Goal: Task Accomplishment & Management: Complete application form

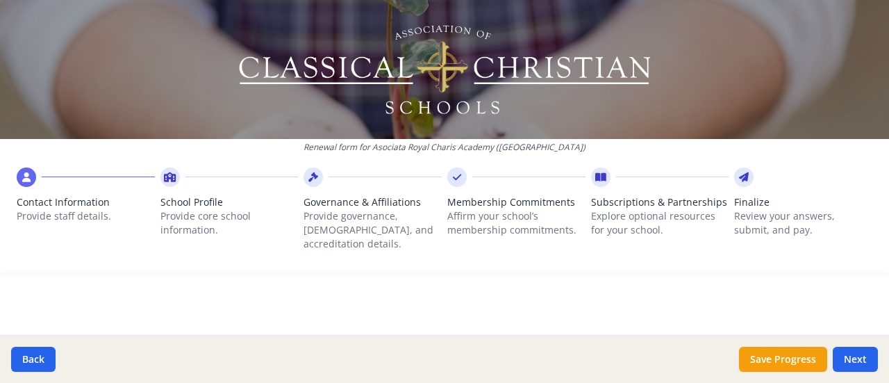
drag, startPoint x: 888, startPoint y: 160, endPoint x: 576, endPoint y: 106, distance: 316.4
click at [576, 106] on img at bounding box center [445, 69] width 416 height 97
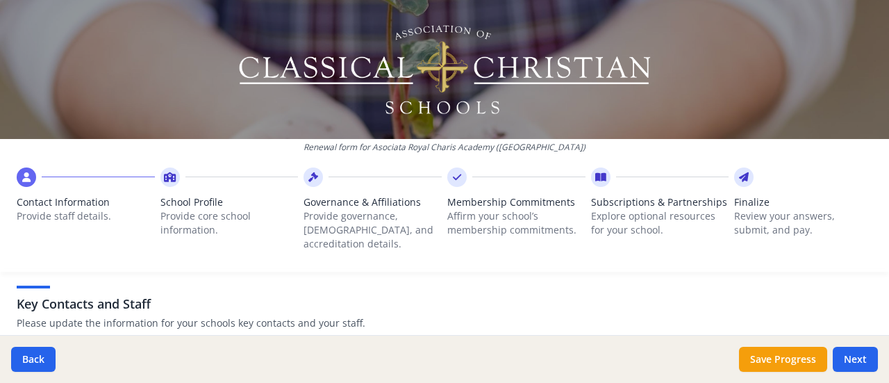
scroll to position [610, 0]
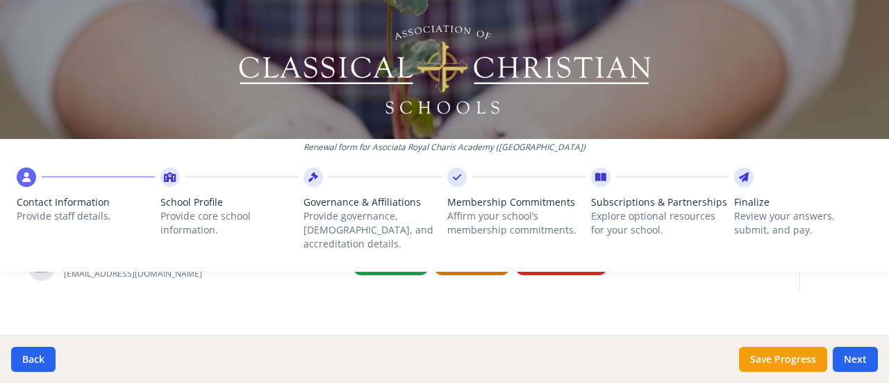
click at [60, 200] on span "Contact Information" at bounding box center [86, 202] width 138 height 14
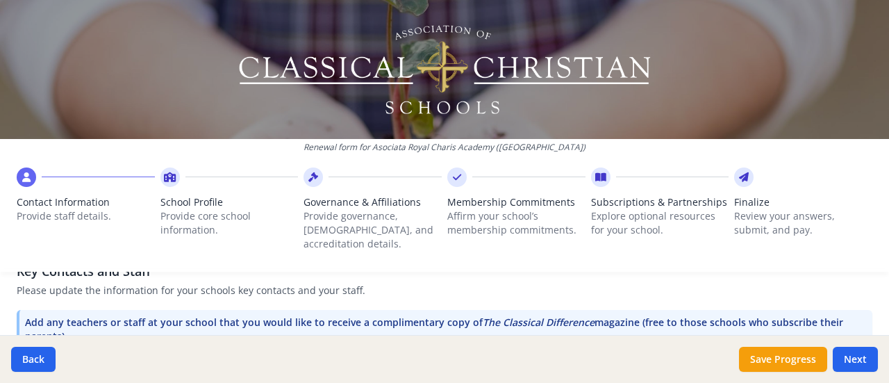
scroll to position [442, 0]
click at [371, 284] on p "Please update the information for your schools key contacts and your staff." at bounding box center [444, 291] width 855 height 14
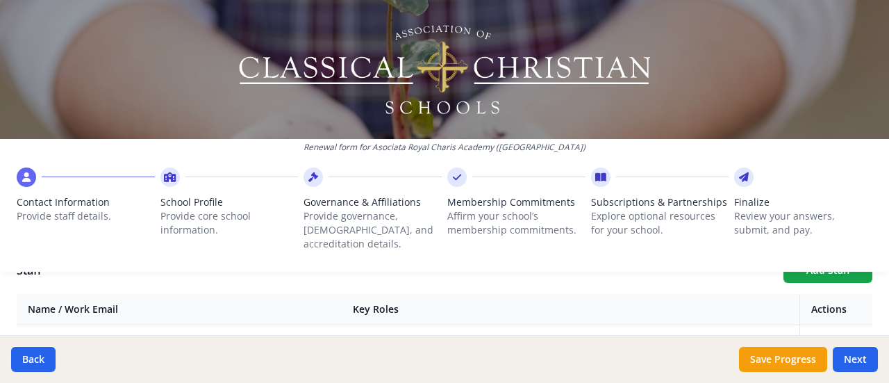
scroll to position [546, 0]
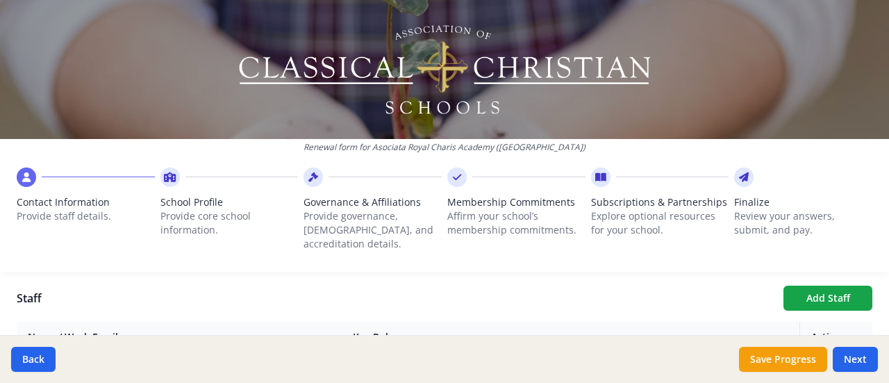
drag, startPoint x: 882, startPoint y: 319, endPoint x: 855, endPoint y: 327, distance: 27.7
click at [855, 327] on th "Actions" at bounding box center [836, 336] width 73 height 31
click at [888, 358] on div "Back Save Progress Next" at bounding box center [444, 359] width 889 height 48
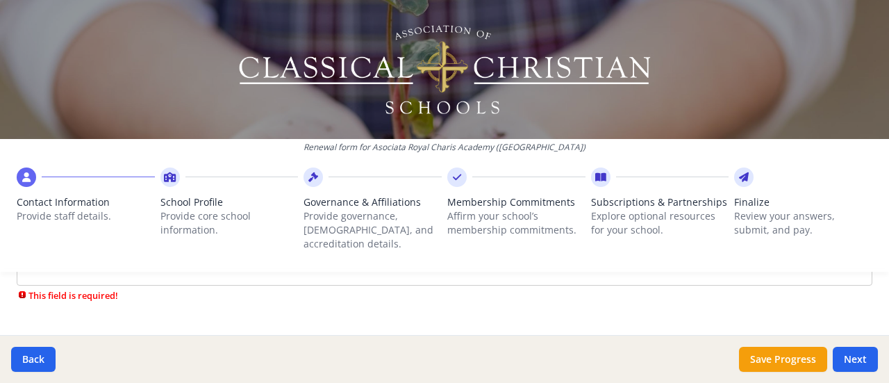
scroll to position [280, 0]
click at [162, 287] on input "Email" at bounding box center [444, 300] width 855 height 26
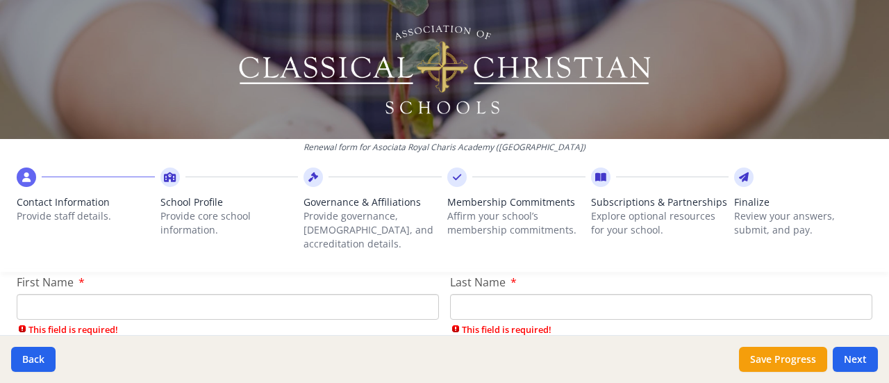
scroll to position [169, 0]
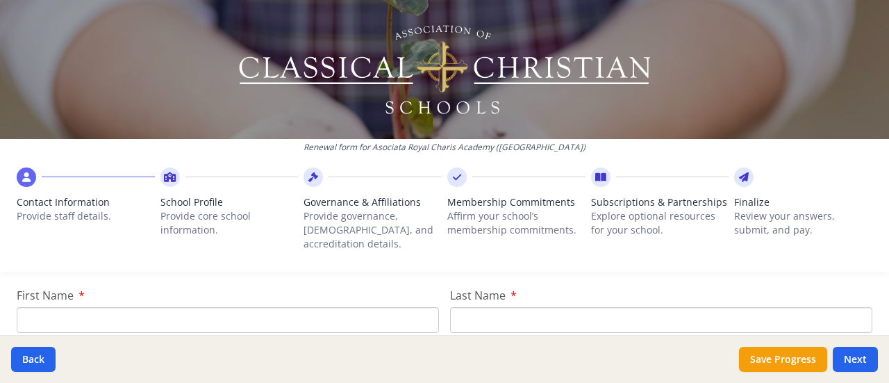
type input "[EMAIL_ADDRESS][DOMAIN_NAME]"
click at [296, 314] on input "First Name" at bounding box center [228, 320] width 422 height 26
type input "[PERSON_NAME]"
click at [479, 307] on input "Last Name" at bounding box center [661, 320] width 422 height 26
type input "Pirvu"
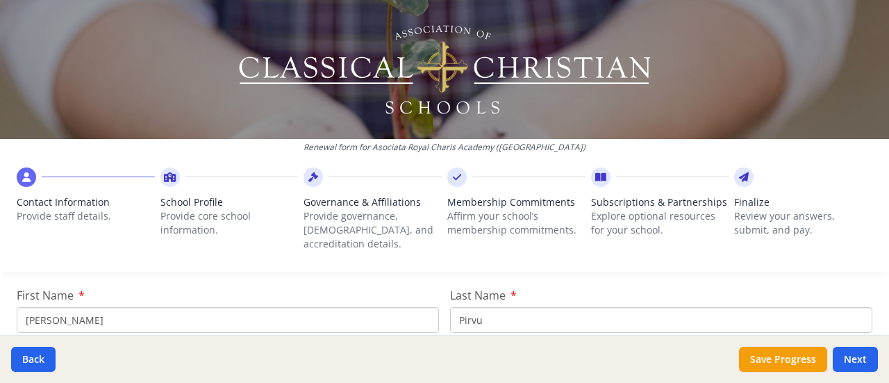
click at [606, 262] on div "Renewal form for Asociata Royal Charis Academy ([GEOGRAPHIC_DATA]) Contact Info…" at bounding box center [444, 141] width 889 height 283
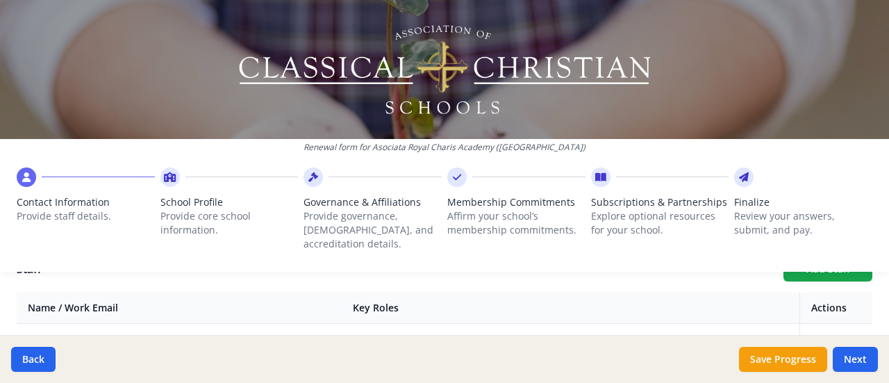
drag, startPoint x: 882, startPoint y: 284, endPoint x: 612, endPoint y: 153, distance: 299.3
click at [612, 153] on div "Renewal form for Asociata Royal Charis Academy ([GEOGRAPHIC_DATA])" at bounding box center [444, 150] width 889 height 23
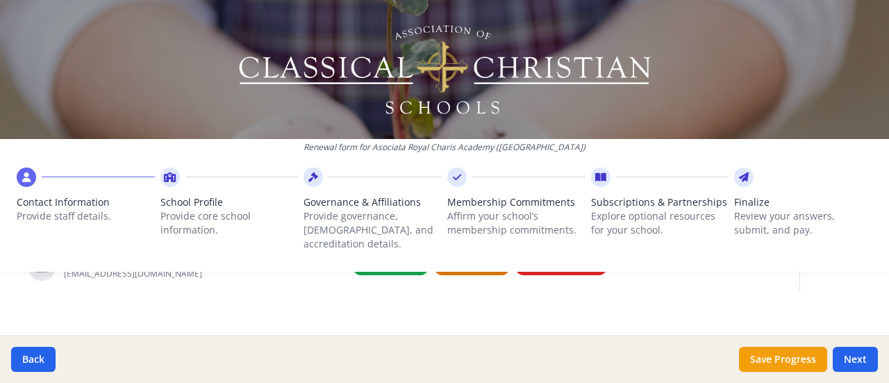
scroll to position [582, 0]
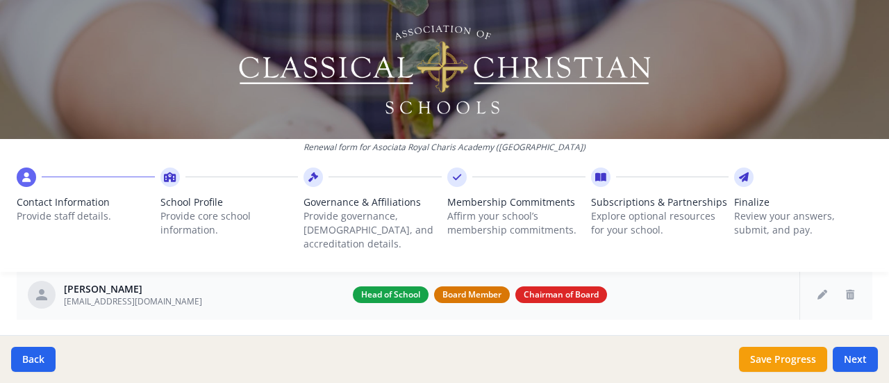
click at [434, 286] on span "Board Member" at bounding box center [472, 294] width 76 height 17
click at [443, 286] on span "Board Member" at bounding box center [472, 294] width 76 height 17
click at [473, 286] on span "Board Member" at bounding box center [472, 294] width 76 height 17
click at [817, 289] on icon "Edit staff" at bounding box center [822, 294] width 10 height 10
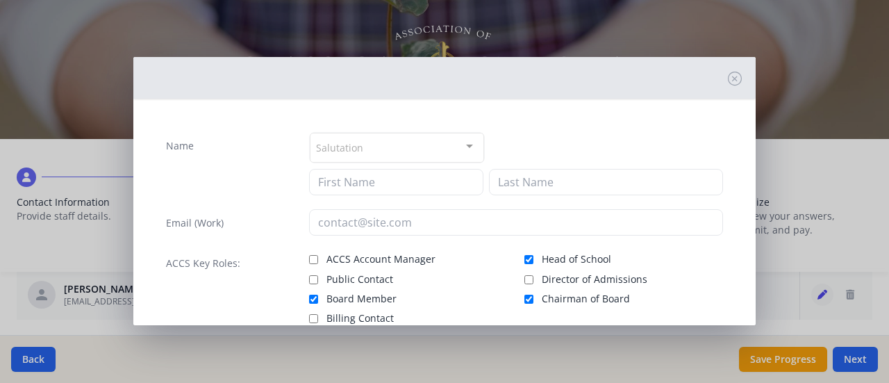
type input "[PERSON_NAME]"
type input "Pirvu"
type input "[EMAIL_ADDRESS][DOMAIN_NAME]"
checkbox input "true"
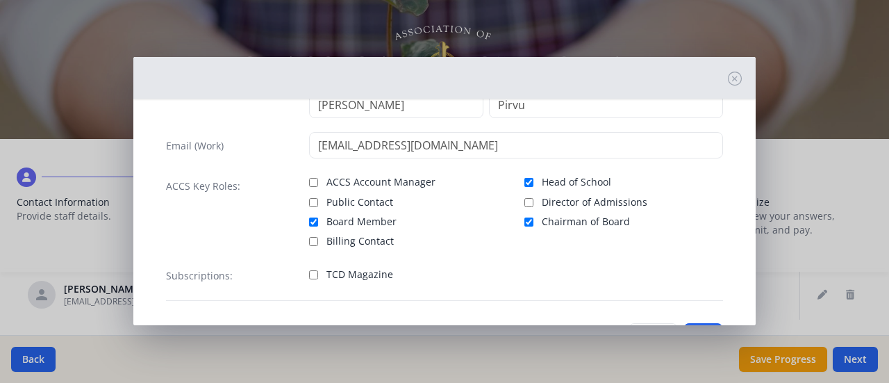
scroll to position [83, 0]
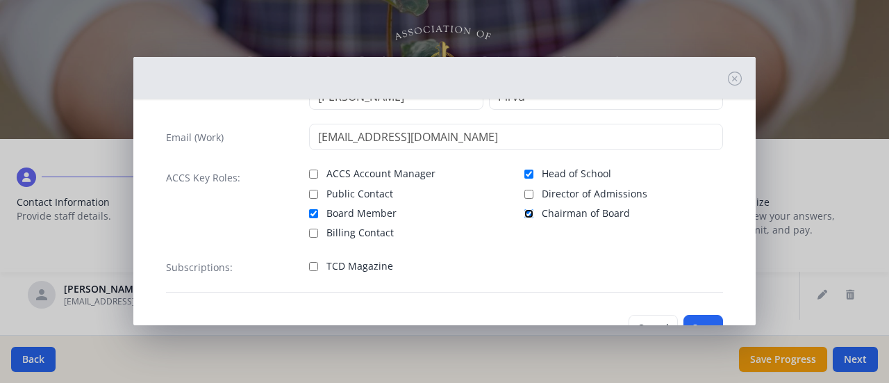
click at [524, 213] on input "Chairman of Board" at bounding box center [528, 213] width 9 height 9
checkbox input "false"
click at [524, 172] on input "Head of School" at bounding box center [528, 173] width 9 height 9
checkbox input "true"
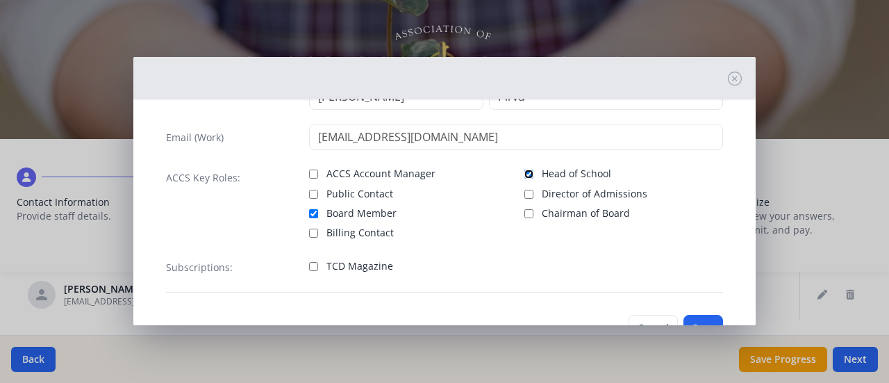
scroll to position [111, 0]
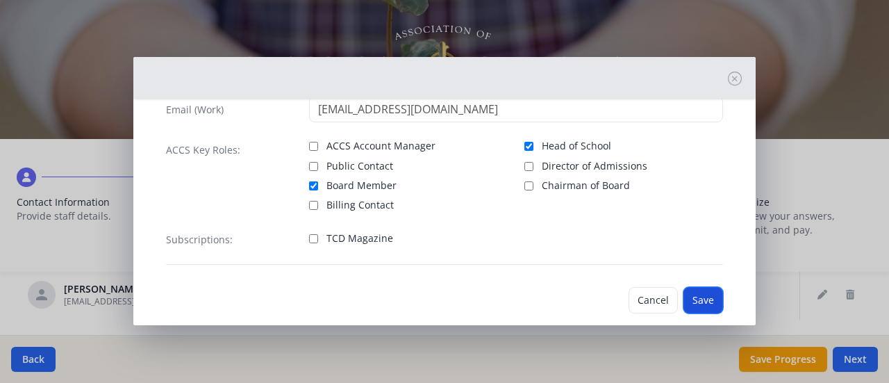
click at [693, 299] on button "Save" at bounding box center [703, 300] width 40 height 26
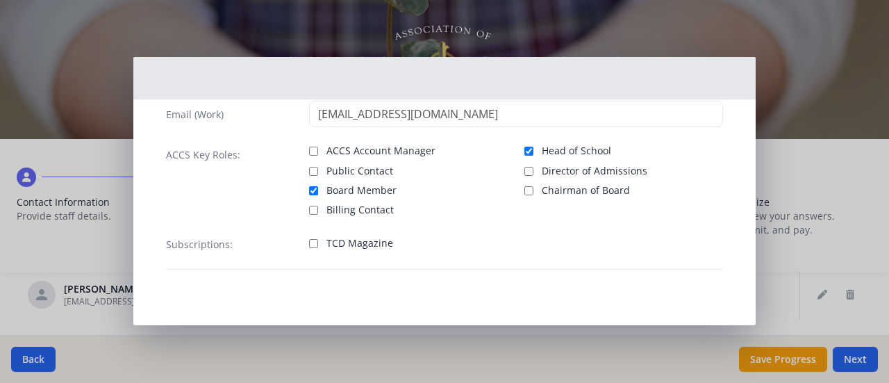
scroll to position [104, 0]
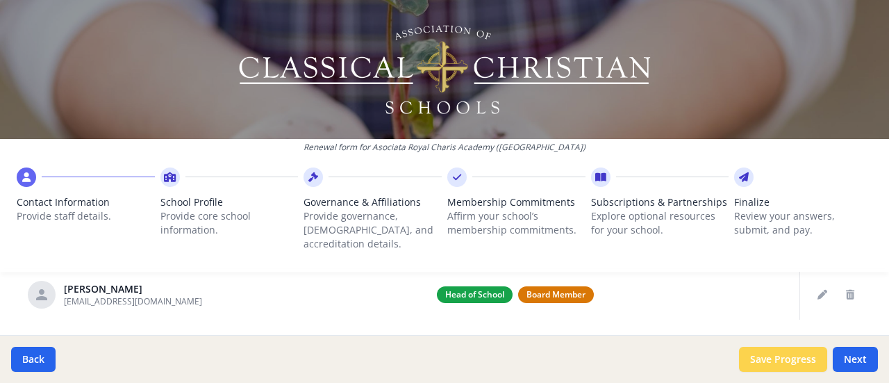
click at [800, 360] on button "Save Progress" at bounding box center [783, 358] width 88 height 25
click at [864, 364] on button "Next" at bounding box center [854, 358] width 45 height 25
type input "(004) 074-4264 x 241"
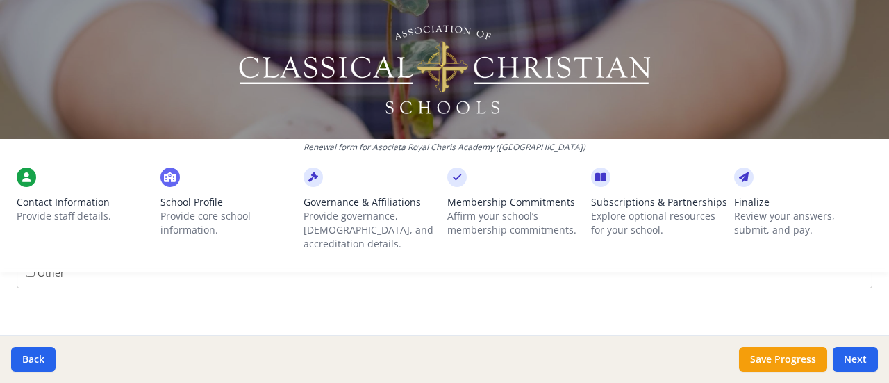
scroll to position [2638, 0]
click at [25, 178] on icon at bounding box center [26, 177] width 8 height 14
click at [860, 357] on button "Next" at bounding box center [854, 358] width 45 height 25
type input "(004) 074-4264 x 241"
click at [40, 360] on button "Back" at bounding box center [33, 358] width 44 height 25
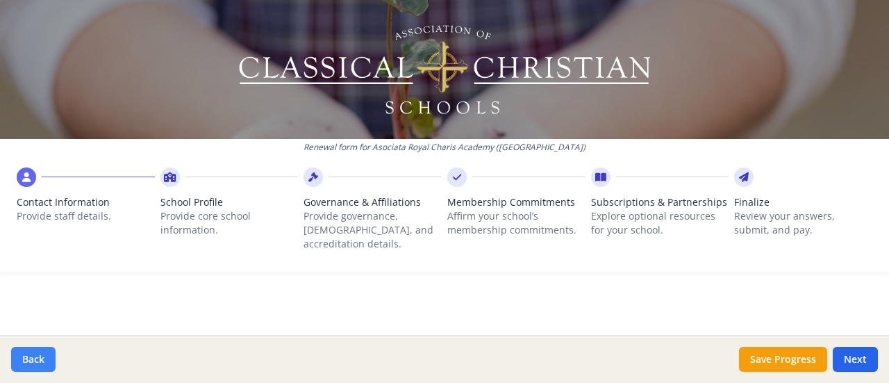
click at [40, 360] on button "Back" at bounding box center [33, 358] width 44 height 25
click at [28, 182] on icon at bounding box center [26, 177] width 8 height 14
click at [48, 202] on span "Contact Information" at bounding box center [86, 202] width 138 height 14
click at [29, 174] on icon at bounding box center [26, 177] width 8 height 14
click at [32, 367] on button "Back" at bounding box center [33, 358] width 44 height 25
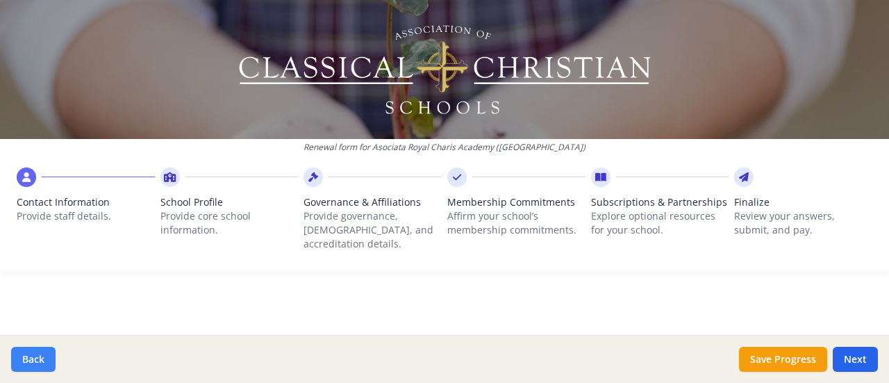
click at [36, 358] on button "Back" at bounding box center [33, 358] width 44 height 25
click at [25, 171] on icon at bounding box center [26, 177] width 8 height 14
click at [61, 274] on input "[EMAIL_ADDRESS][DOMAIN_NAME]" at bounding box center [444, 287] width 855 height 26
click at [78, 276] on input "royalcharis.academy" at bounding box center [444, 287] width 855 height 26
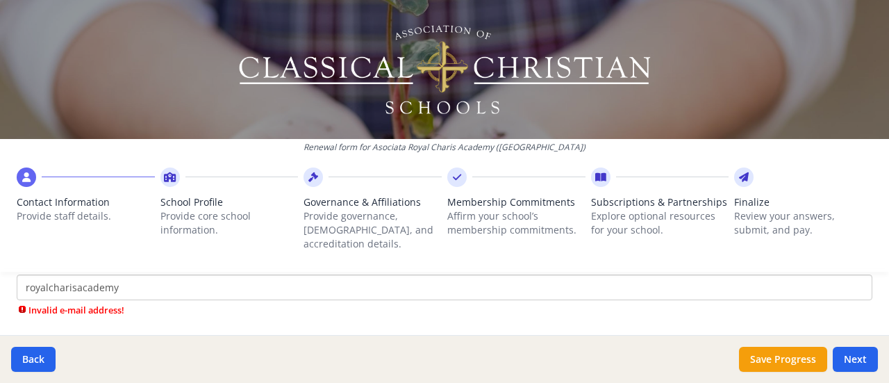
click at [128, 274] on input "royalcharisacademy" at bounding box center [444, 287] width 855 height 26
type input "RoyalCharisAcademy@gmail.com"
click at [857, 358] on button "Next" at bounding box center [854, 358] width 45 height 25
type input "(004) 074-4264 x 241"
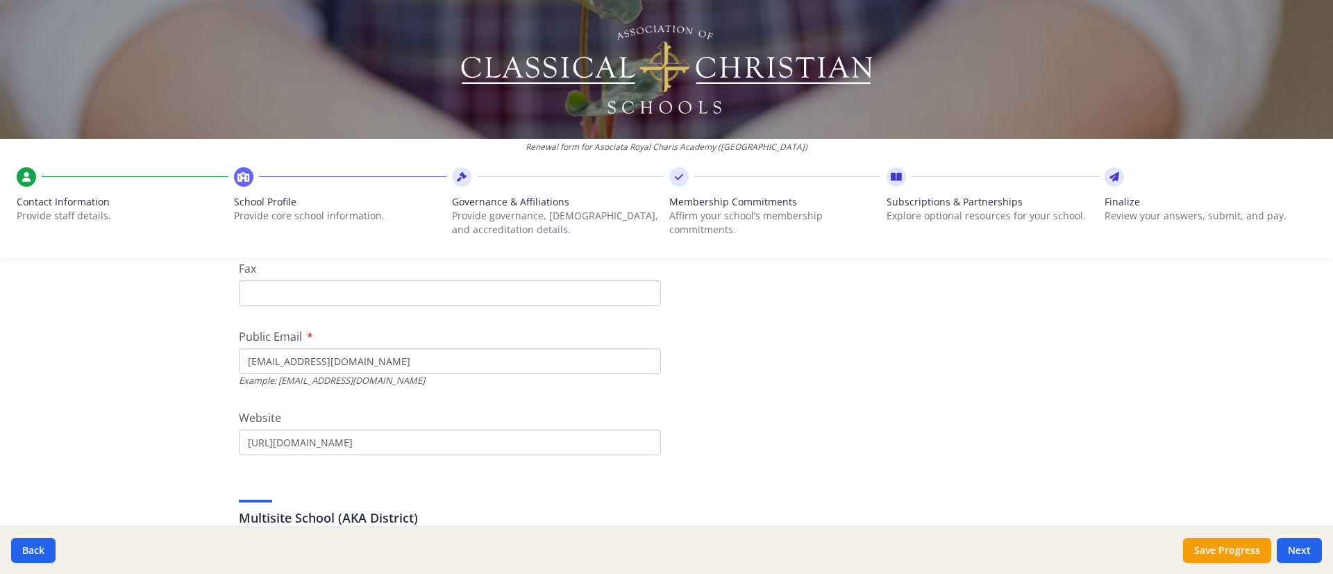
scroll to position [428, 0]
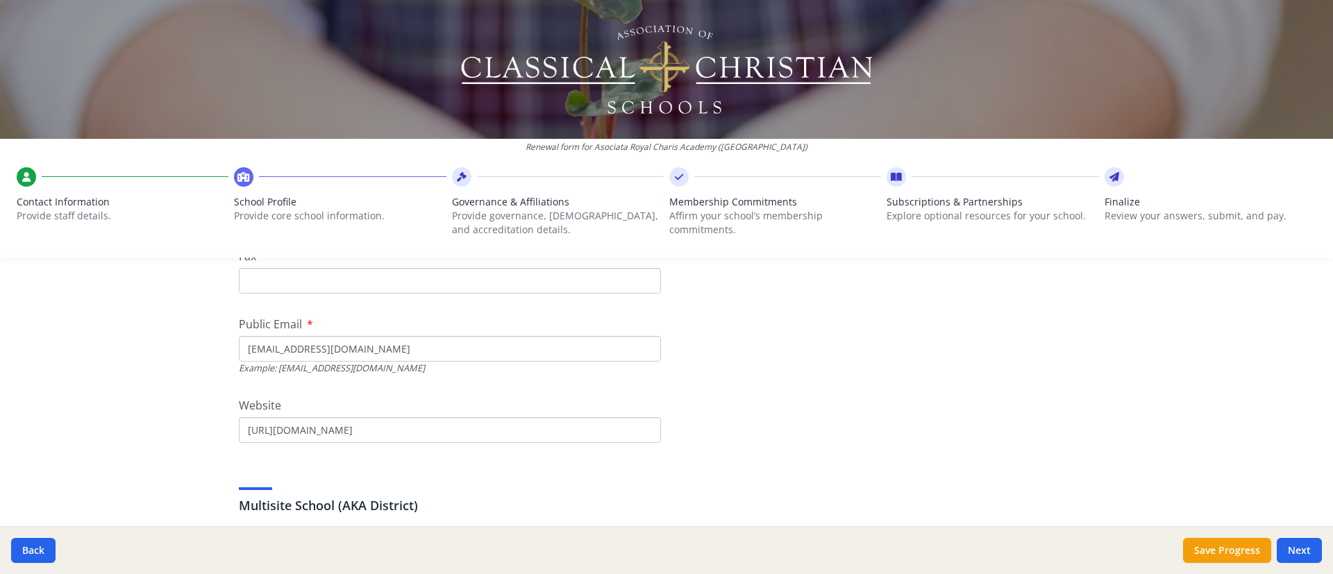
click at [475, 345] on input "[EMAIL_ADDRESS][DOMAIN_NAME]" at bounding box center [450, 349] width 422 height 26
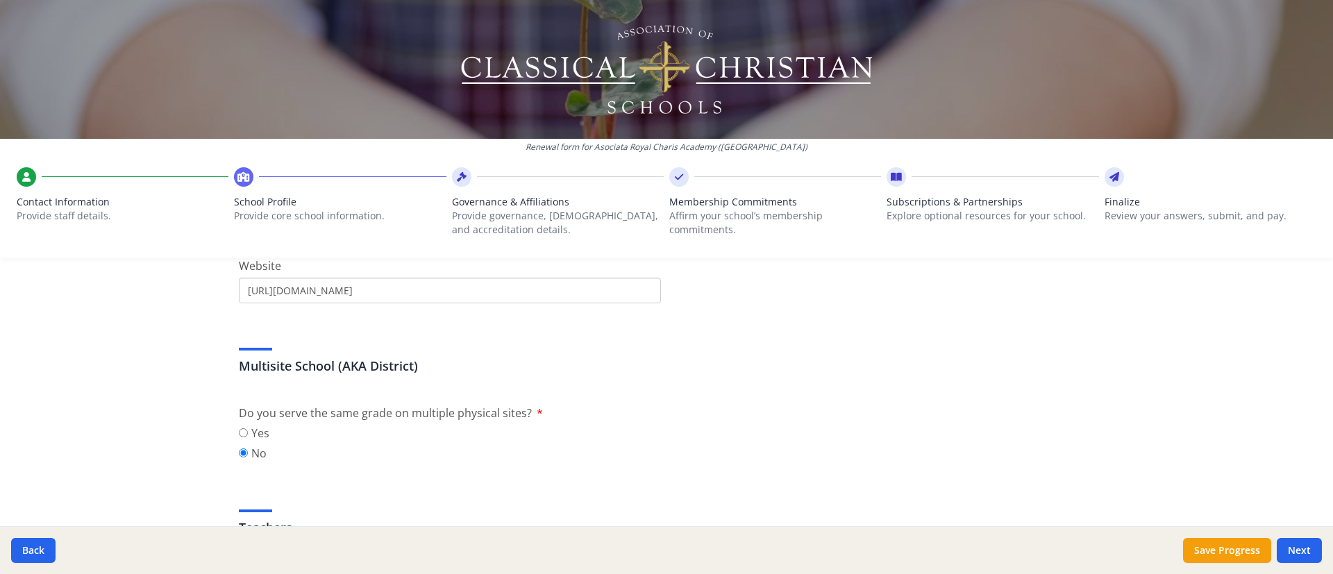
scroll to position [569, 0]
click at [888, 332] on div "Multisite School (AKA District)" at bounding box center [666, 350] width 855 height 50
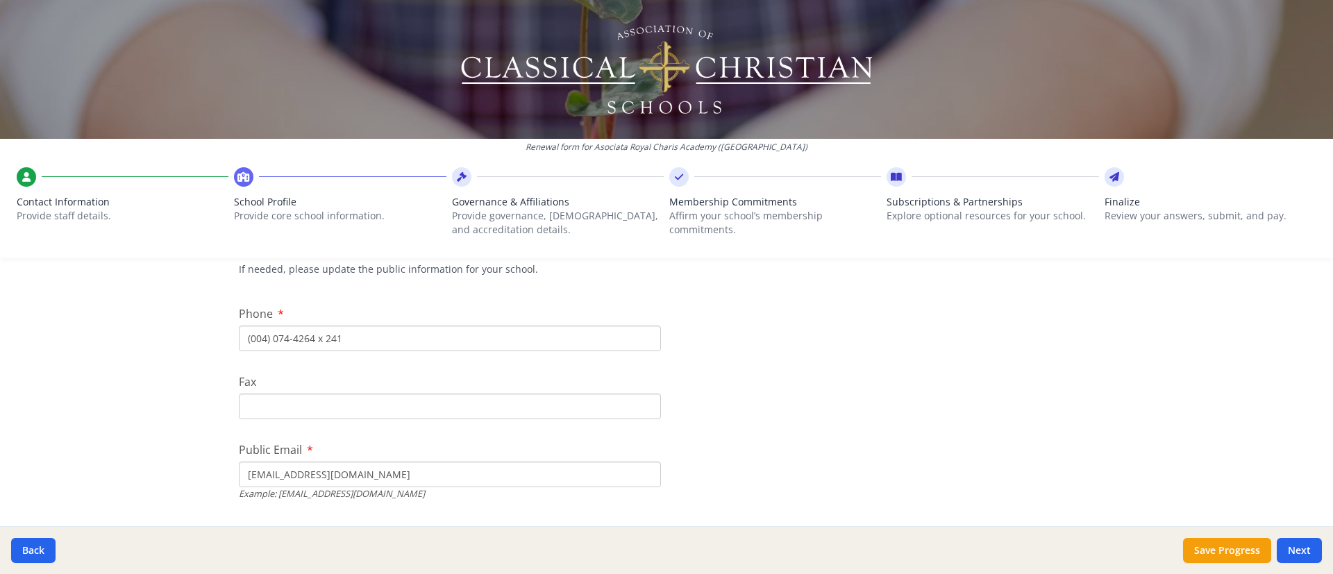
scroll to position [306, 0]
click at [315, 341] on input "(004) 074-4264 x 241" at bounding box center [450, 335] width 422 height 26
type input "0040744264241"
click at [303, 382] on input "Fax" at bounding box center [450, 403] width 422 height 26
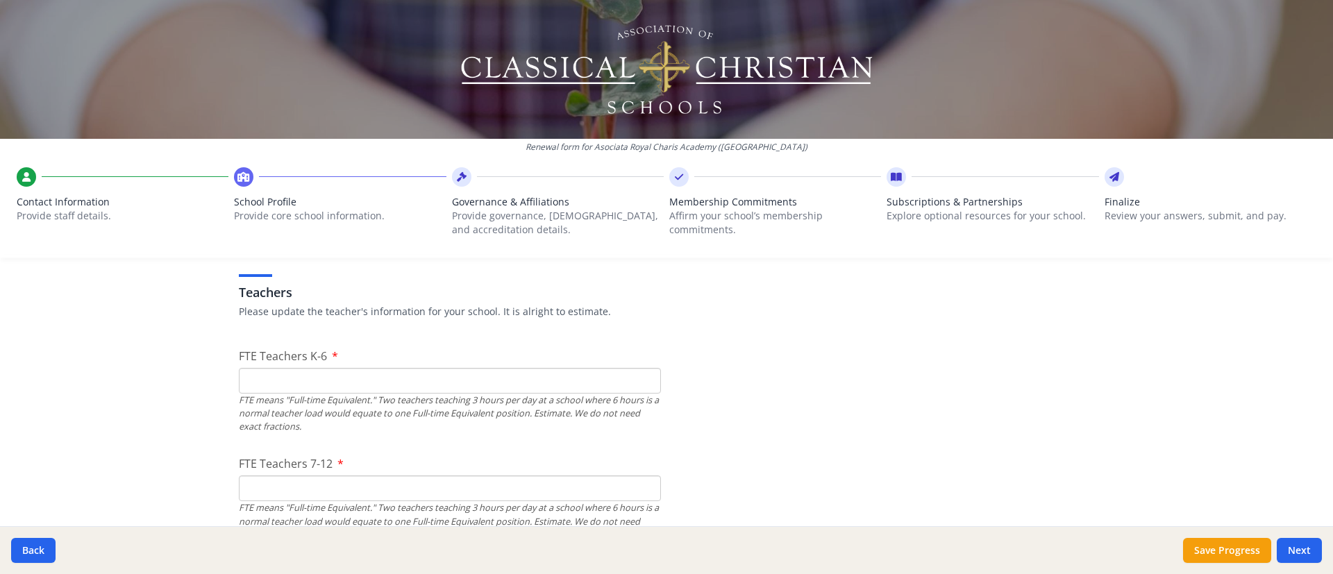
scroll to position [806, 0]
click at [263, 375] on input "FTE Teachers K-6" at bounding box center [450, 378] width 422 height 26
click at [638, 373] on input "8" at bounding box center [450, 378] width 422 height 26
type input "7"
click at [639, 382] on input "7" at bounding box center [450, 378] width 422 height 26
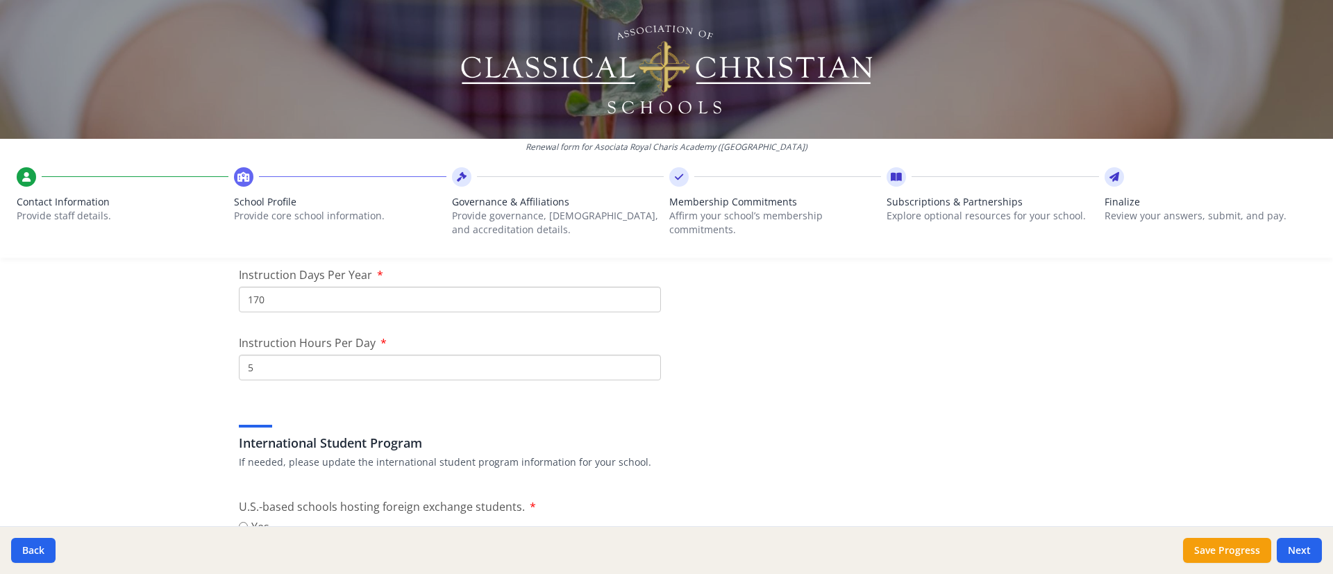
scroll to position [1306, 0]
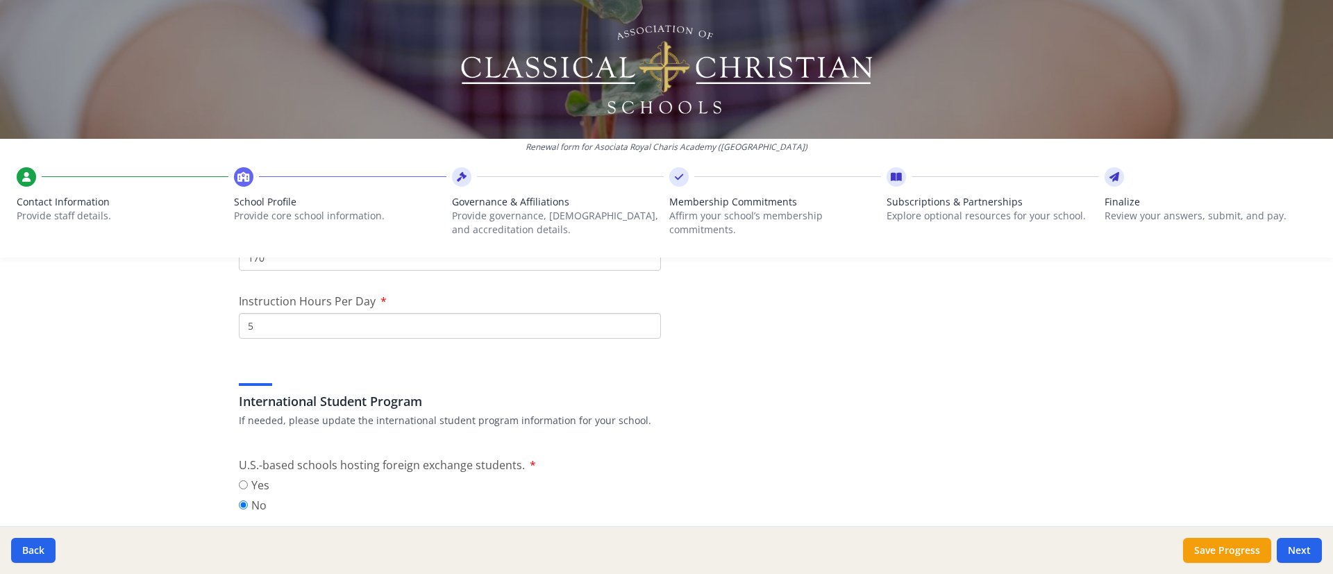
click at [258, 324] on input "5" at bounding box center [450, 326] width 422 height 26
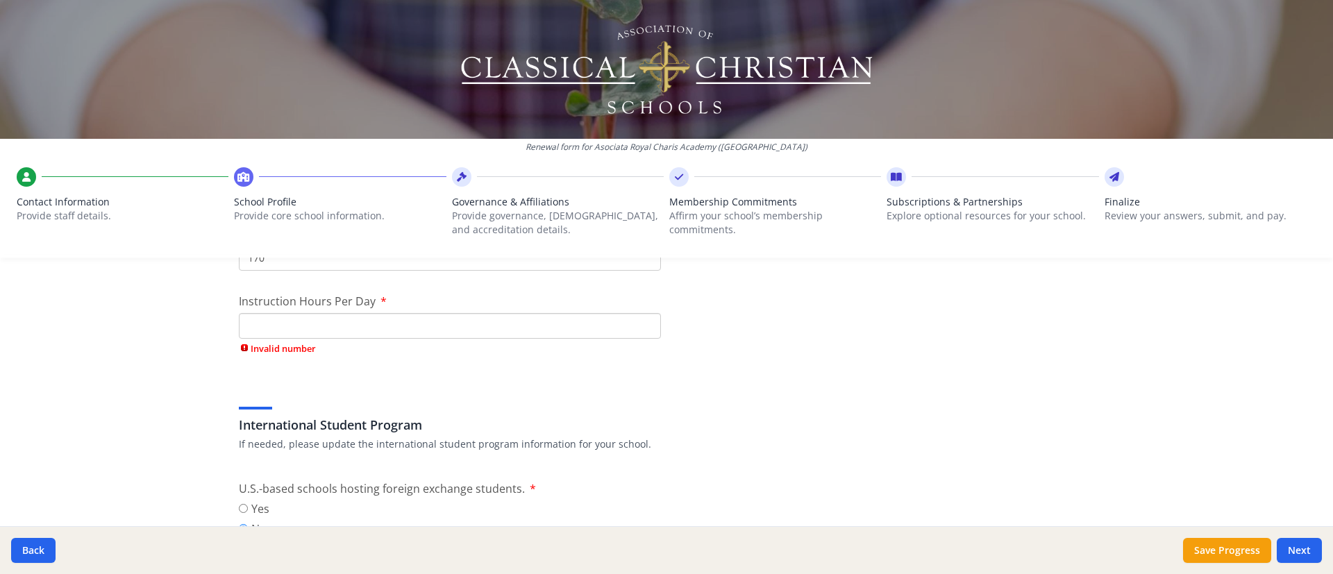
type input "7"
type input "5"
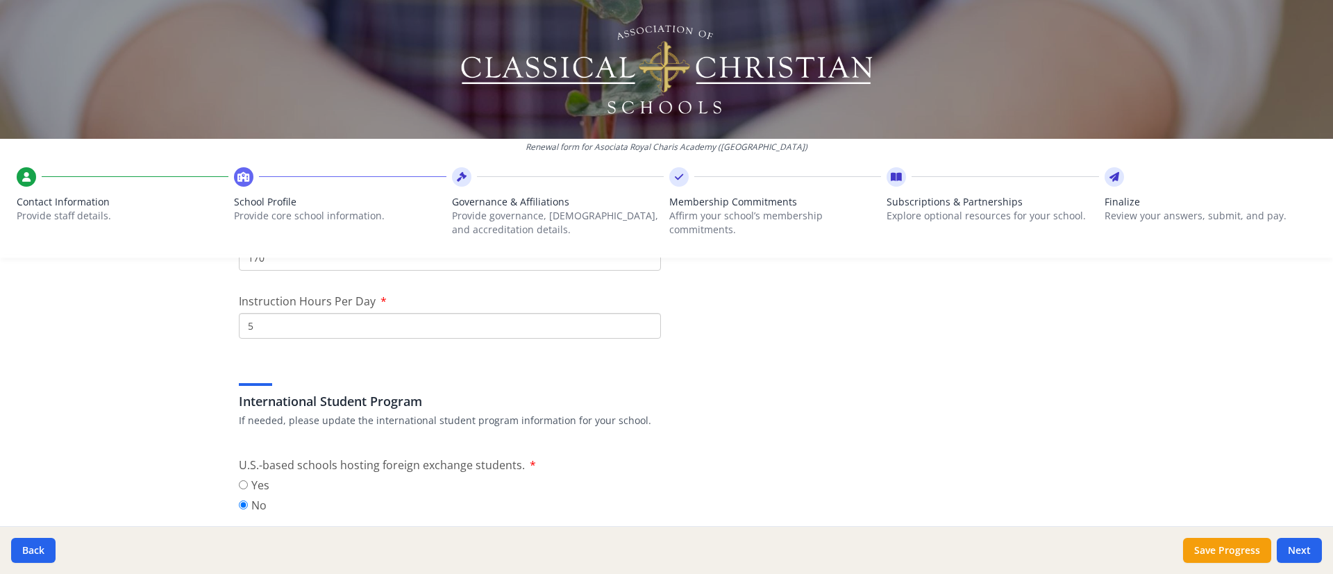
click at [260, 319] on input "5" at bounding box center [450, 326] width 422 height 26
click at [711, 371] on div "International Student Program If needed, please update the international studen…" at bounding box center [666, 394] width 855 height 67
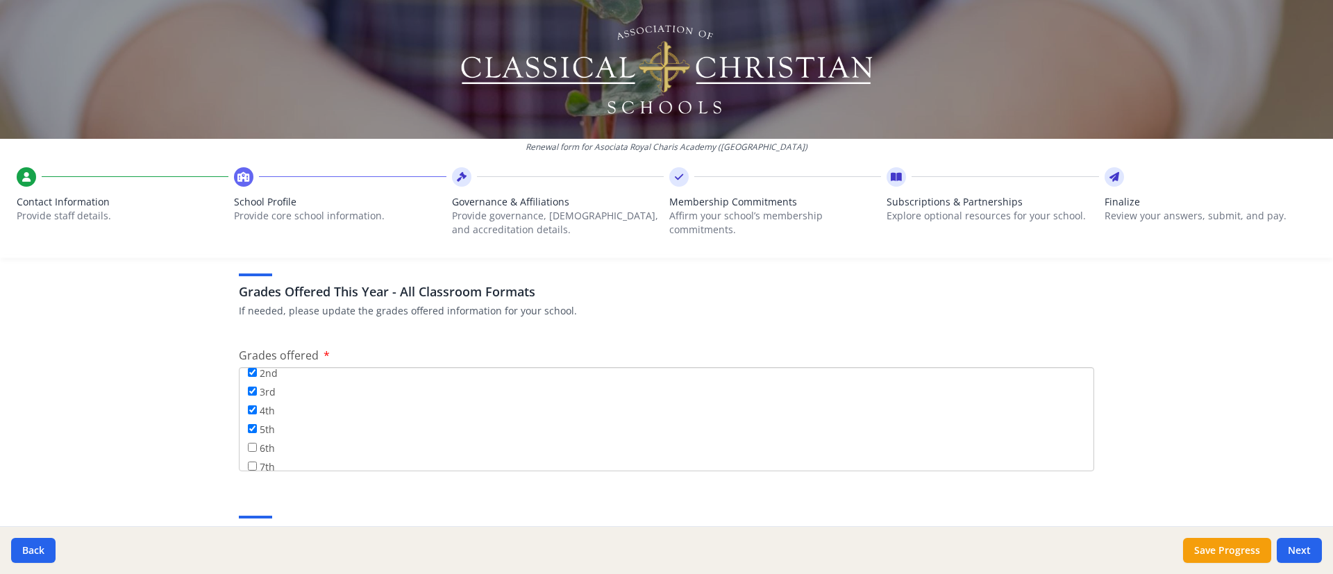
scroll to position [83, 0]
click at [248, 382] on input "6th" at bounding box center [252, 427] width 9 height 9
checkbox input "true"
click at [888, 382] on div "Renewal form for Asociata Royal Charis Academy (Romania) Contact Information Pr…" at bounding box center [666, 287] width 1333 height 574
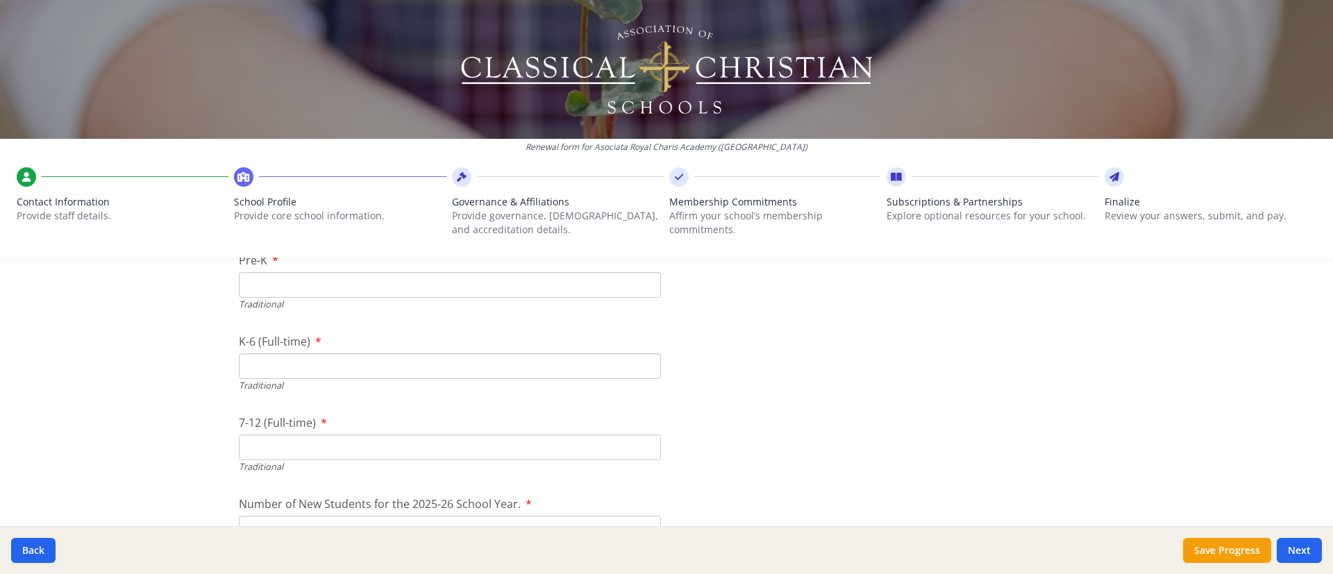
scroll to position [2889, 0]
click at [313, 330] on input "Pre-K" at bounding box center [450, 327] width 422 height 26
type input "23"
click at [265, 382] on input "K-6 (Full-time)" at bounding box center [450, 408] width 422 height 26
type input "68"
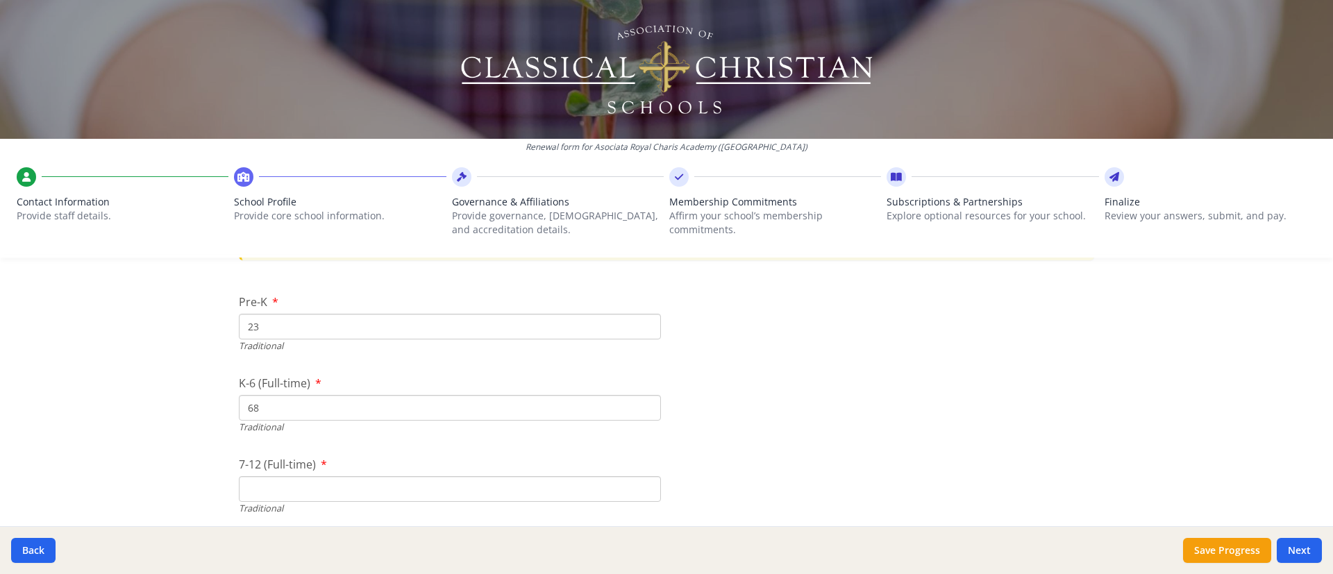
click at [251, 327] on input "23" at bounding box center [450, 327] width 422 height 26
type input "2"
type input "38"
click at [262, 382] on input "68" at bounding box center [450, 408] width 422 height 26
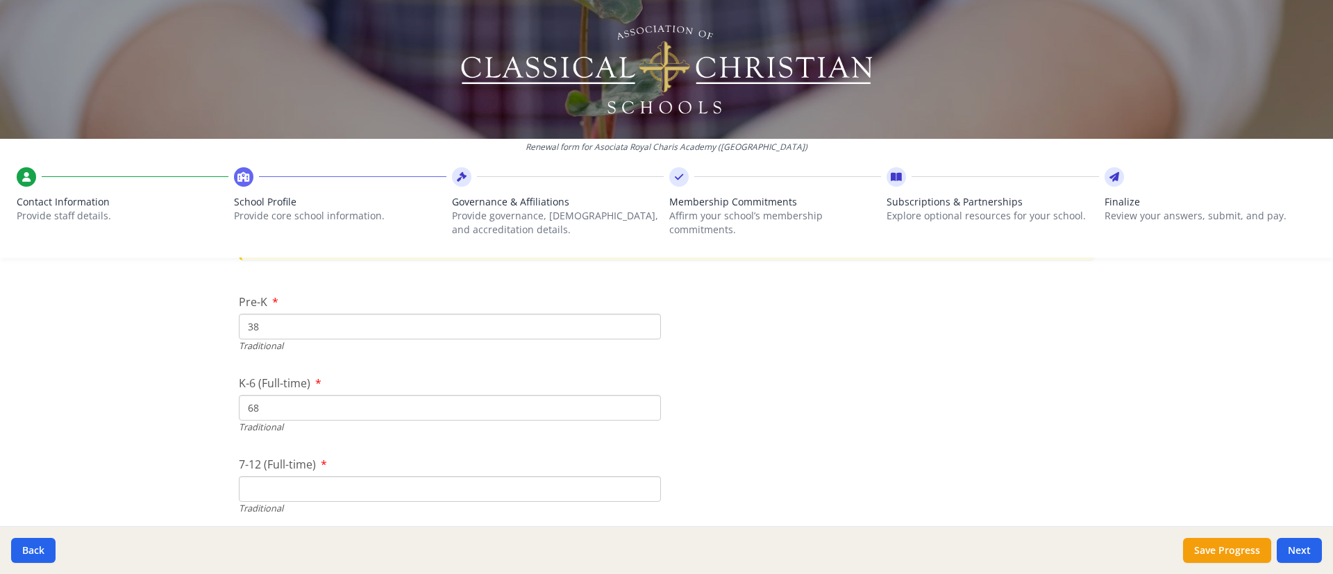
type input "6"
type input "53"
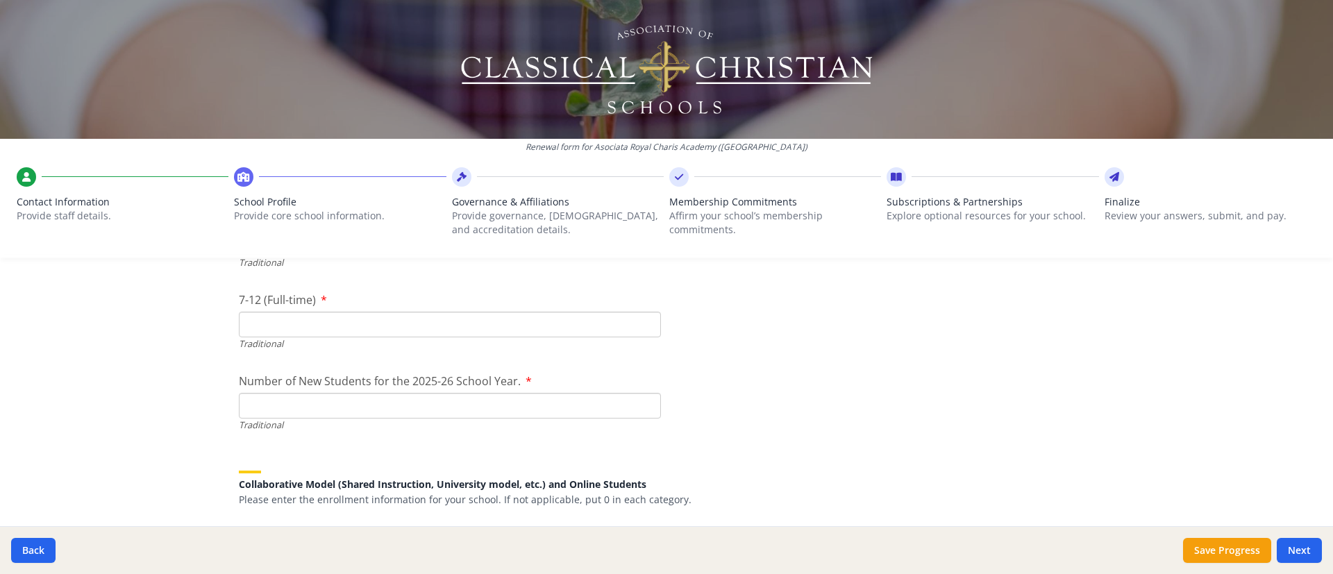
scroll to position [3055, 0]
click at [281, 382] on input "Number of New Students for the 2025-26 School Year." at bounding box center [450, 404] width 422 height 26
click at [278, 382] on input "Number of New Students for the 2025-26 School Year." at bounding box center [450, 404] width 422 height 26
click at [255, 382] on input "24" at bounding box center [450, 404] width 422 height 26
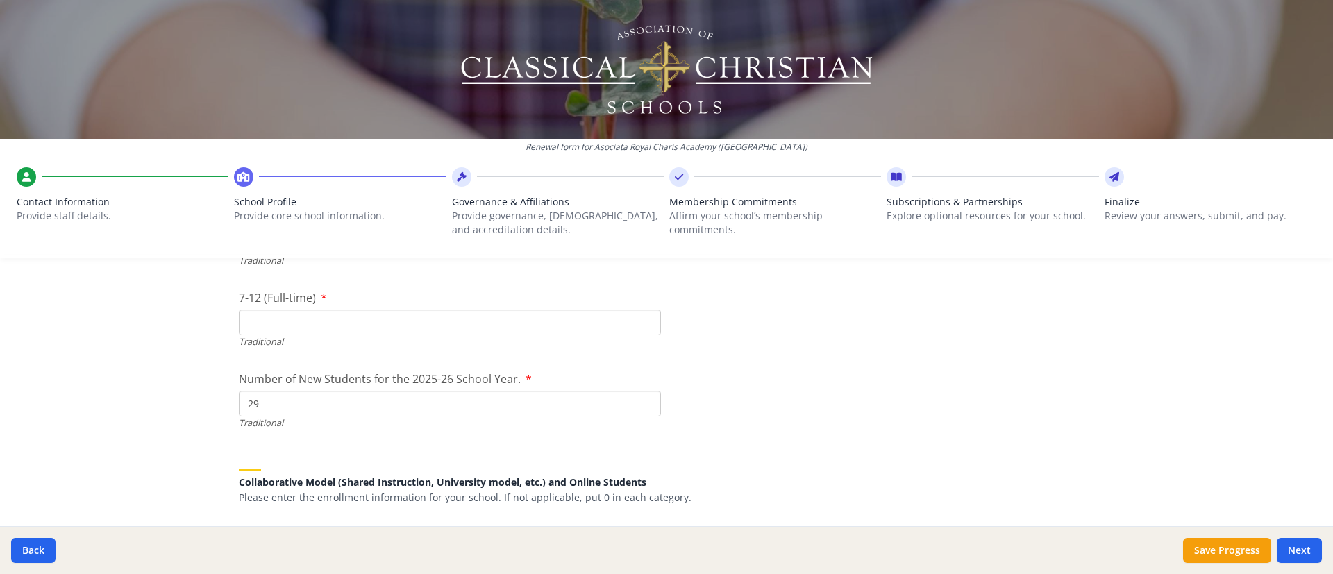
type input "29"
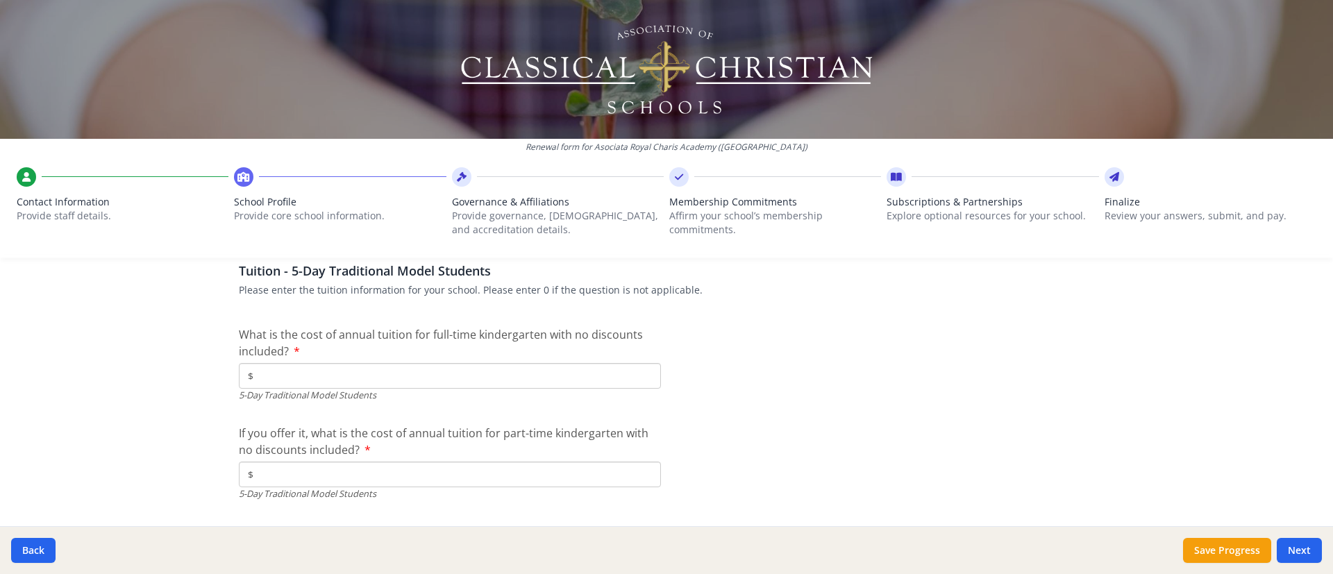
scroll to position [3597, 0]
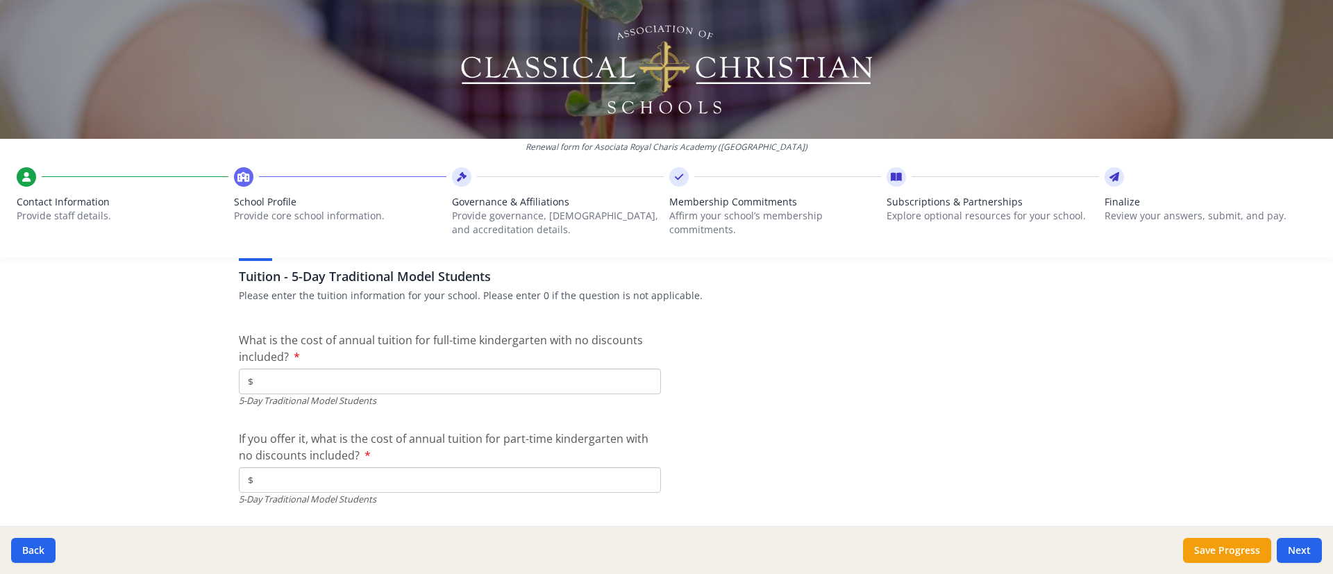
click at [420, 382] on input "$" at bounding box center [450, 382] width 422 height 26
click at [322, 382] on input "$" at bounding box center [450, 382] width 422 height 26
type input "$3 925"
click at [323, 382] on input "$" at bounding box center [450, 480] width 422 height 26
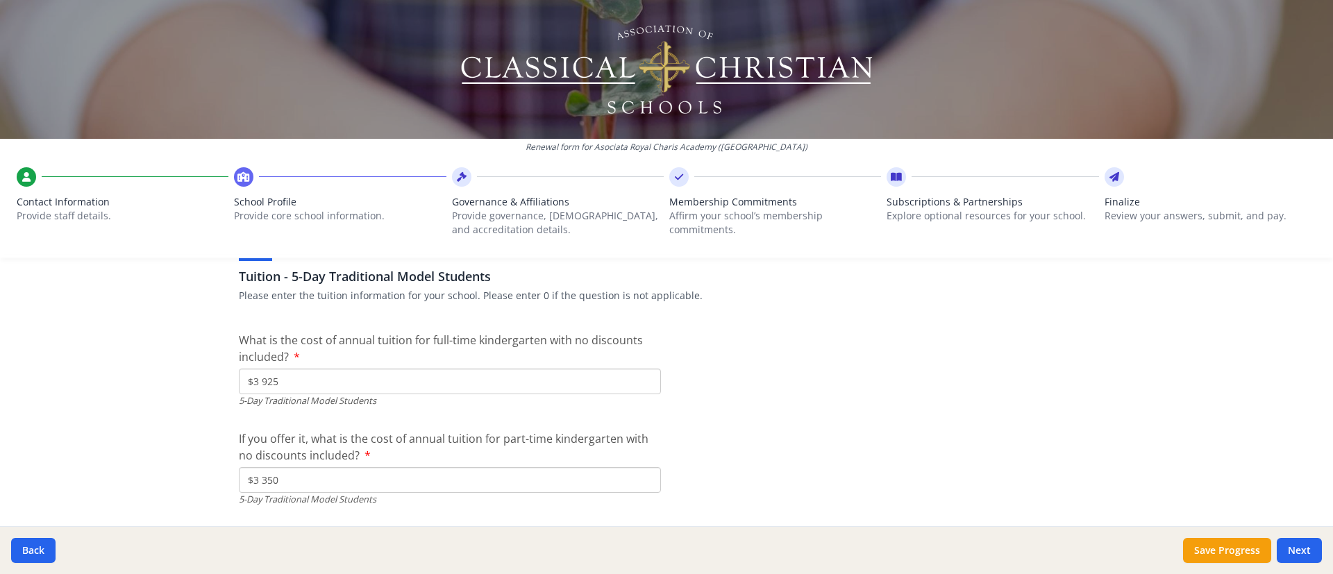
type input "$3 350"
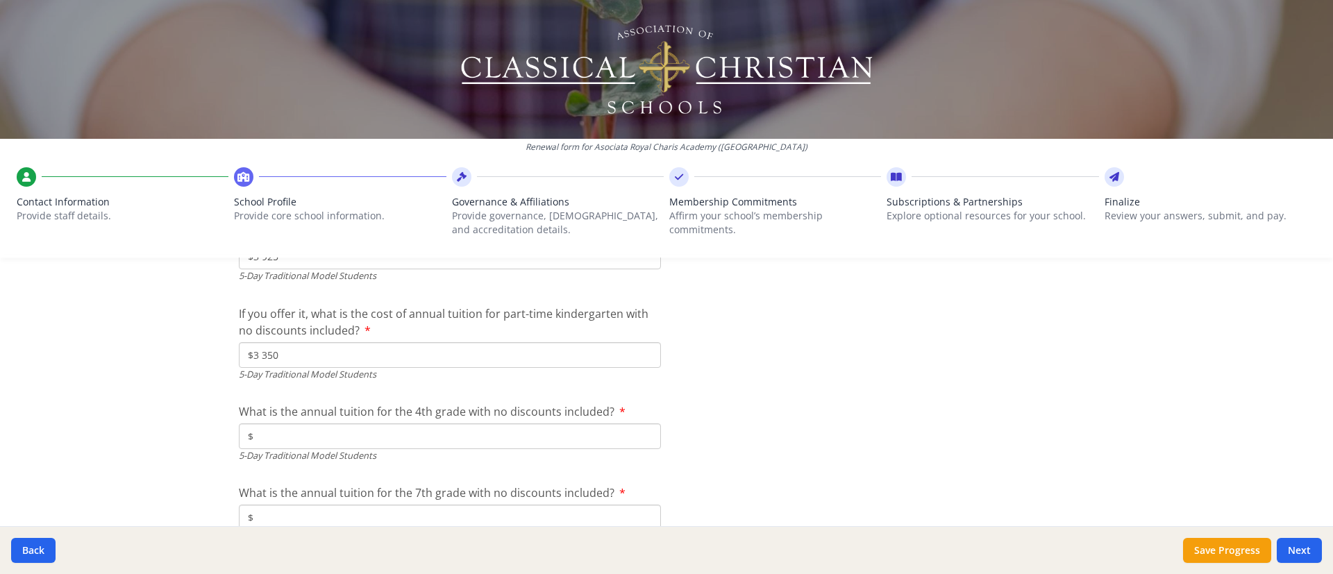
scroll to position [3763, 0]
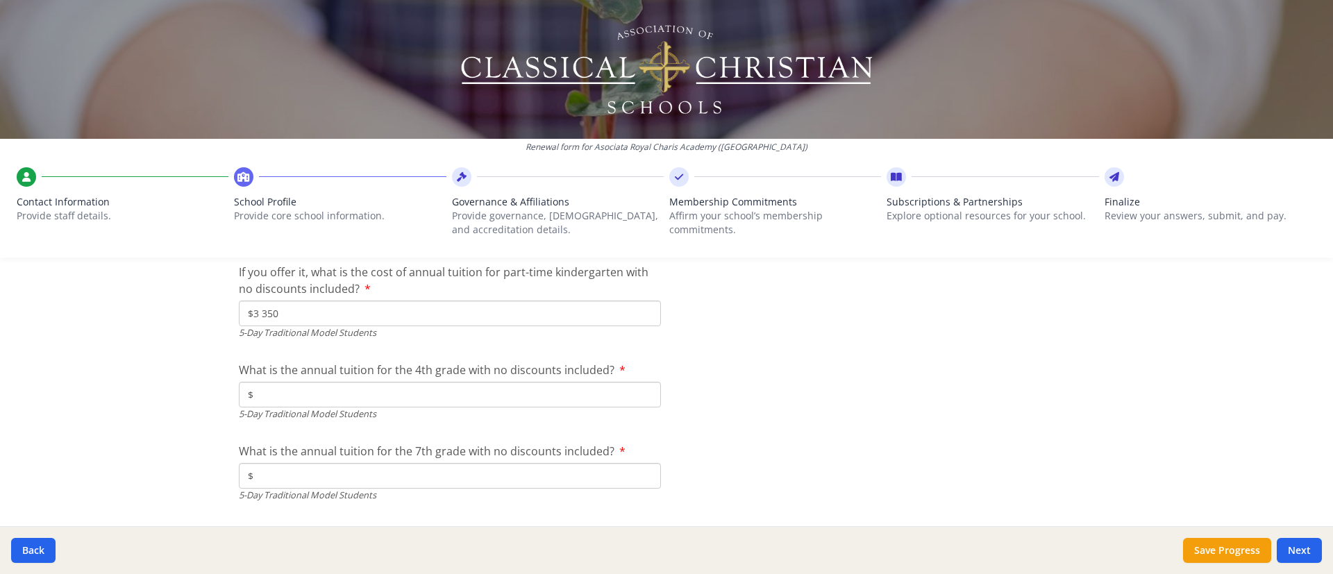
click at [308, 382] on input "$" at bounding box center [450, 395] width 422 height 26
type input "$5 770"
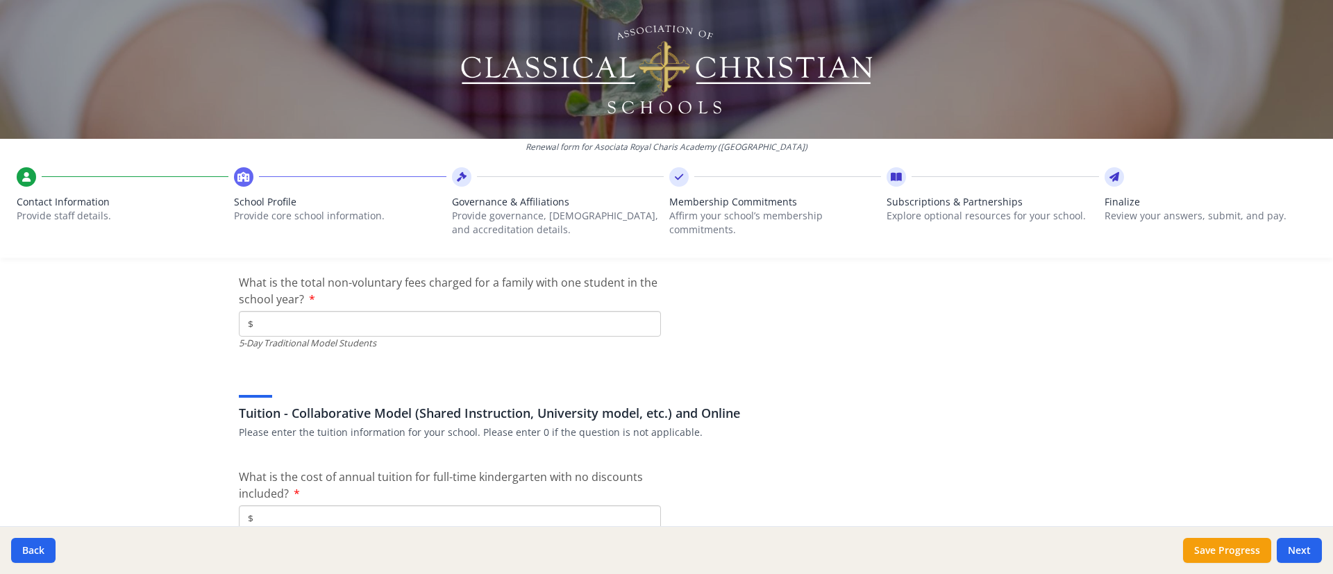
scroll to position [4097, 0]
drag, startPoint x: 228, startPoint y: 275, endPoint x: 317, endPoint y: 283, distance: 89.3
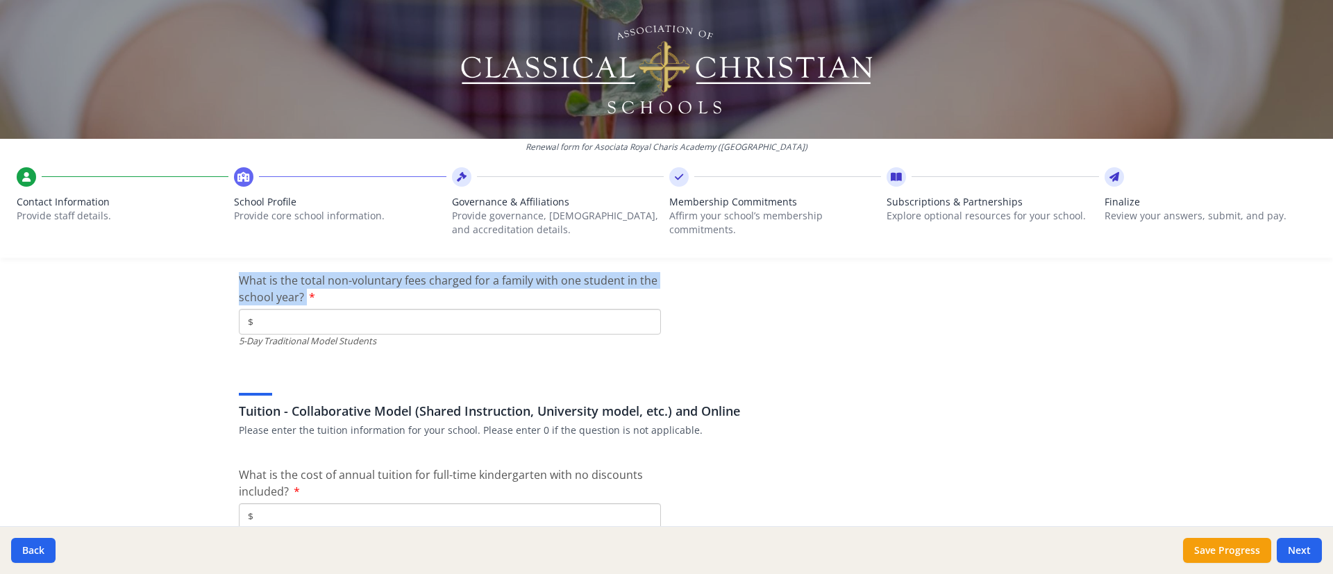
drag, startPoint x: 226, startPoint y: 278, endPoint x: 294, endPoint y: 300, distance: 70.9
copy label "What is the total non-voluntary fees charged for a family with one student in t…"
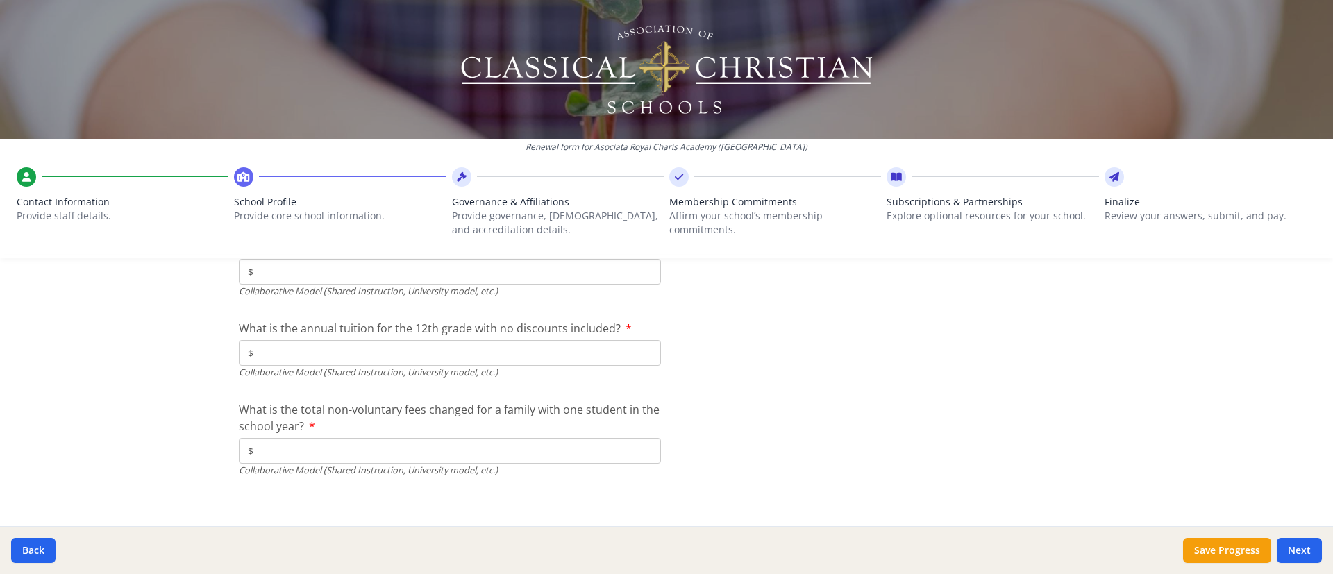
scroll to position [4611, 0]
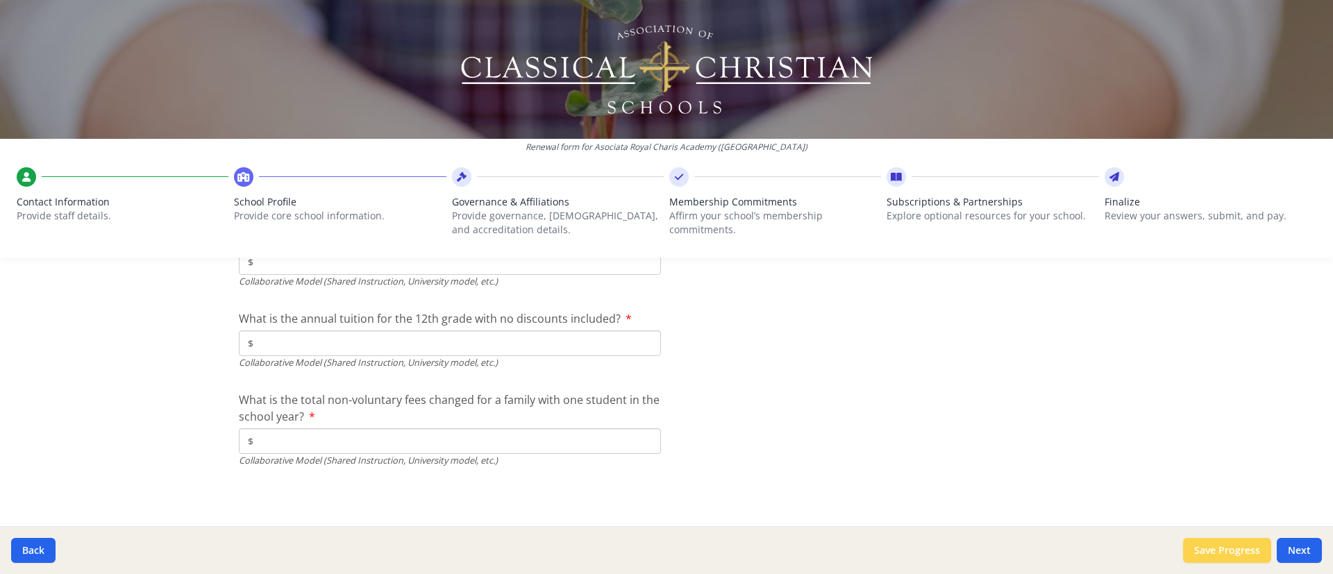
click at [888, 382] on button "Save Progress" at bounding box center [1227, 550] width 88 height 25
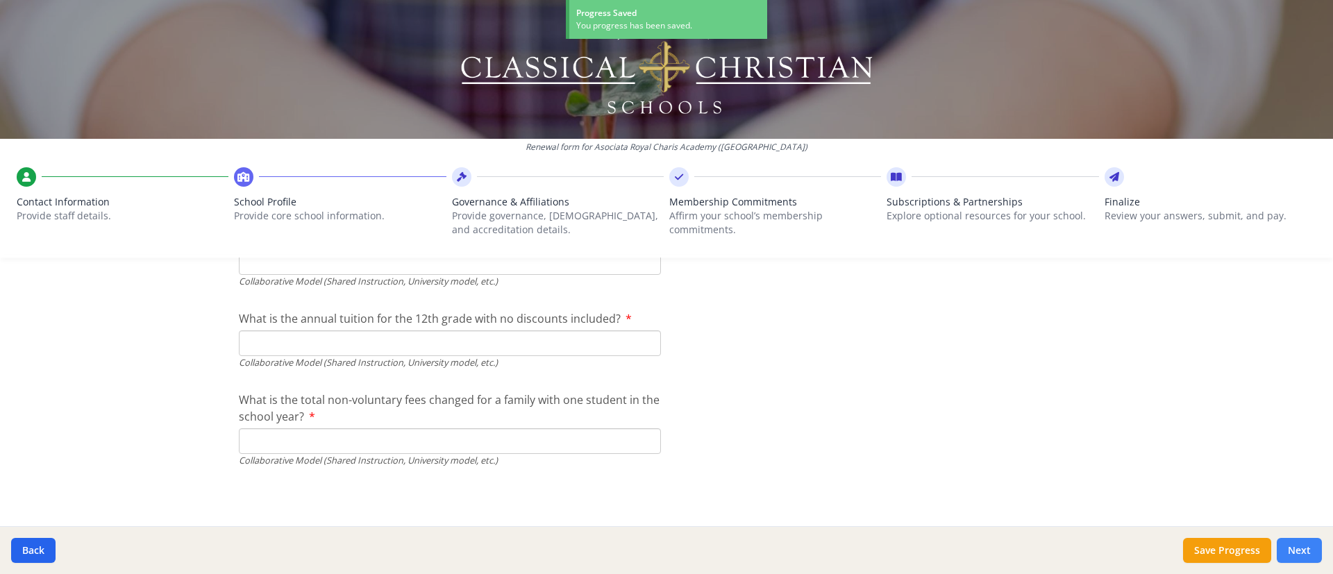
click at [888, 382] on button "Next" at bounding box center [1299, 550] width 45 height 25
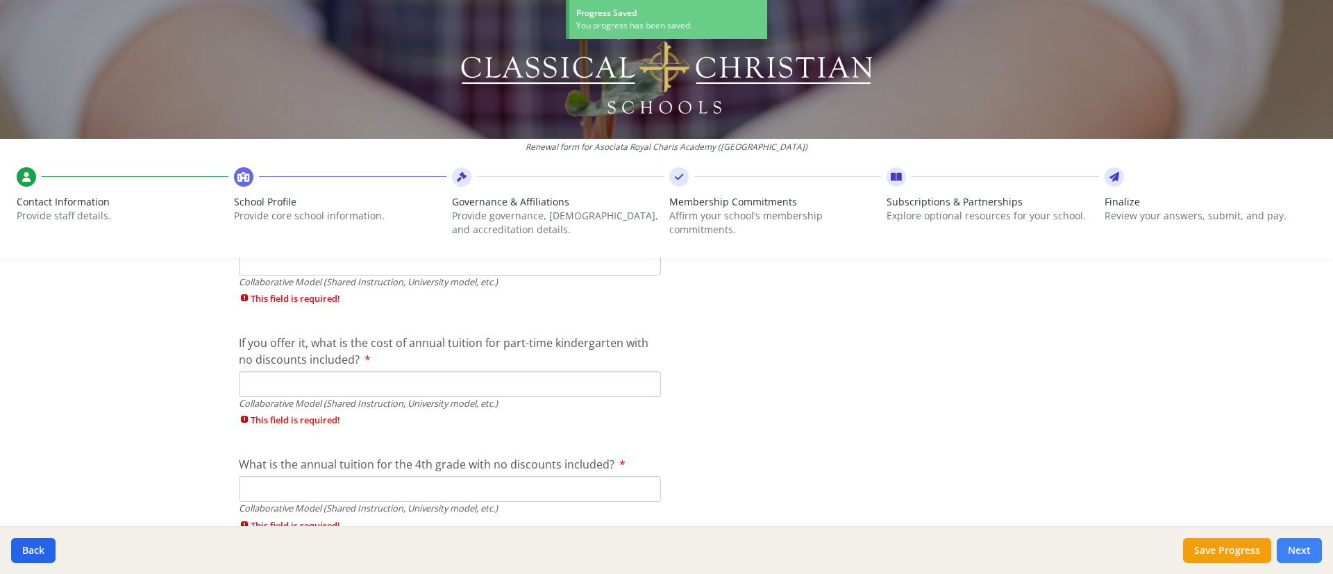
scroll to position [4872, 0]
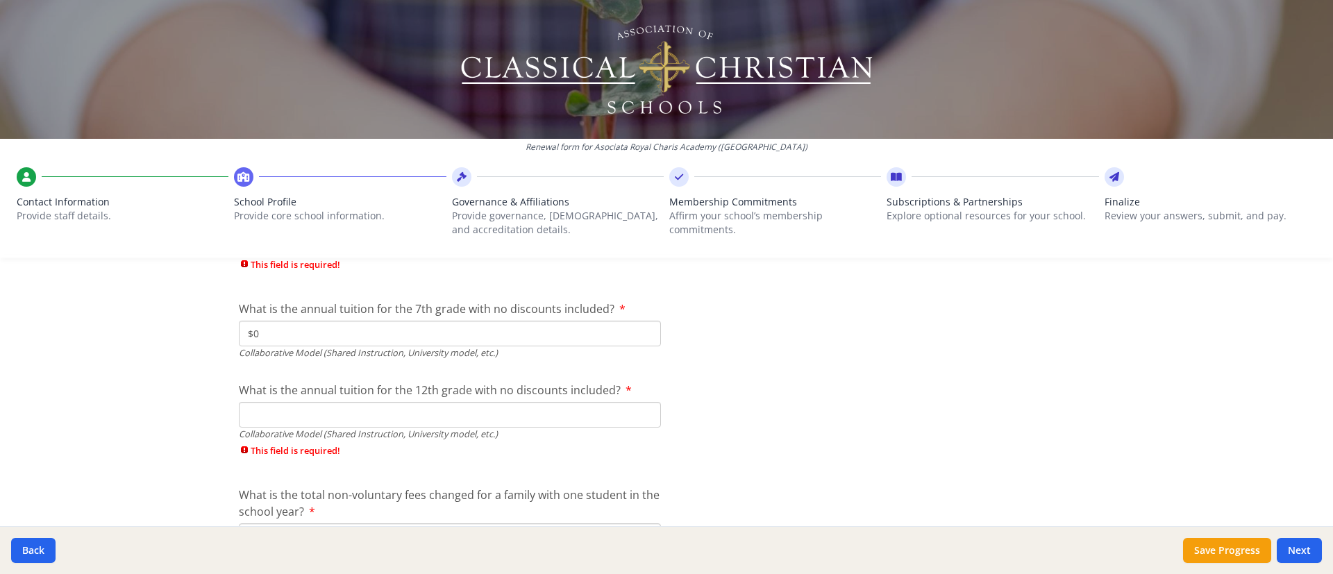
type input "$0"
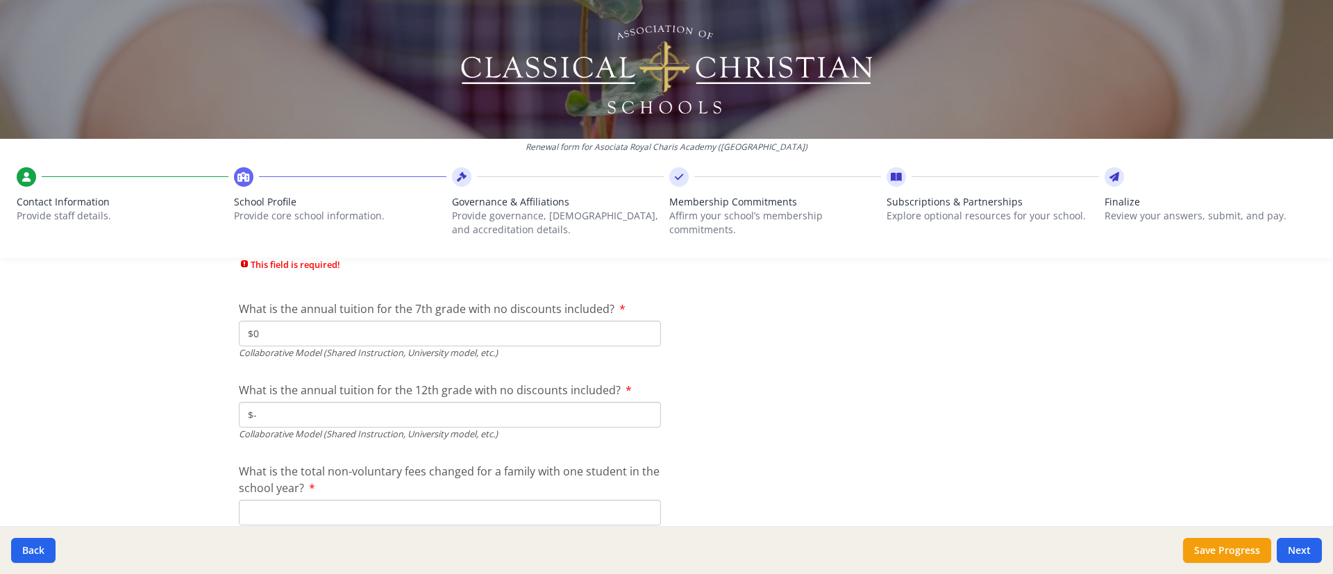
type input "$-"
click at [300, 332] on input "$0" at bounding box center [450, 334] width 422 height 26
type input "$-"
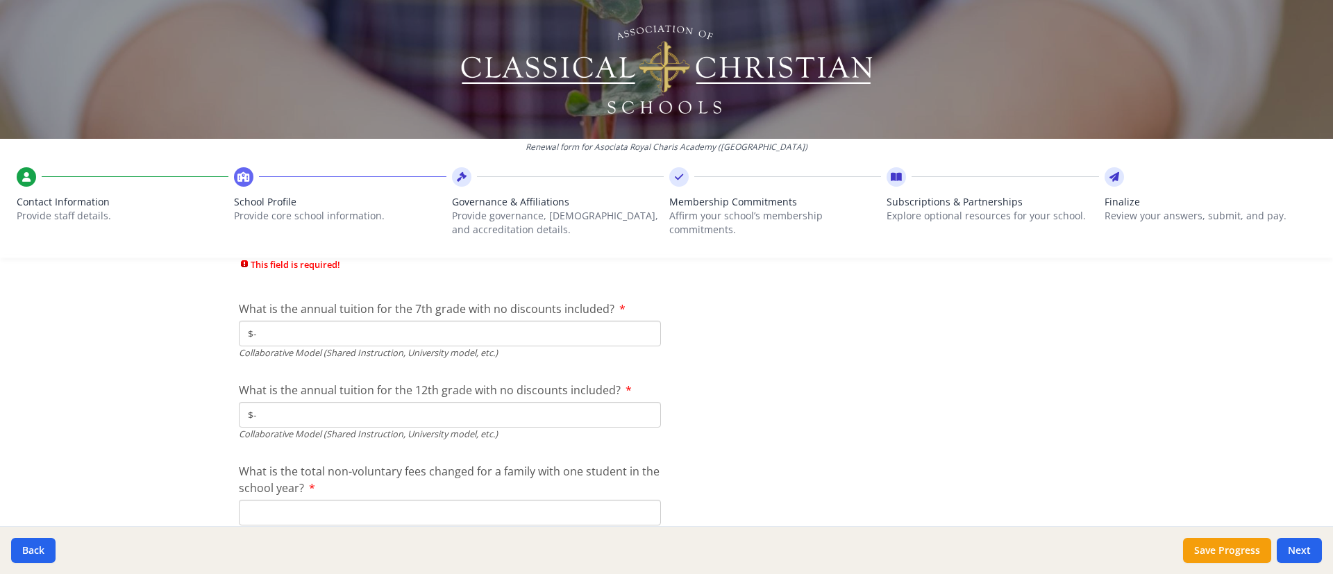
click at [530, 382] on input "What is the total non-voluntary fees changed for a family with one student in t…" at bounding box center [450, 513] width 422 height 26
type input "$-"
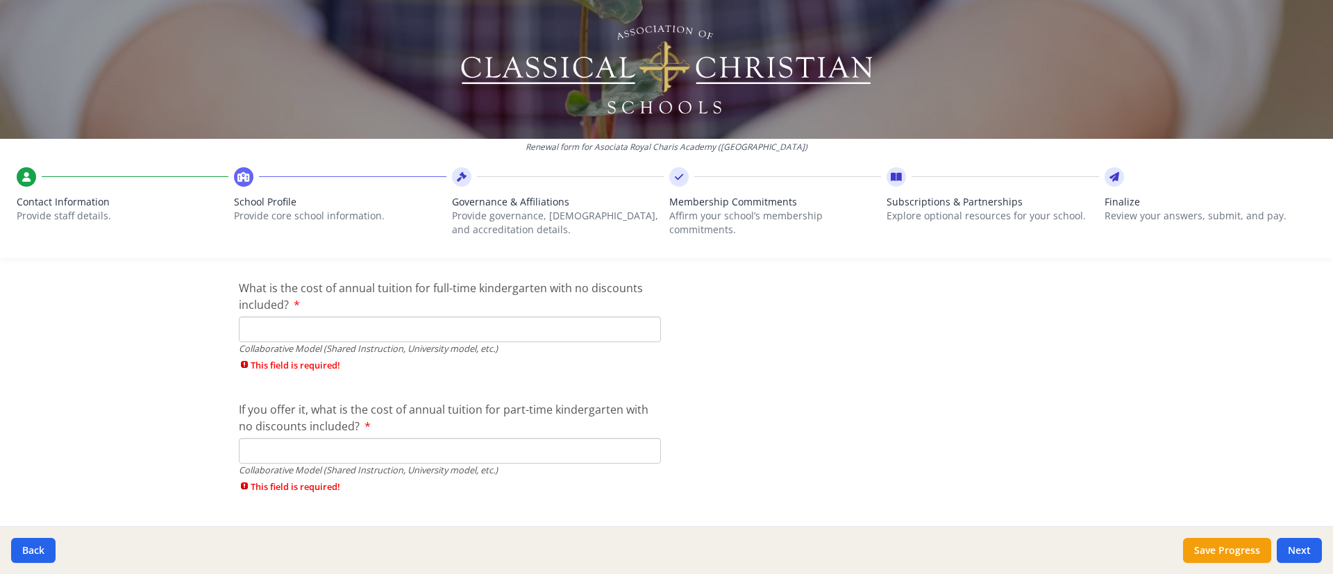
scroll to position [4485, 0]
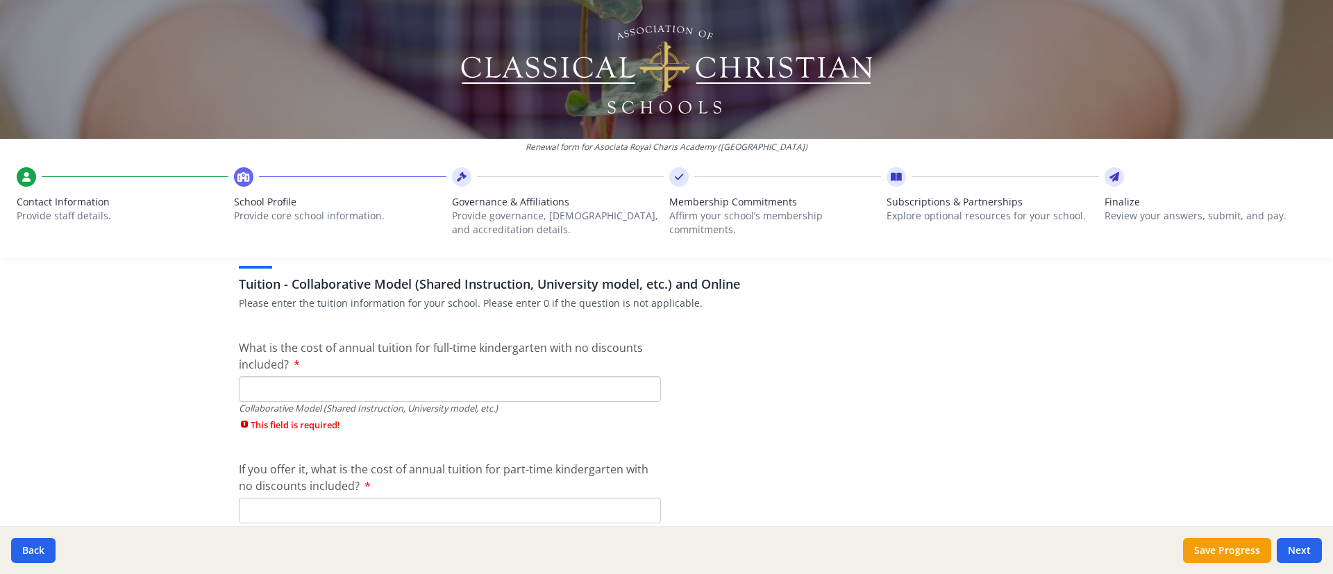
click at [503, 382] on input "What is the cost of annual tuition for full-time kindergarten with no discounts…" at bounding box center [450, 389] width 422 height 26
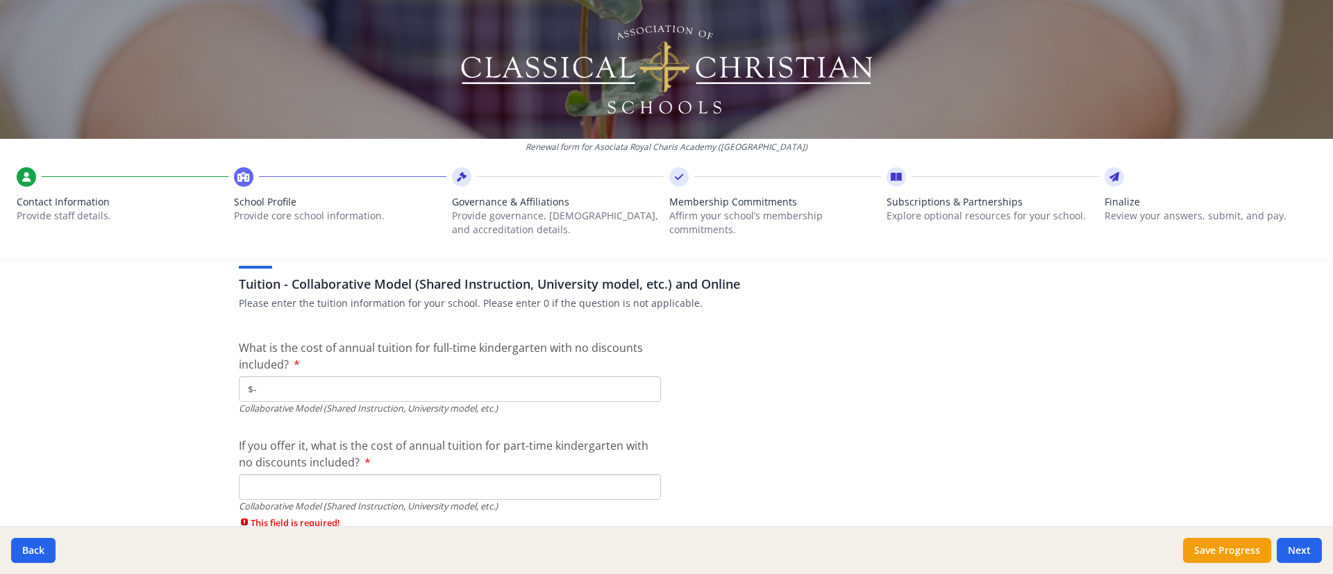
type input "$-"
click at [408, 382] on input "If you offer it, what is the cost of annual tuition for part-time kindergarten …" at bounding box center [450, 487] width 422 height 26
type input "$-"
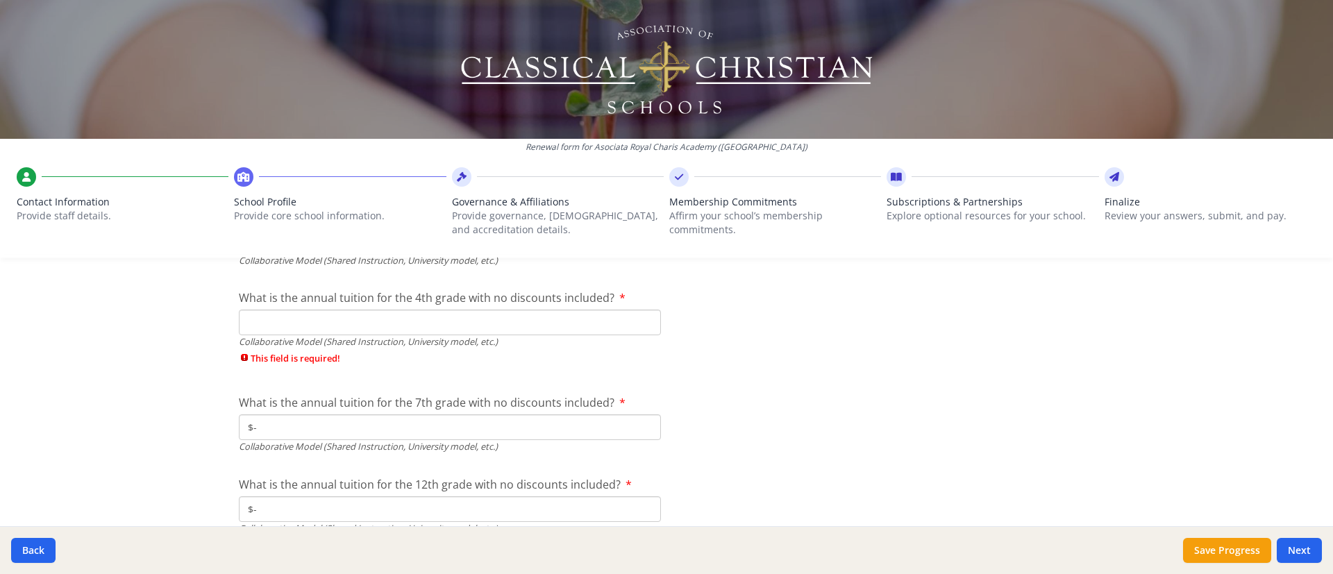
scroll to position [4776, 0]
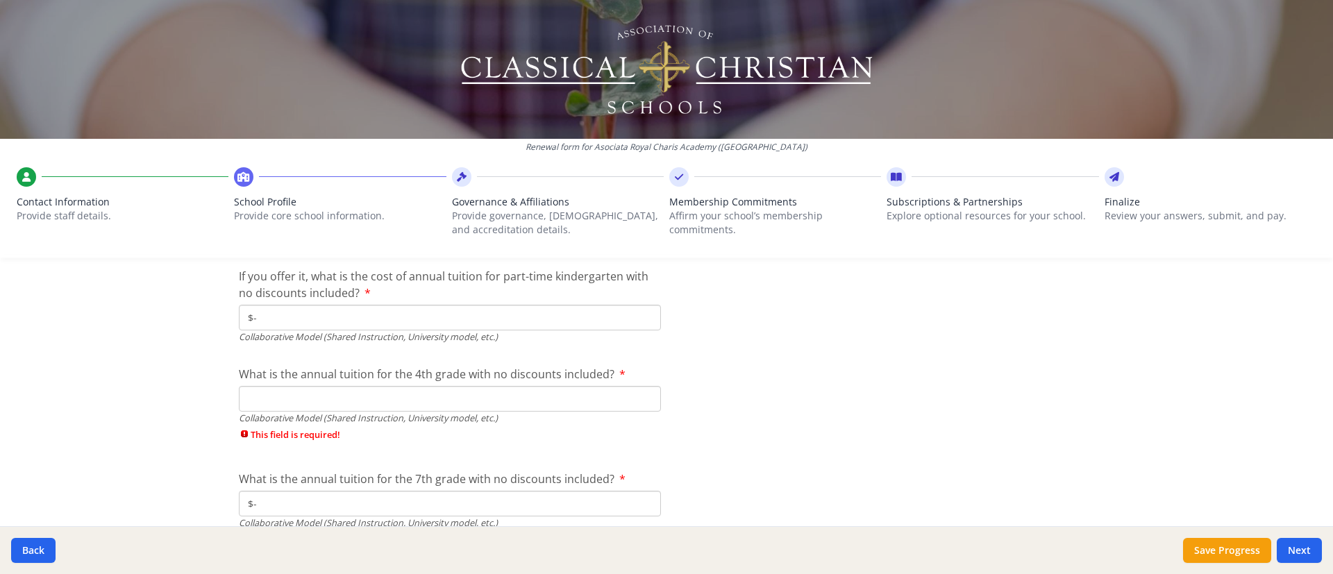
scroll to position [4651, 0]
click at [298, 382] on input "What is the annual tuition for the 4th grade with no discounts included?" at bounding box center [450, 402] width 422 height 26
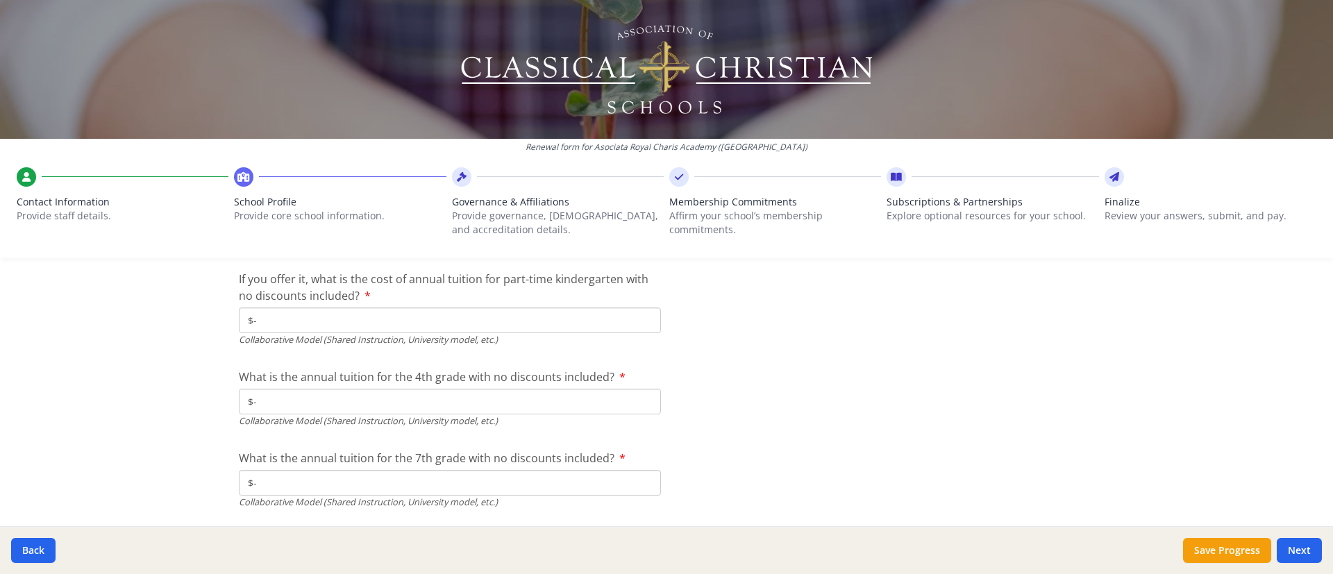
type input "$-"
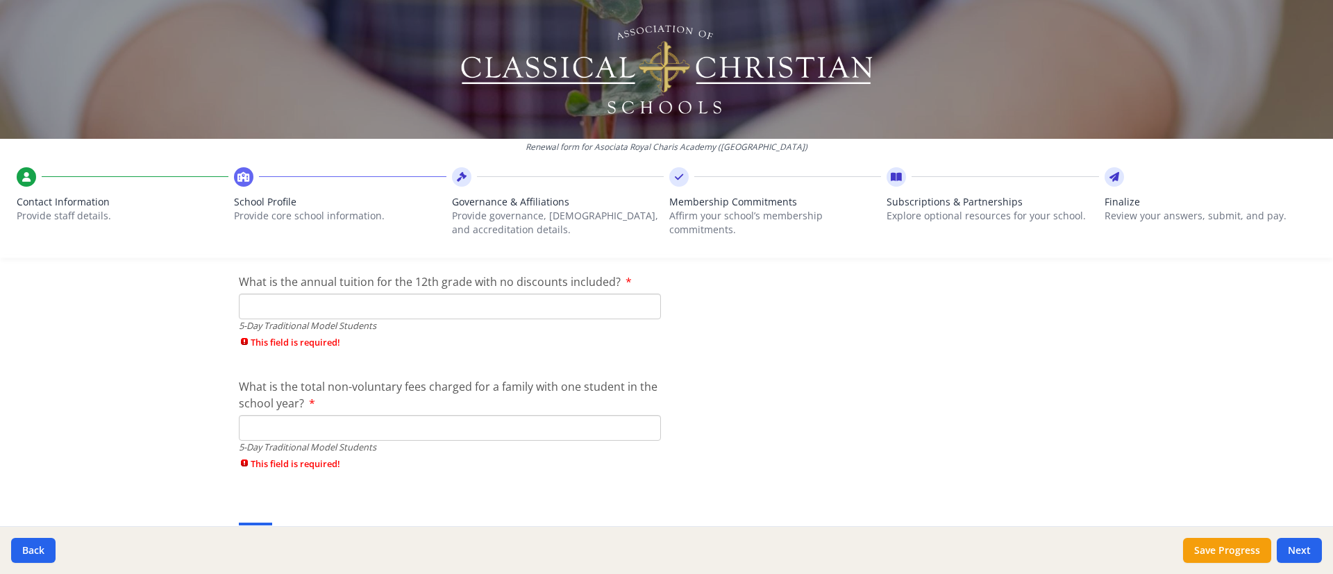
scroll to position [4164, 0]
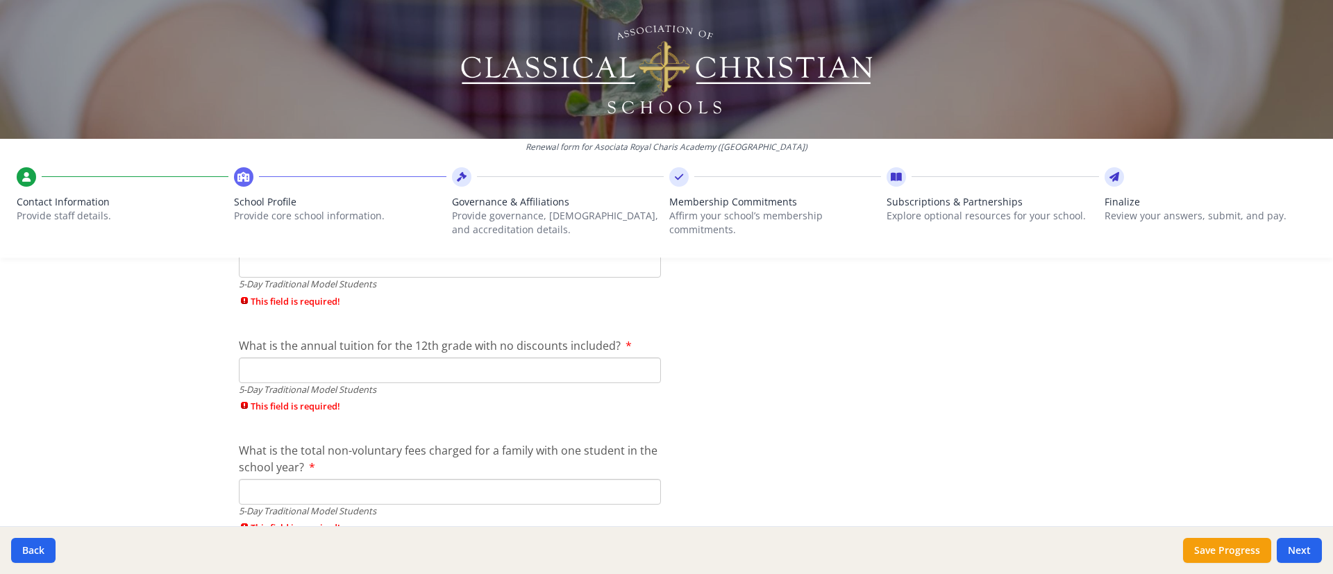
click at [250, 371] on input "What is the annual tuition for the 12th grade with no discounts included?" at bounding box center [450, 371] width 422 height 26
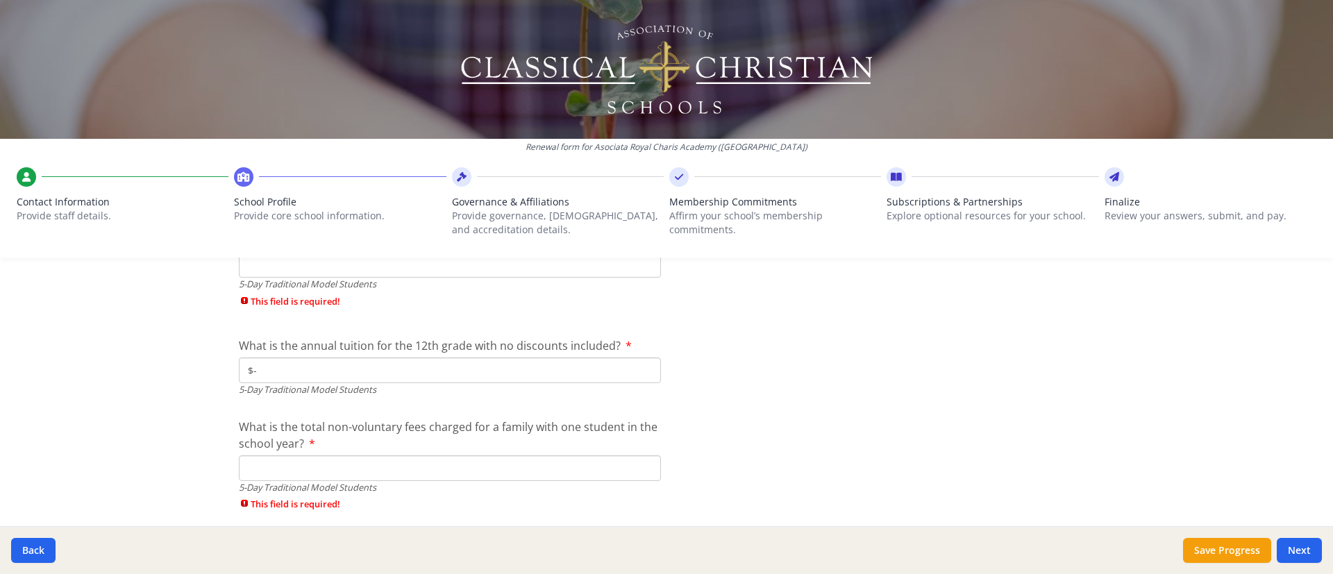
type input "$-"
click at [297, 382] on input "What is the total non-voluntary fees charged for a family with one student in t…" at bounding box center [450, 468] width 422 height 26
type input "$-"
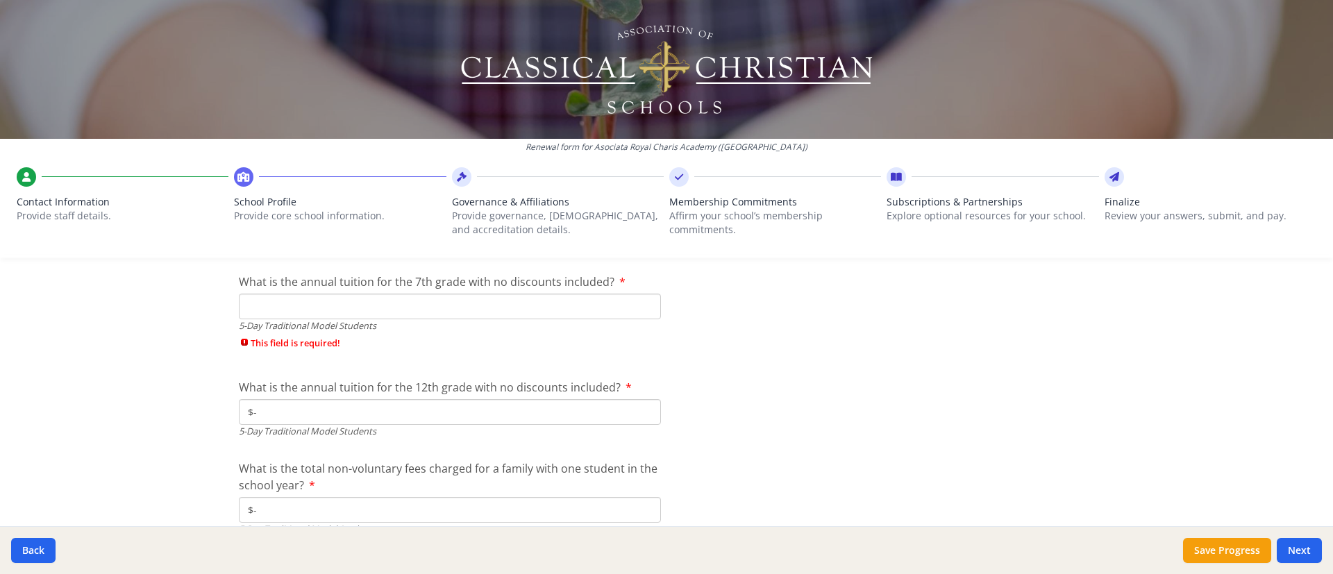
scroll to position [4039, 0]
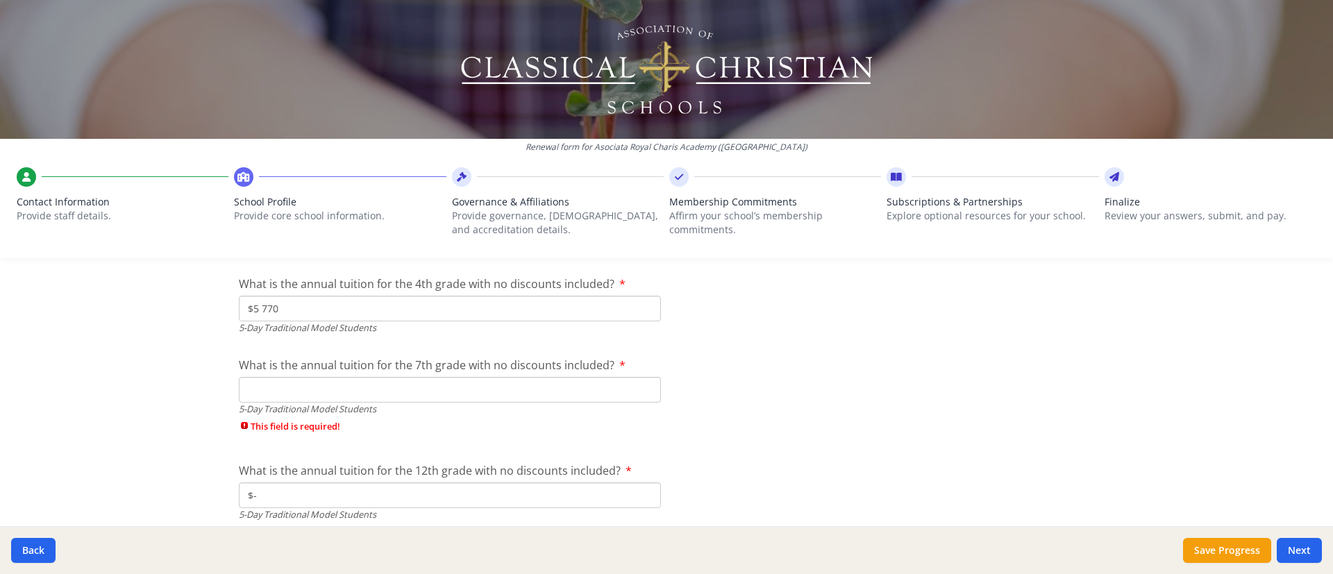
click at [464, 382] on input "What is the annual tuition for the 7th grade with no discounts included?" at bounding box center [450, 390] width 422 height 26
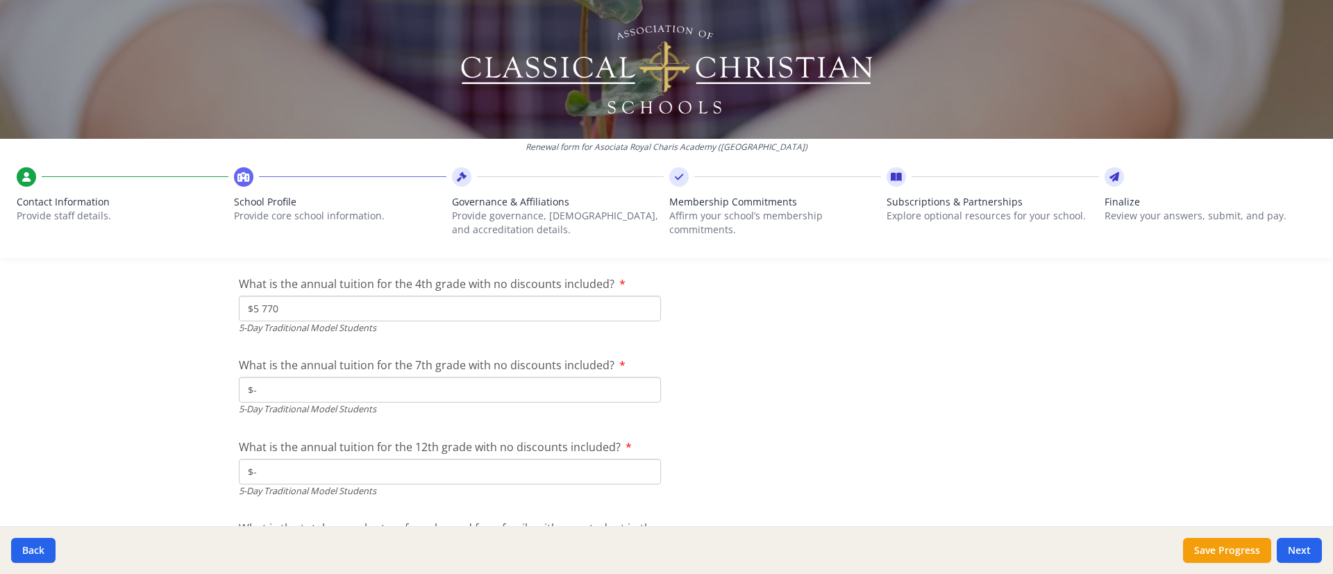
type input "$-"
click at [888, 382] on button "Save Progress" at bounding box center [1227, 550] width 88 height 25
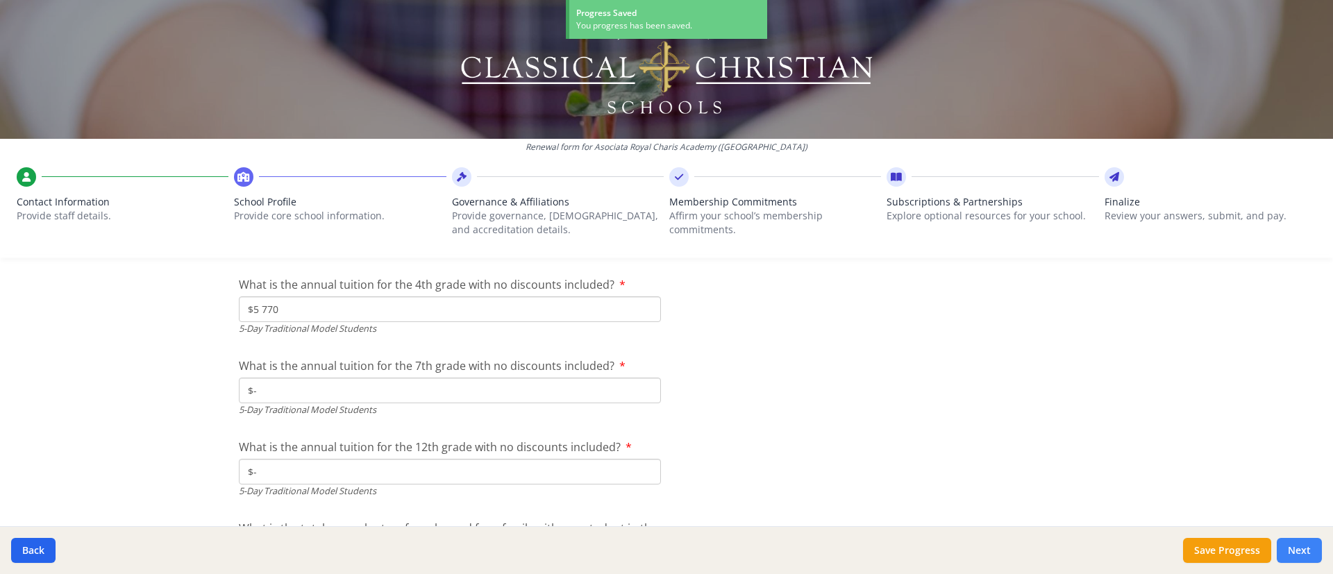
click at [888, 382] on button "Next" at bounding box center [1299, 550] width 45 height 25
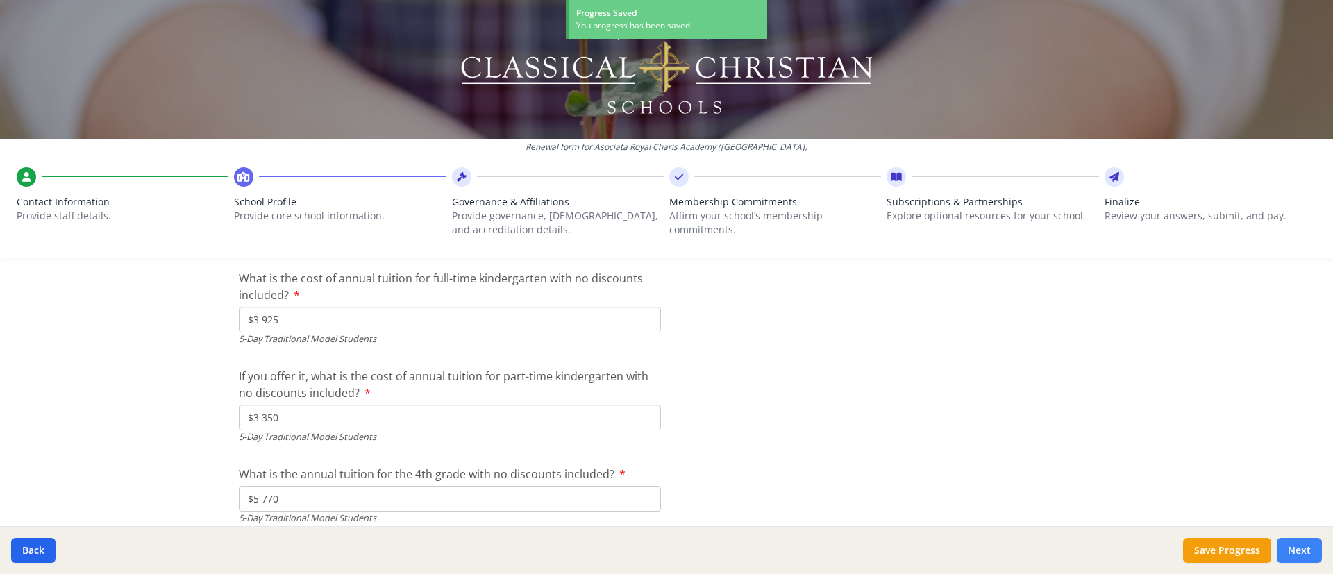
scroll to position [4039, 0]
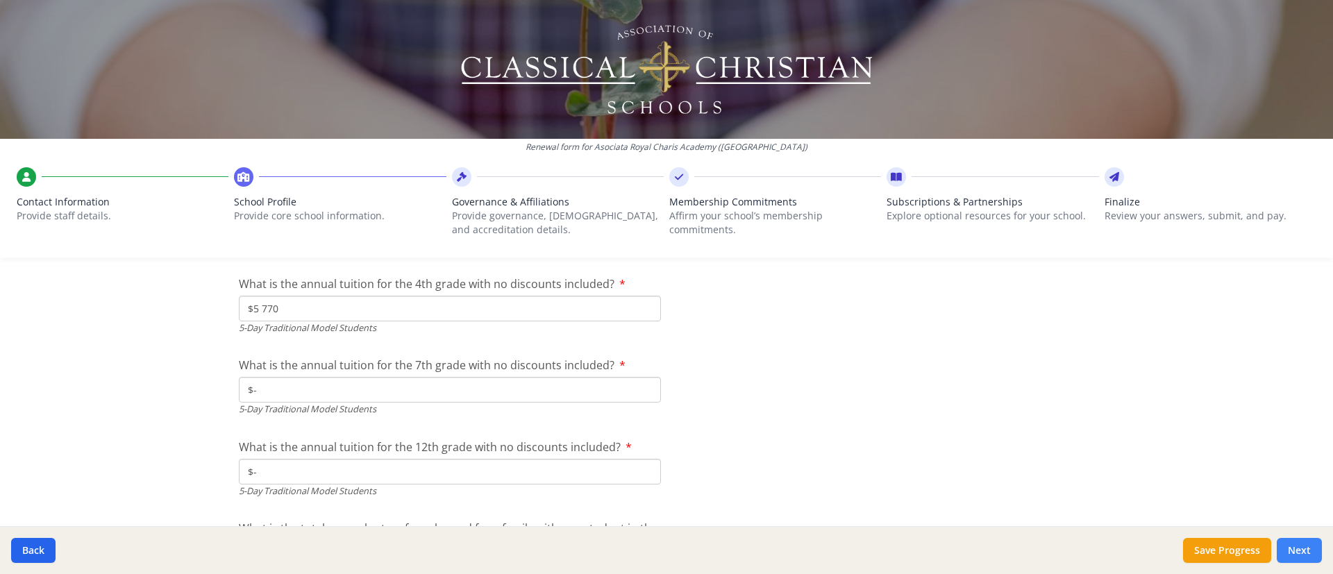
click at [888, 382] on button "Next" at bounding box center [1299, 550] width 45 height 25
click at [888, 352] on div "Renewal form for Asociata Royal Charis Academy (Romania) Contact Information Pr…" at bounding box center [666, 287] width 1333 height 574
click at [888, 382] on button "Next" at bounding box center [1299, 550] width 45 height 25
drag, startPoint x: 1298, startPoint y: 551, endPoint x: 1316, endPoint y: 549, distance: 17.4
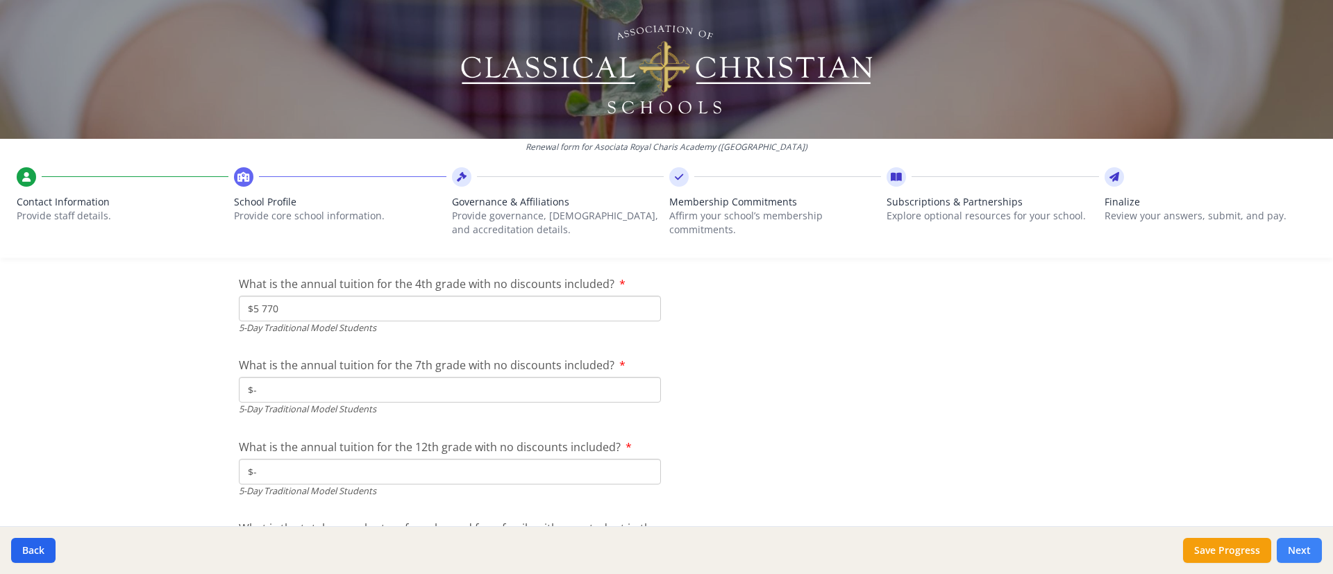
click at [888, 382] on button "Next" at bounding box center [1299, 550] width 45 height 25
drag, startPoint x: 1304, startPoint y: 546, endPoint x: 874, endPoint y: 407, distance: 452.5
click at [888, 382] on button "Next" at bounding box center [1299, 550] width 45 height 25
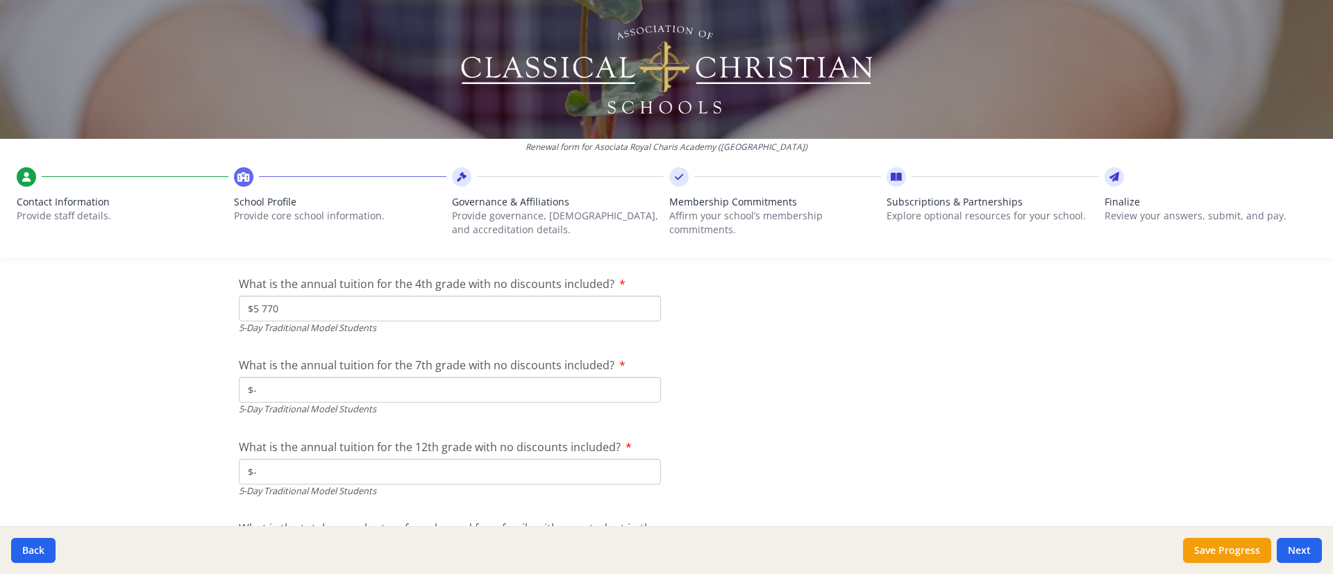
drag, startPoint x: 1293, startPoint y: 553, endPoint x: 782, endPoint y: 376, distance: 540.8
drag, startPoint x: 782, startPoint y: 376, endPoint x: 732, endPoint y: 373, distance: 50.0
click at [888, 382] on button "Next" at bounding box center [1299, 550] width 45 height 25
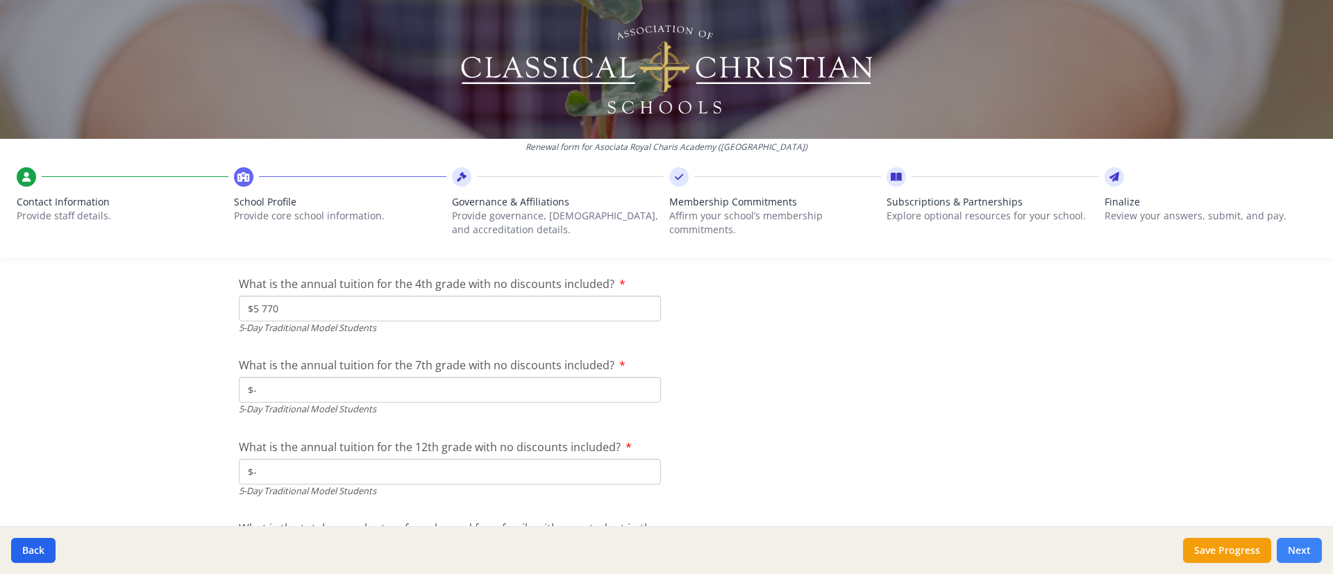
click at [888, 382] on button "Next" at bounding box center [1299, 550] width 45 height 25
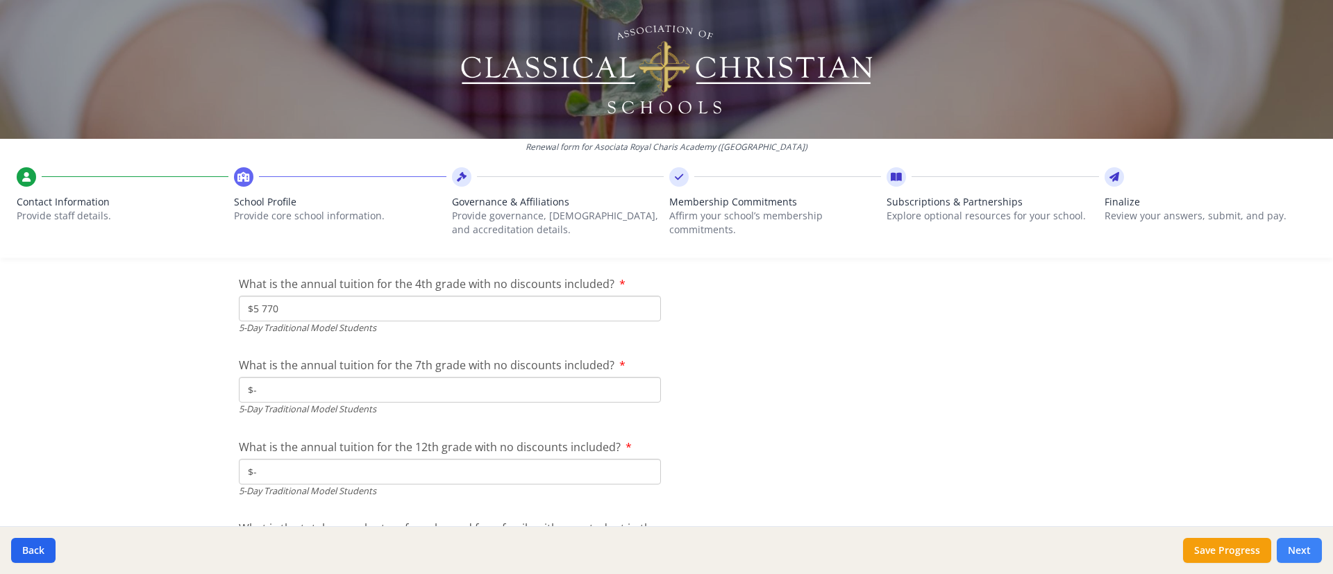
click at [888, 382] on button "Next" at bounding box center [1299, 550] width 45 height 25
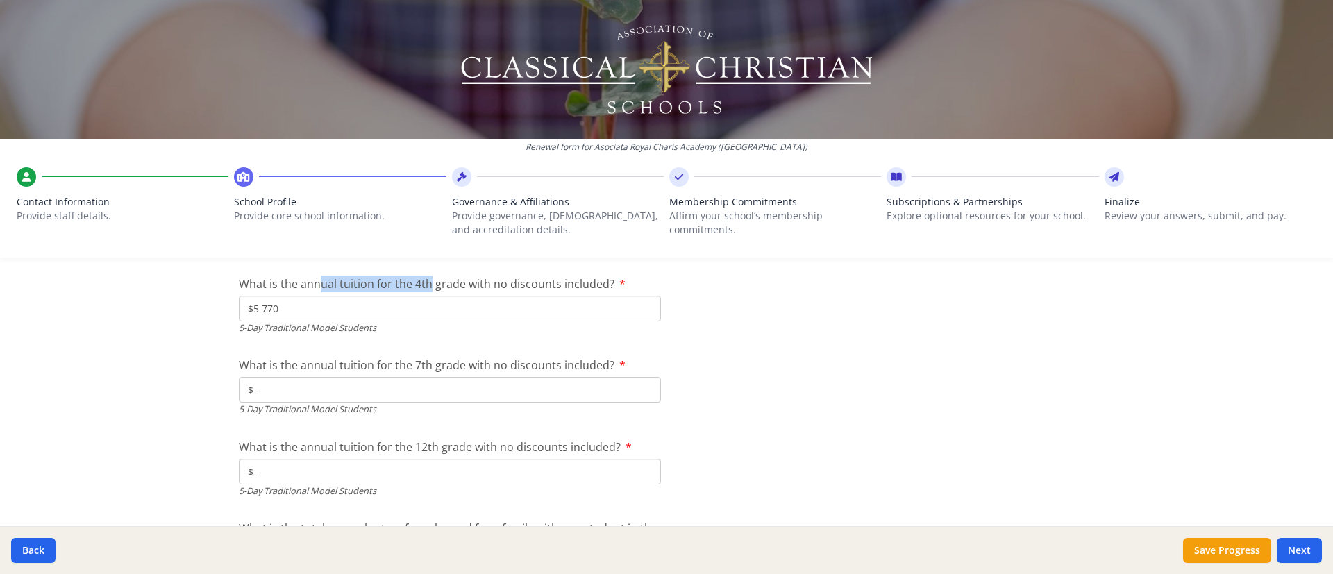
drag, startPoint x: 310, startPoint y: 287, endPoint x: 422, endPoint y: 280, distance: 112.0
click at [422, 280] on span "What is the annual tuition for the 4th grade with no discounts included?" at bounding box center [427, 283] width 376 height 15
drag, startPoint x: 422, startPoint y: 280, endPoint x: 343, endPoint y: 284, distance: 79.2
drag, startPoint x: 343, startPoint y: 284, endPoint x: 832, endPoint y: 313, distance: 489.6
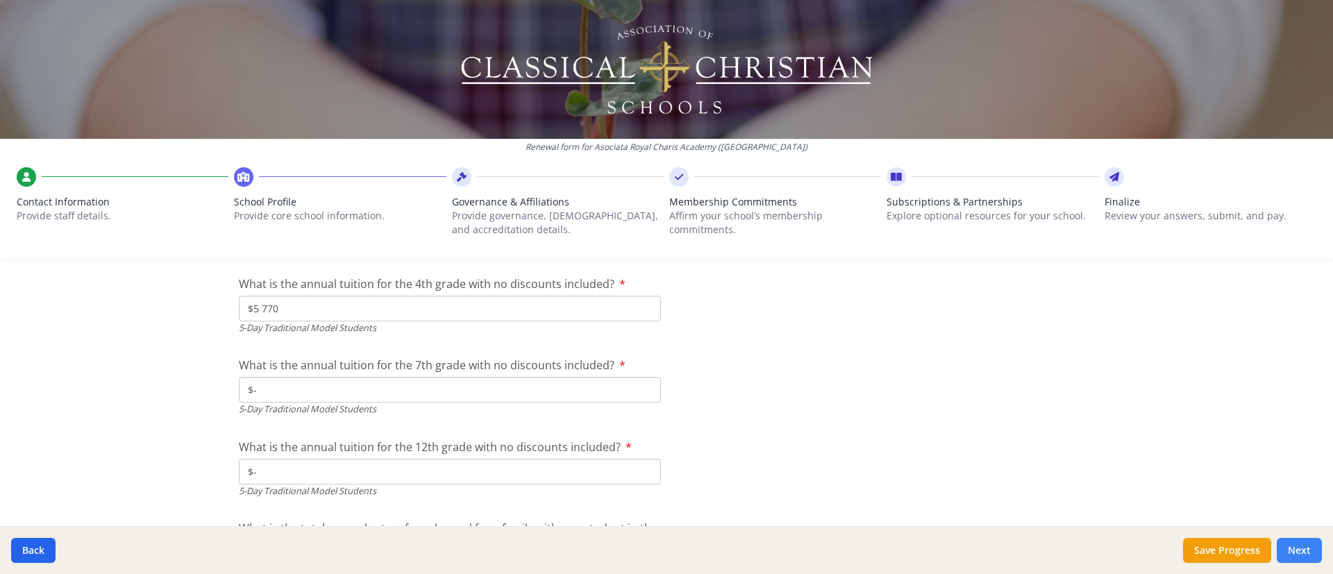
click at [888, 382] on button "Next" at bounding box center [1299, 550] width 45 height 25
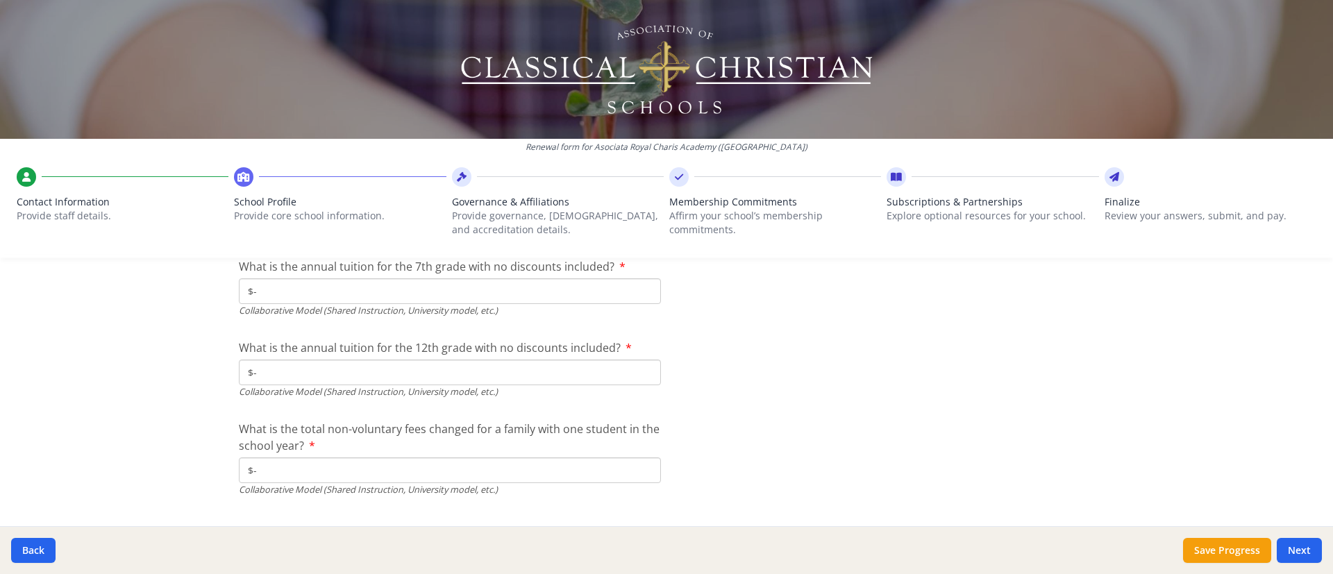
scroll to position [4801, 0]
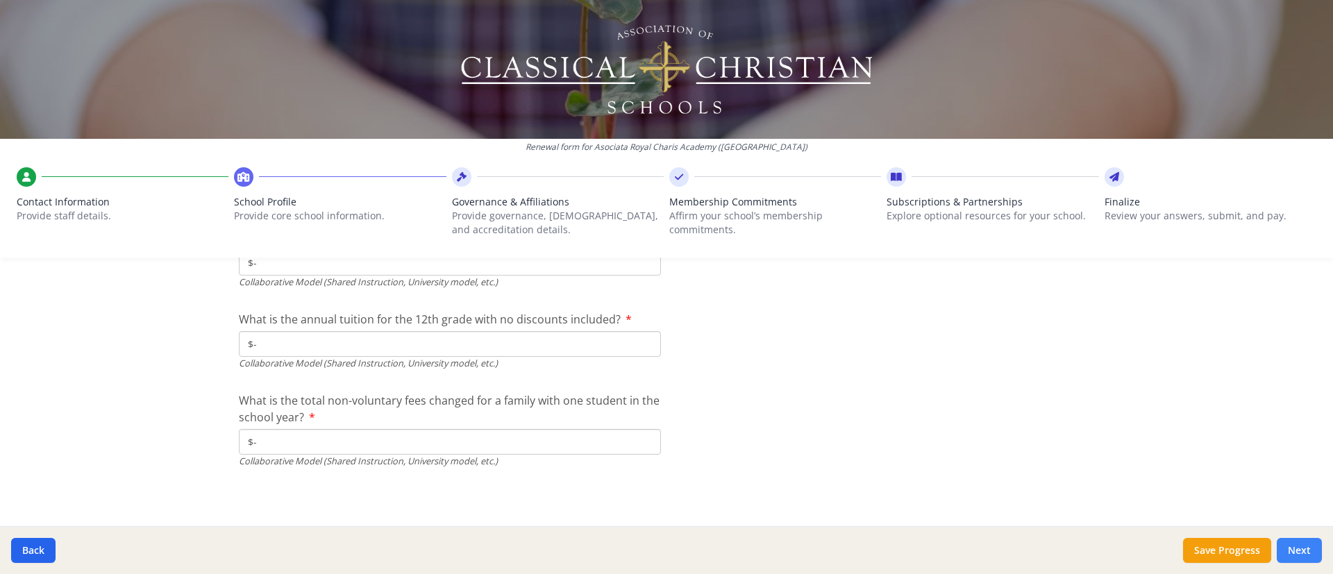
click at [888, 382] on button "Next" at bounding box center [1299, 550] width 45 height 25
click at [343, 382] on input "$-" at bounding box center [450, 442] width 422 height 26
click at [888, 382] on button "Next" at bounding box center [1299, 550] width 45 height 25
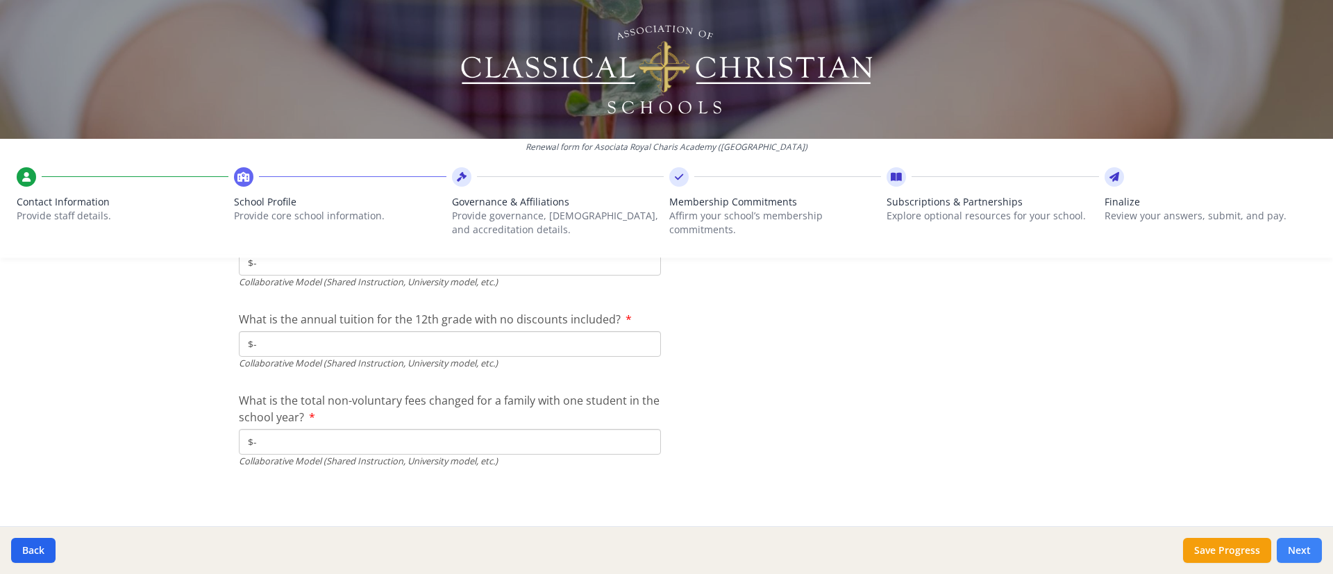
click at [888, 382] on button "Next" at bounding box center [1299, 550] width 45 height 25
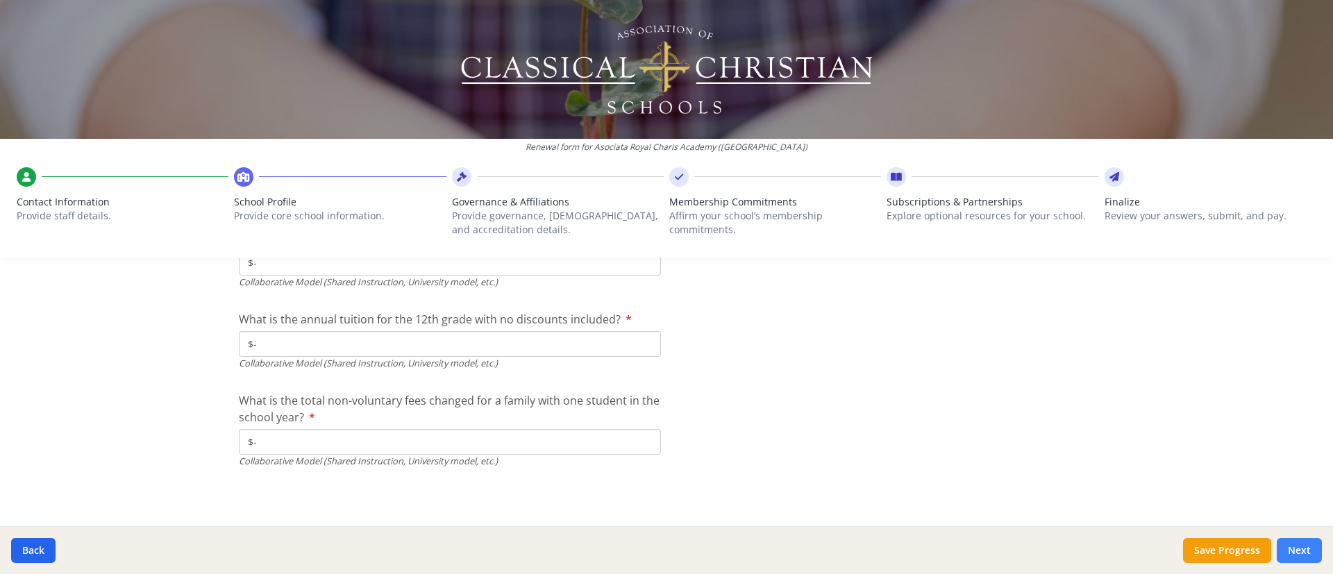
click at [888, 382] on button "Next" at bounding box center [1299, 550] width 45 height 25
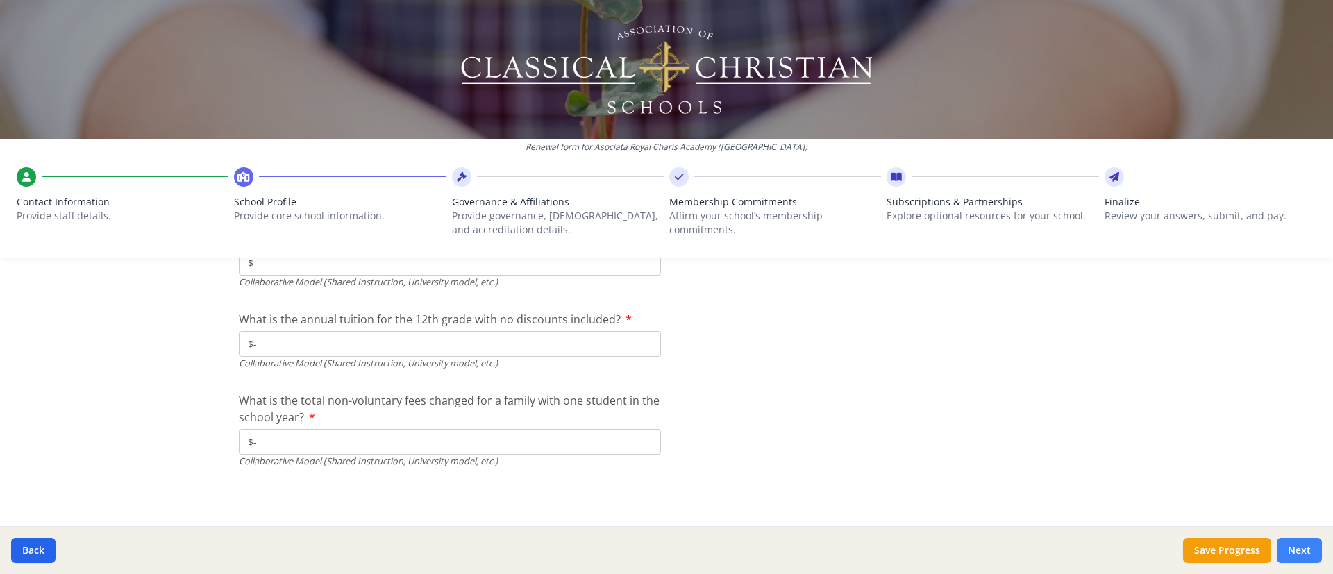
click at [888, 382] on button "Next" at bounding box center [1299, 550] width 45 height 25
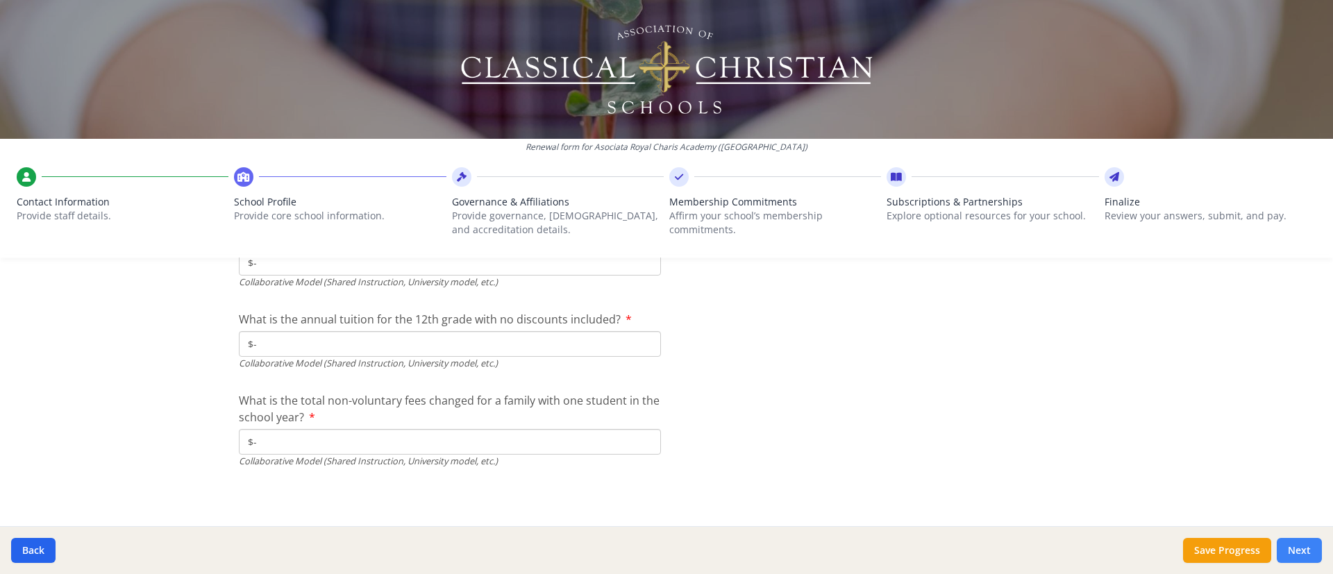
click at [888, 382] on button "Next" at bounding box center [1299, 550] width 45 height 25
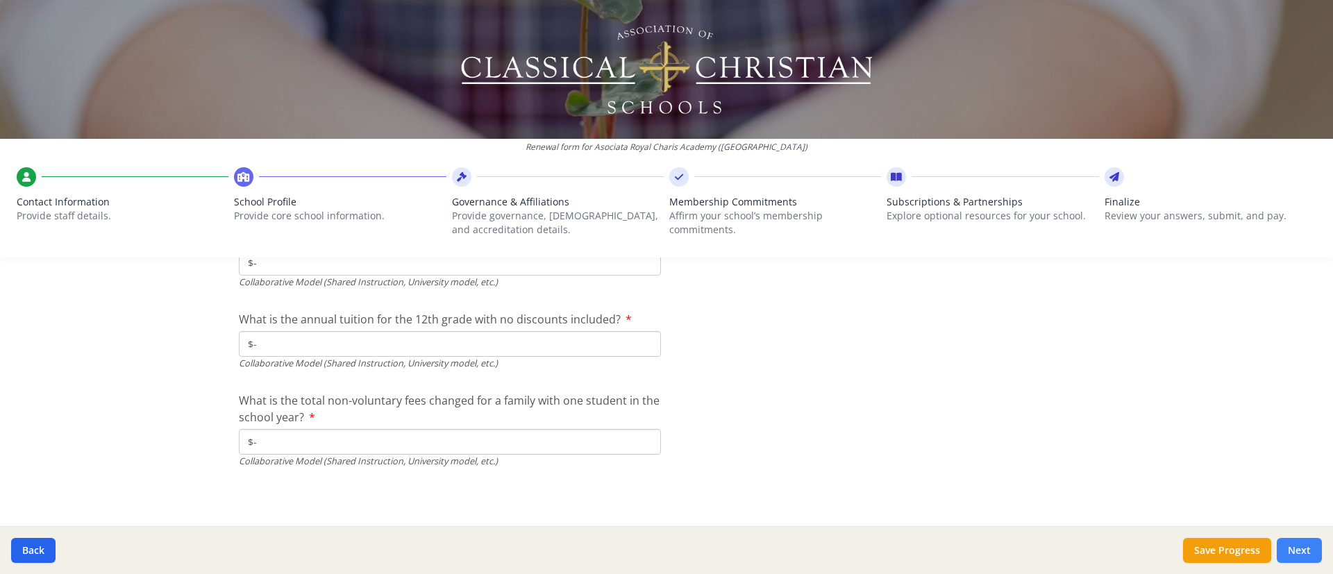
click at [888, 382] on button "Next" at bounding box center [1299, 550] width 45 height 25
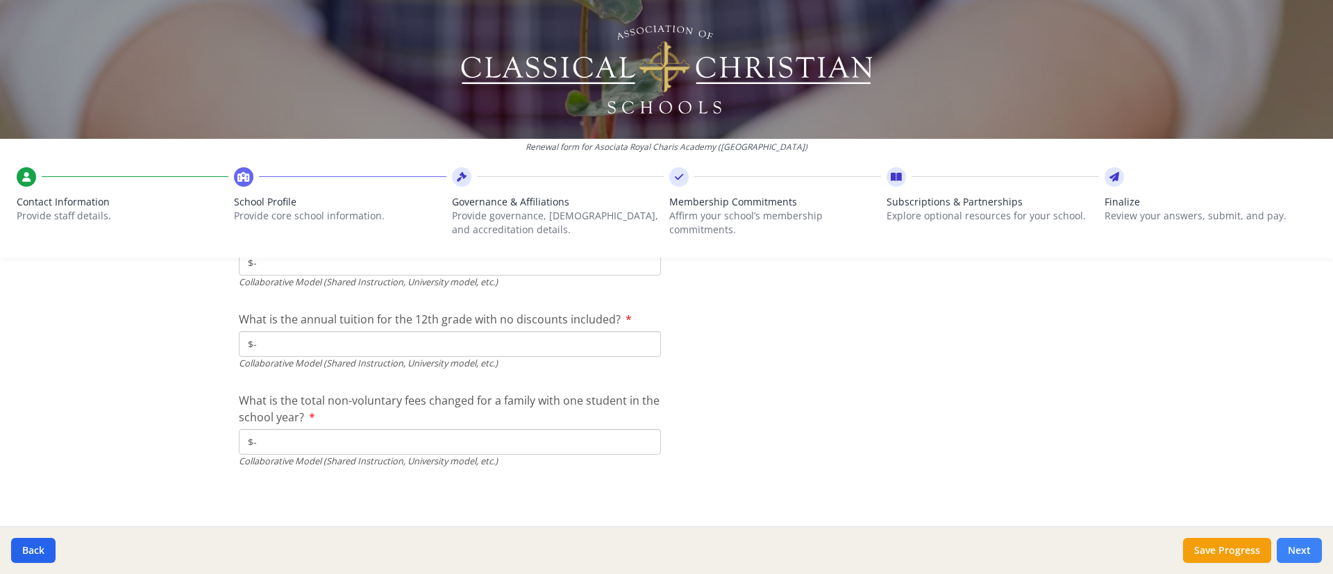
click at [888, 382] on button "Next" at bounding box center [1299, 550] width 45 height 25
click at [266, 382] on input "$-" at bounding box center [450, 442] width 422 height 26
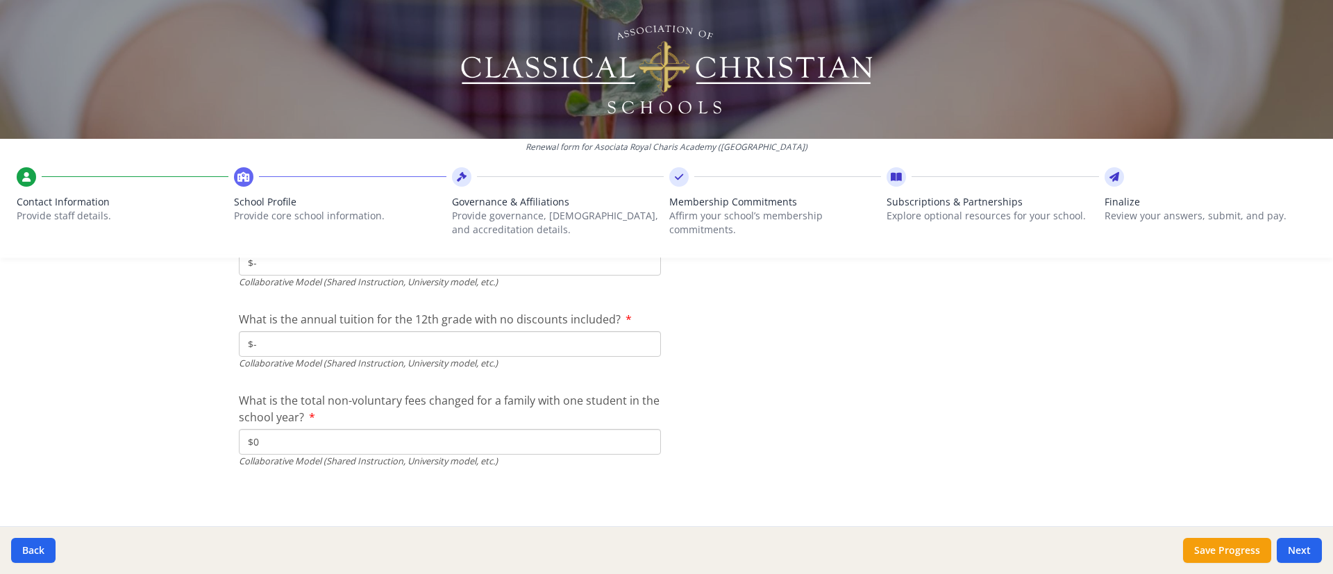
type input "$0"
click at [305, 266] on div "Renewal form for Asociata Royal Charis Academy ([GEOGRAPHIC_DATA]) Contact Info…" at bounding box center [666, 134] width 1333 height 269
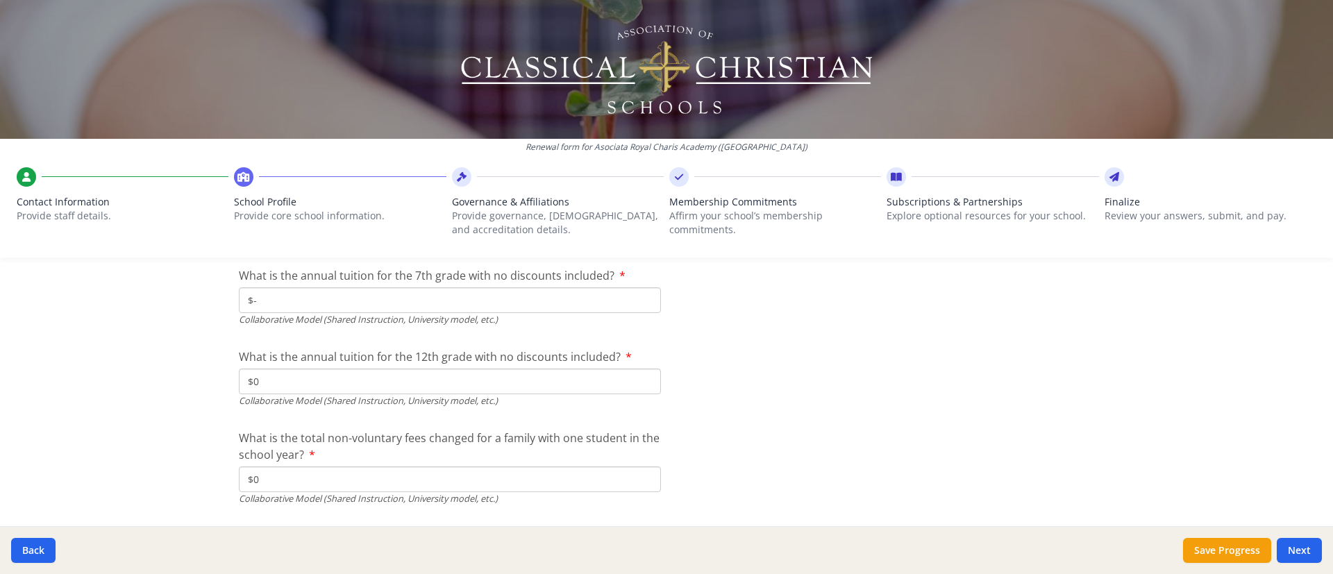
scroll to position [4759, 0]
type input "$0"
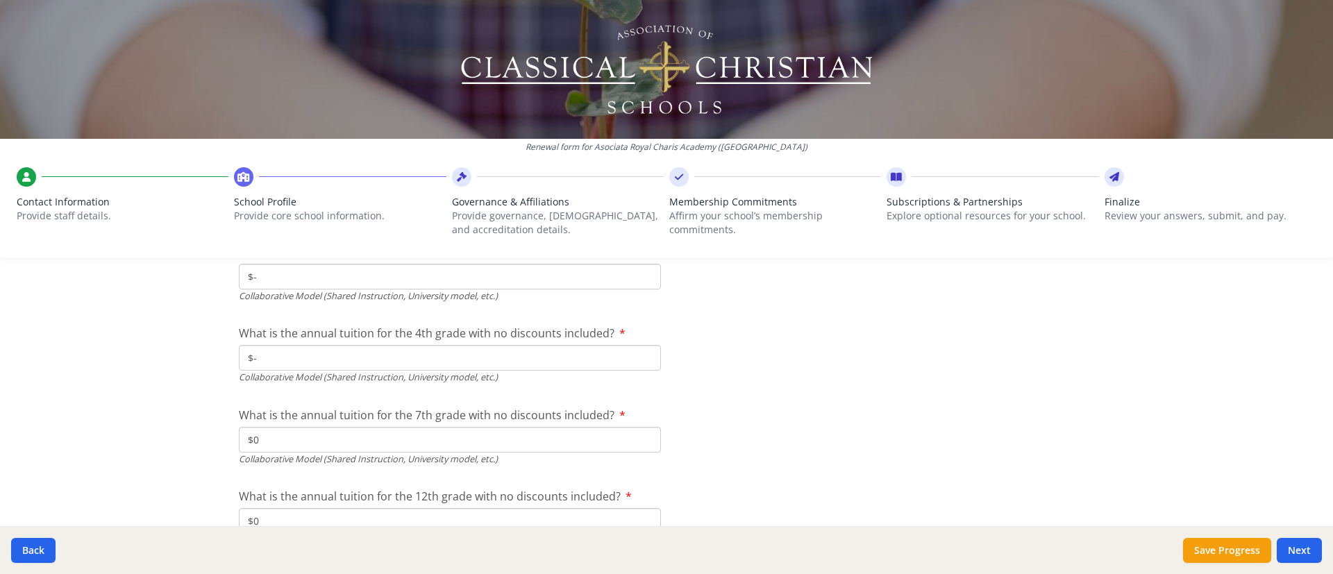
scroll to position [4592, 0]
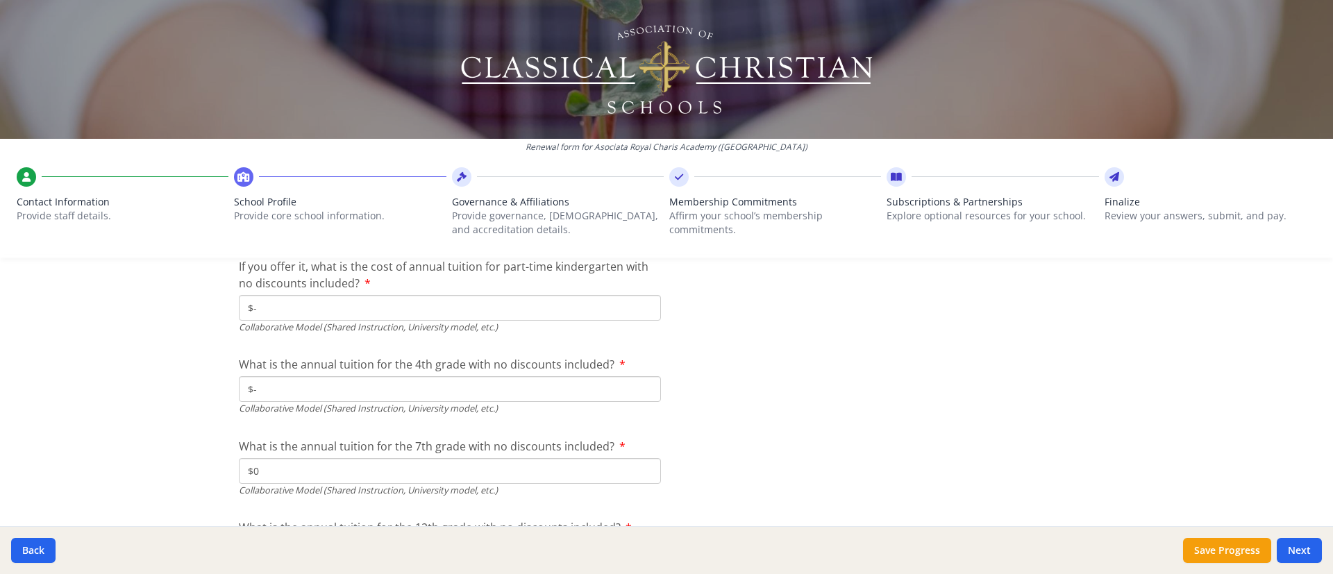
type input "$0"
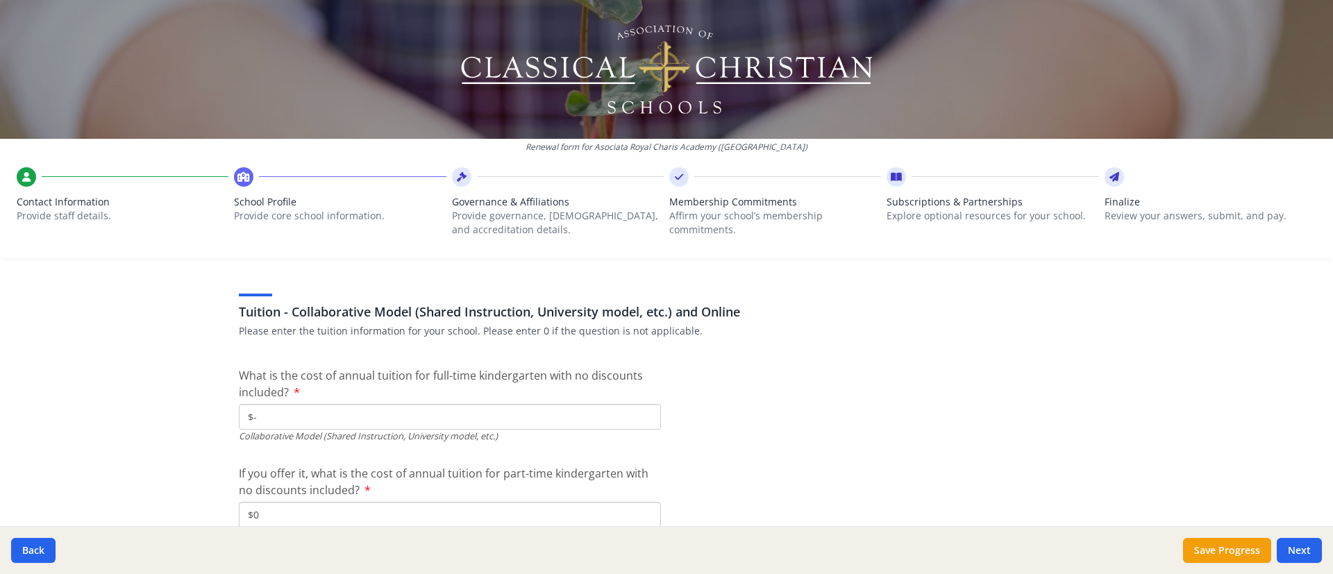
scroll to position [4384, 0]
type input "$0"
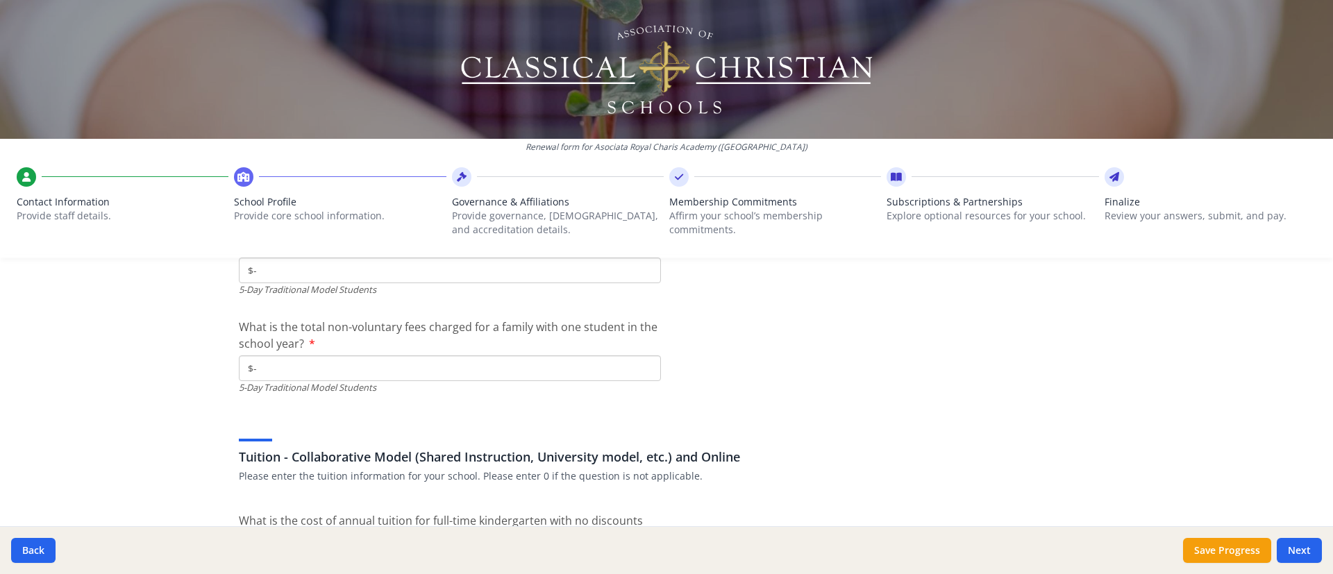
scroll to position [4176, 0]
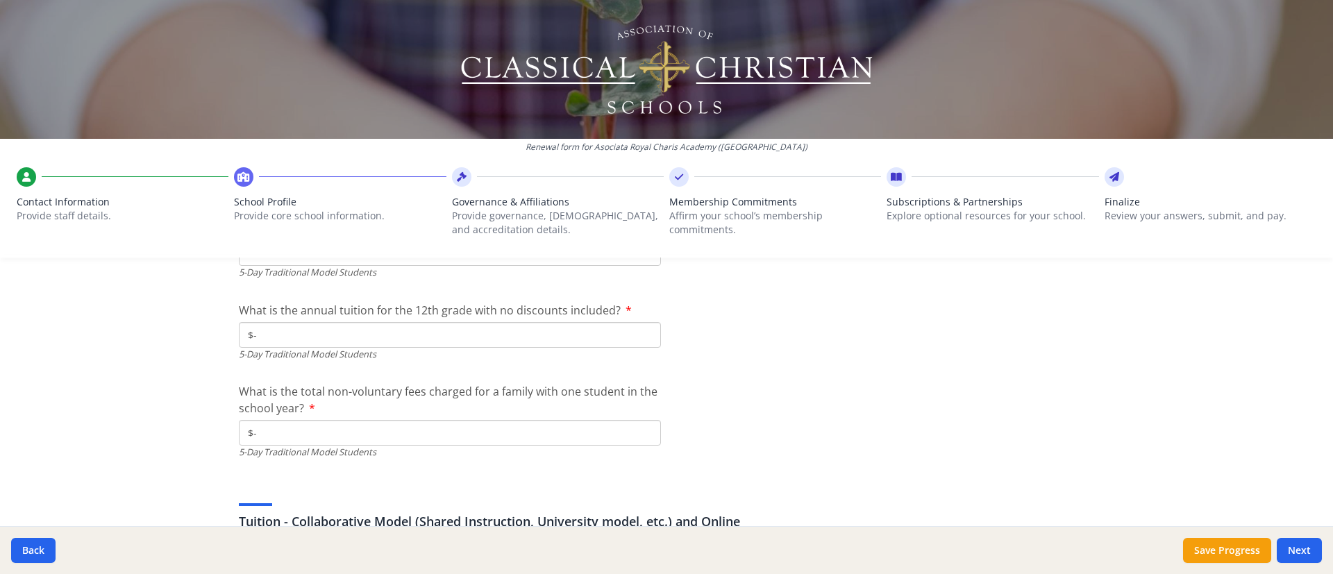
click at [331, 382] on input "$-" at bounding box center [450, 433] width 422 height 26
type input "$0"
click at [297, 338] on input "$-" at bounding box center [450, 335] width 422 height 26
type input "$0"
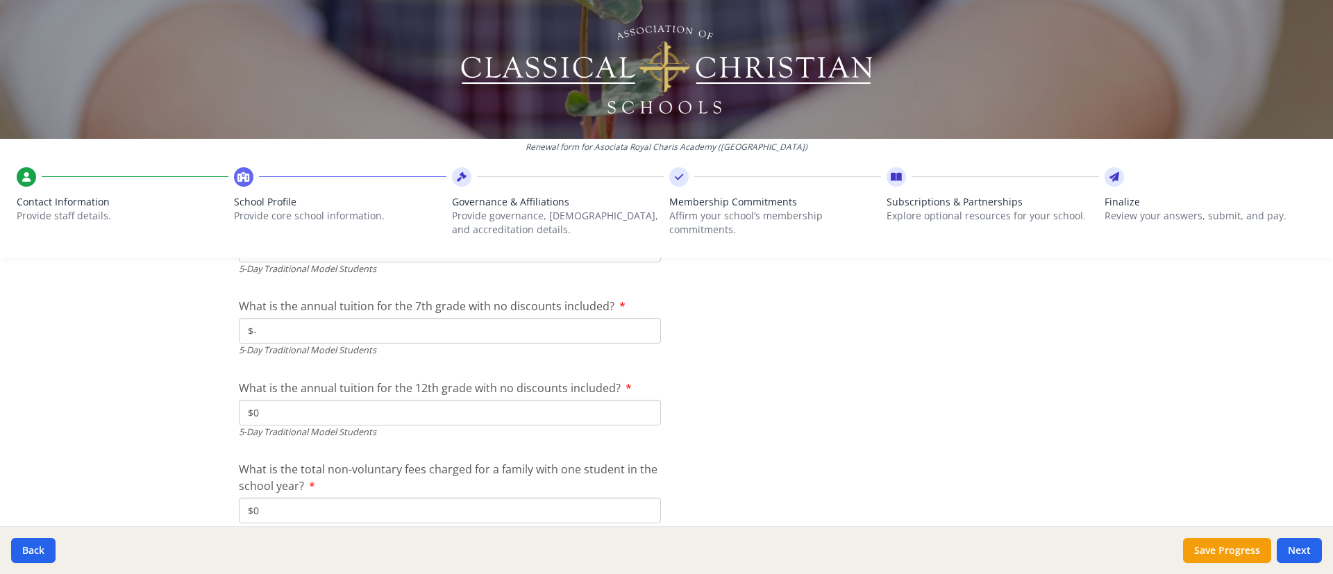
scroll to position [4093, 0]
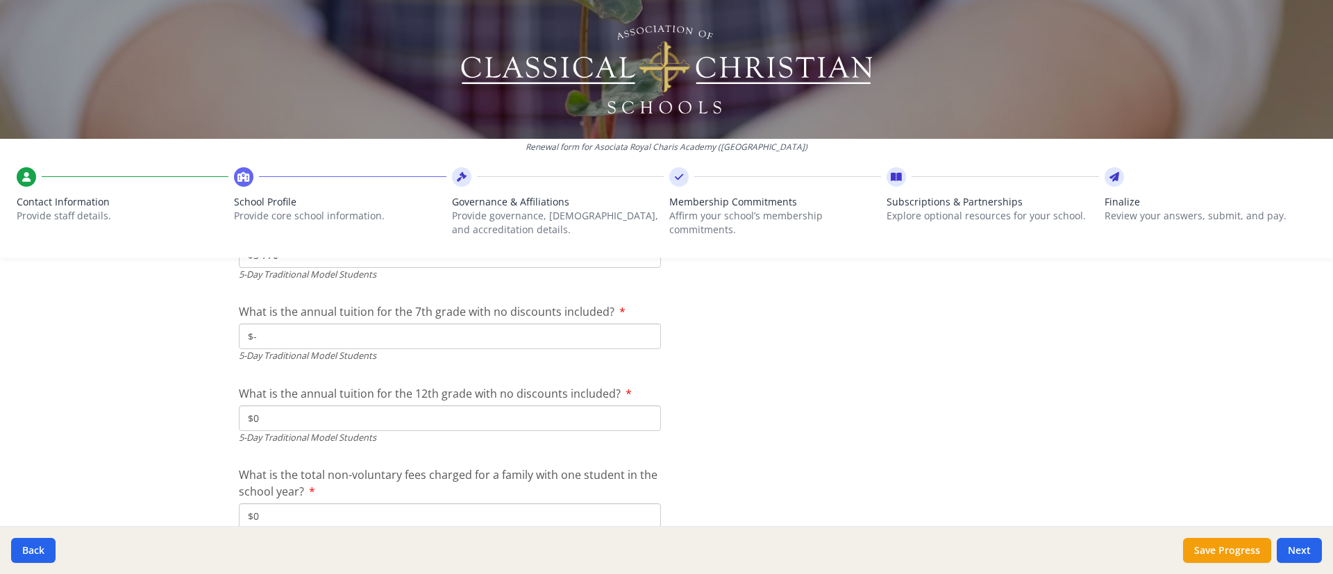
click at [324, 336] on input "$-" at bounding box center [450, 337] width 422 height 26
type input "$0"
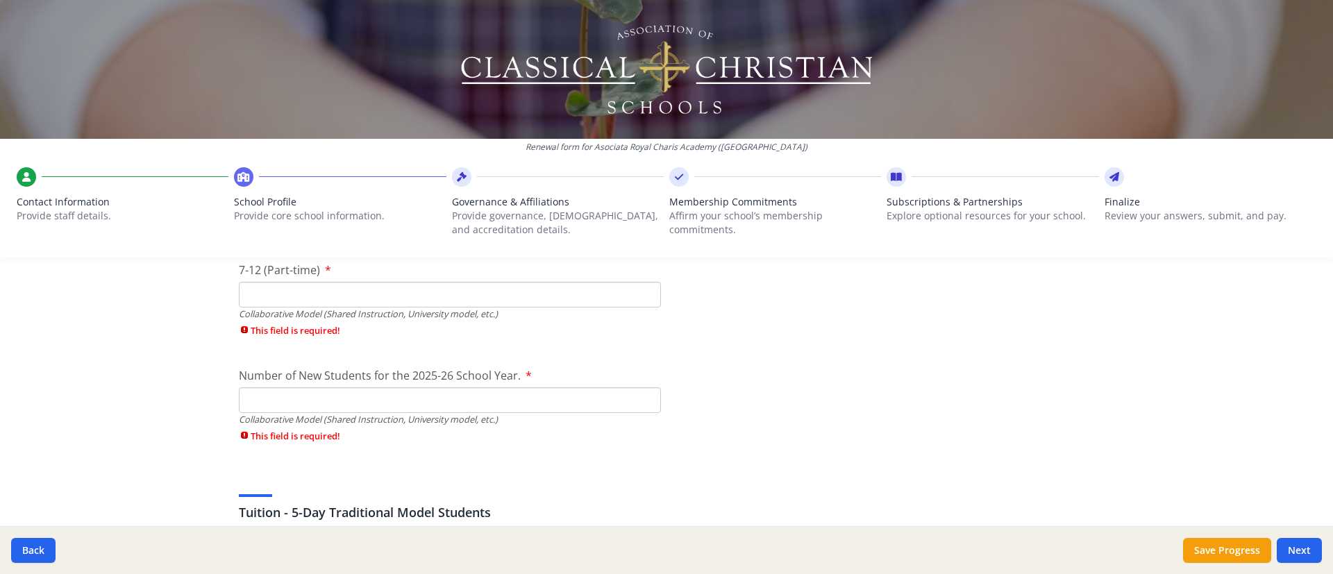
scroll to position [3509, 0]
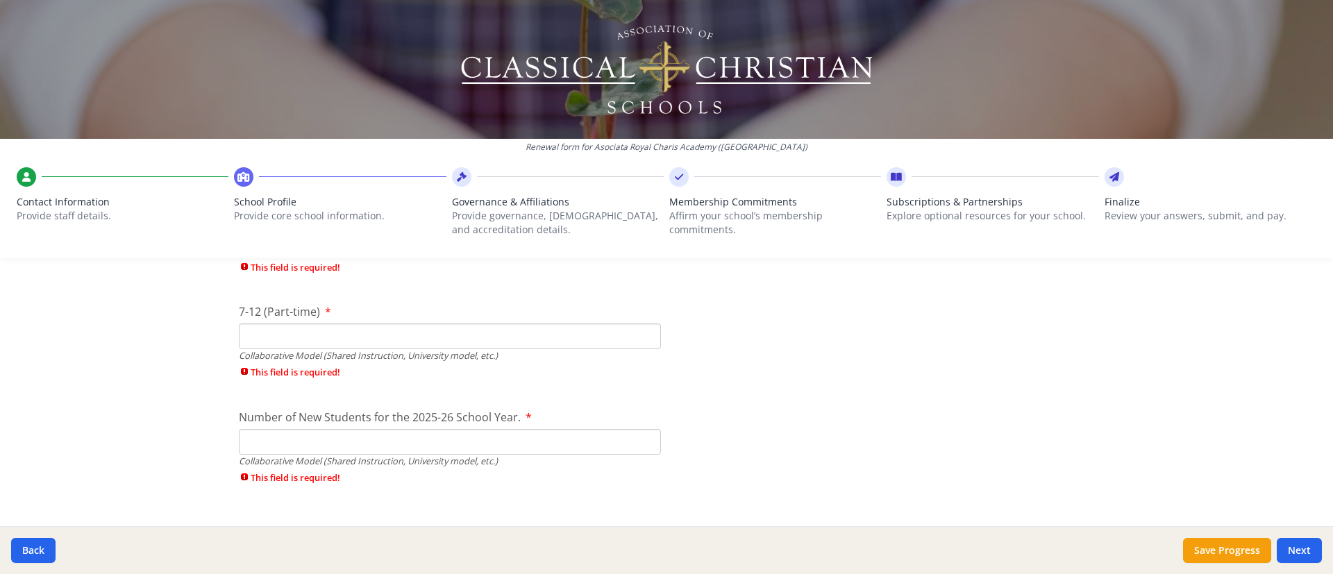
click at [440, 382] on input "Number of New Students for the 2025-26 School Year." at bounding box center [450, 442] width 422 height 26
type input "0"
click at [370, 334] on input "7-12 (Part-time)" at bounding box center [450, 337] width 422 height 26
type input "1"
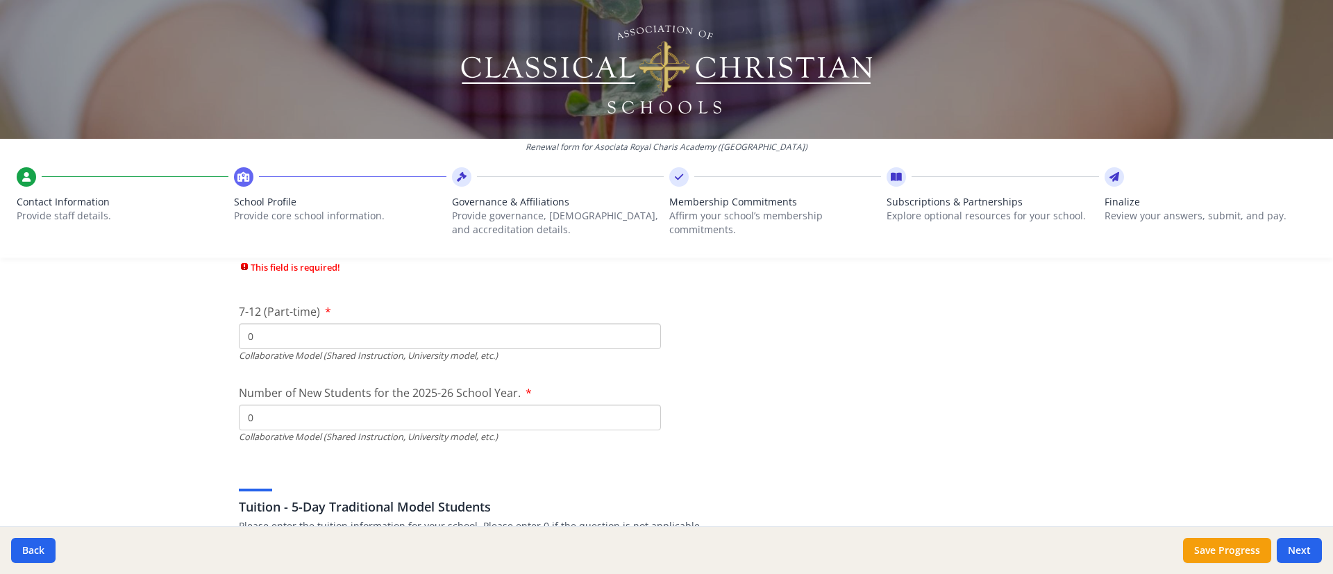
type input "0"
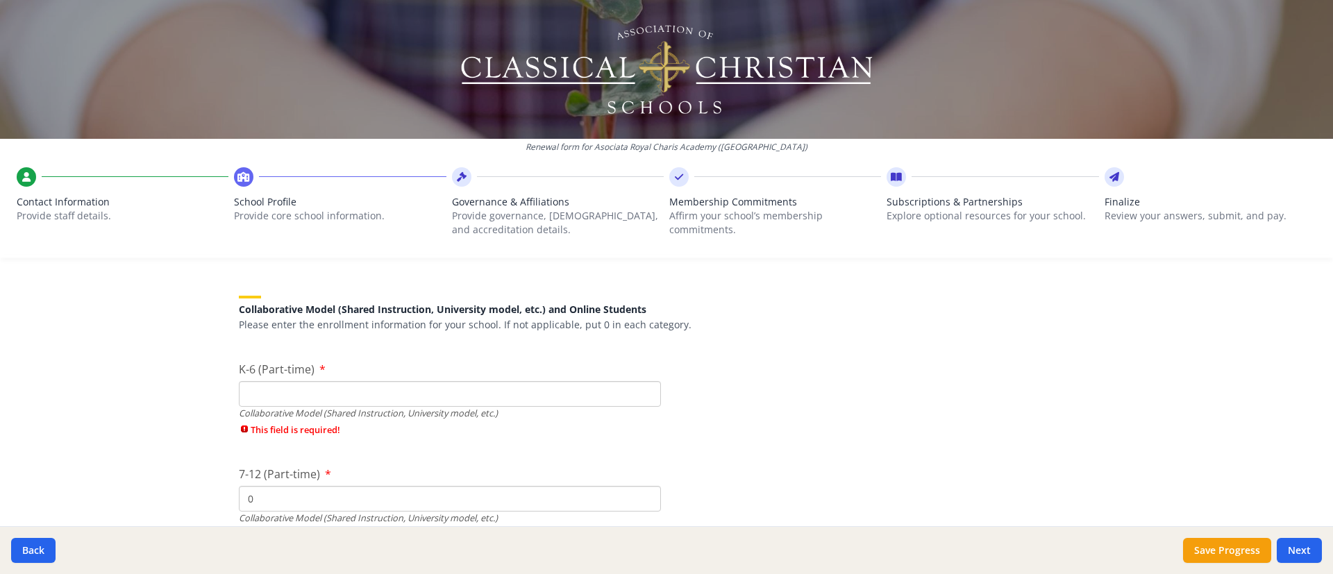
scroll to position [3343, 0]
click at [312, 382] on input "K-6 (Part-time)" at bounding box center [450, 398] width 422 height 26
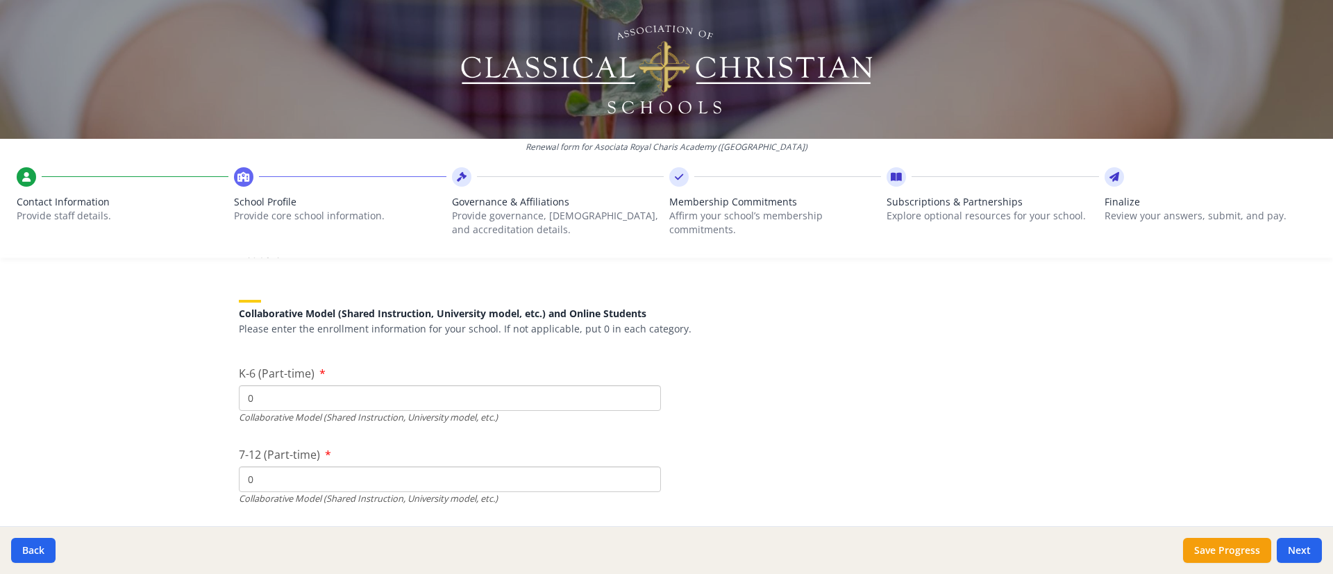
type input "0"
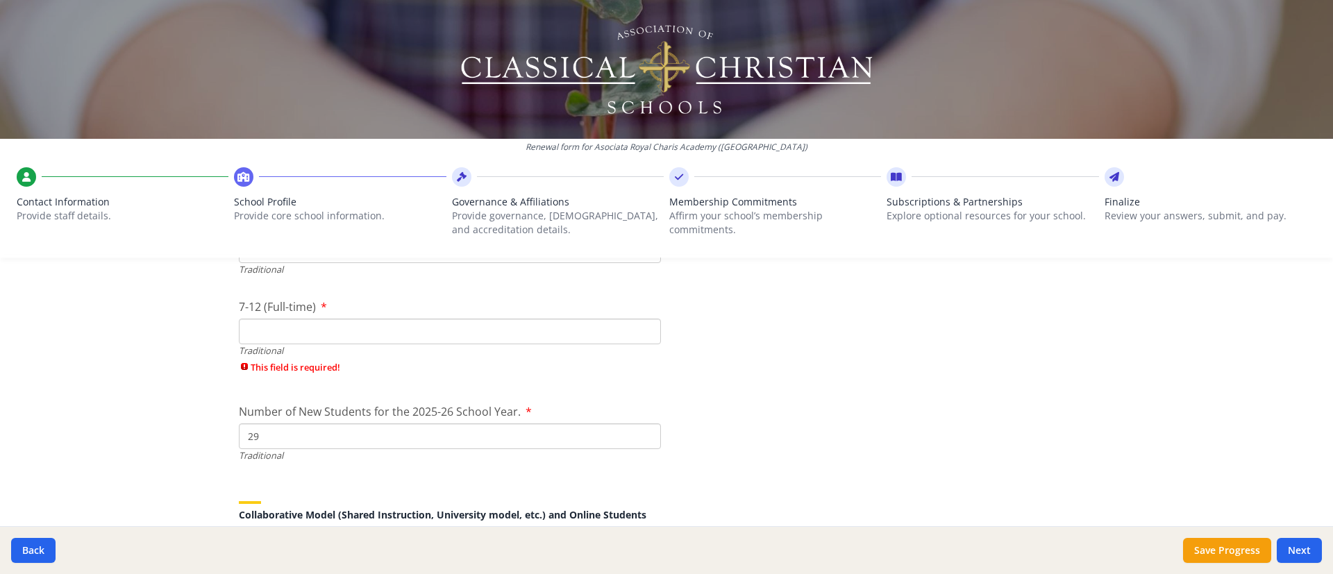
scroll to position [3093, 0]
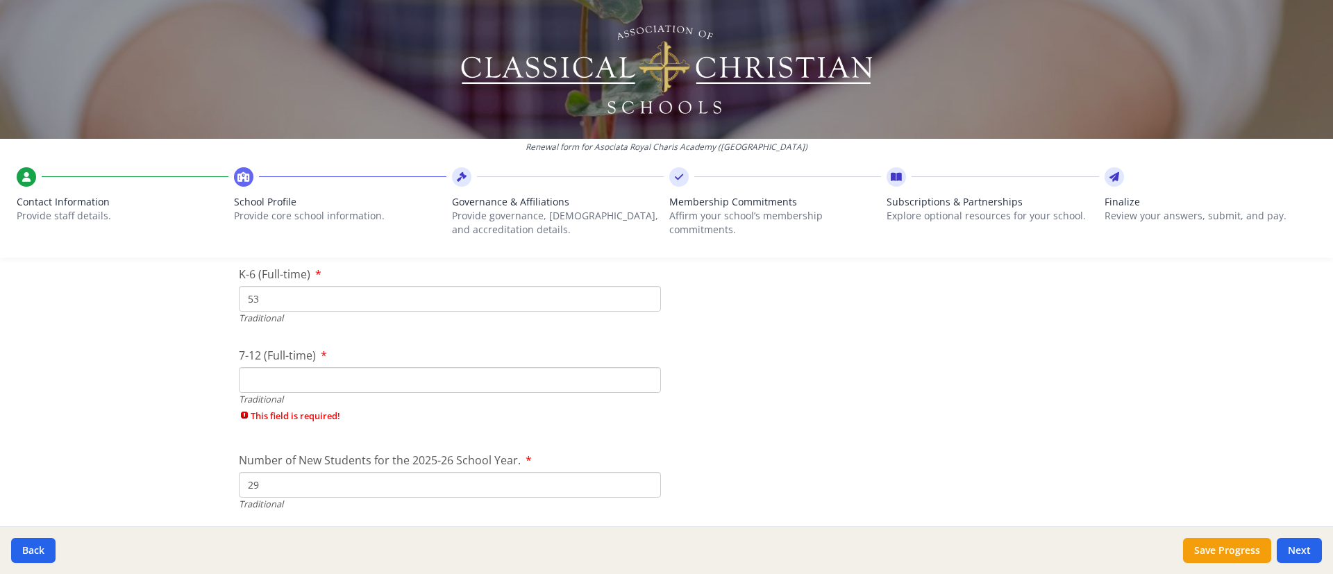
click at [468, 376] on input "7-12 (Full-time)" at bounding box center [450, 380] width 422 height 26
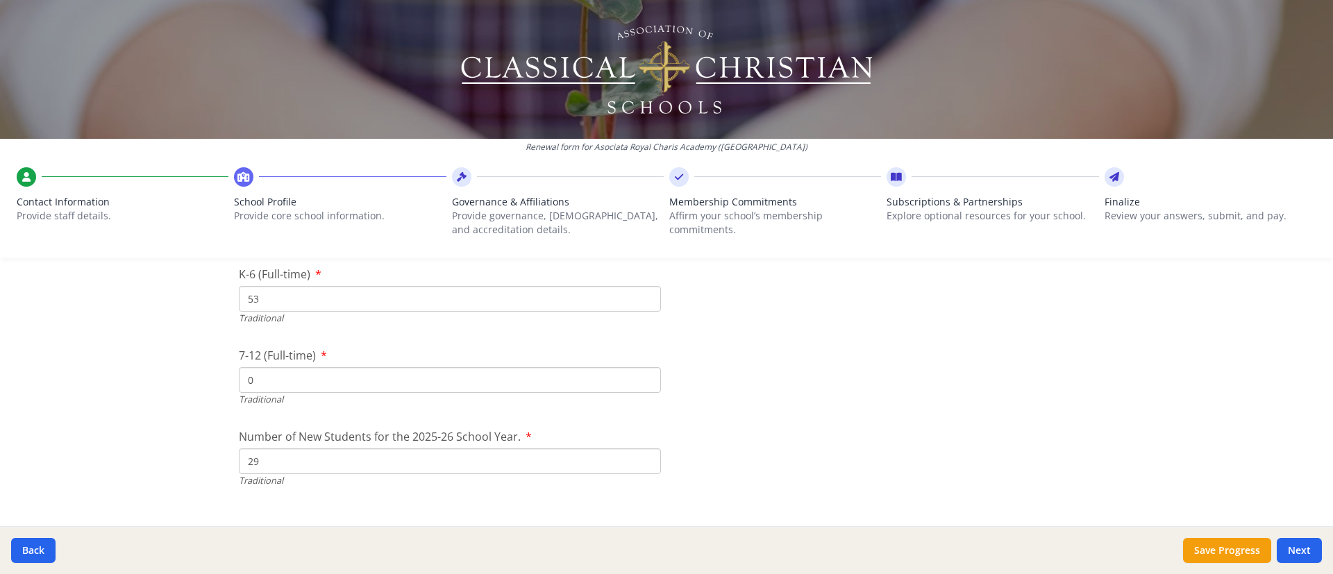
type input "0"
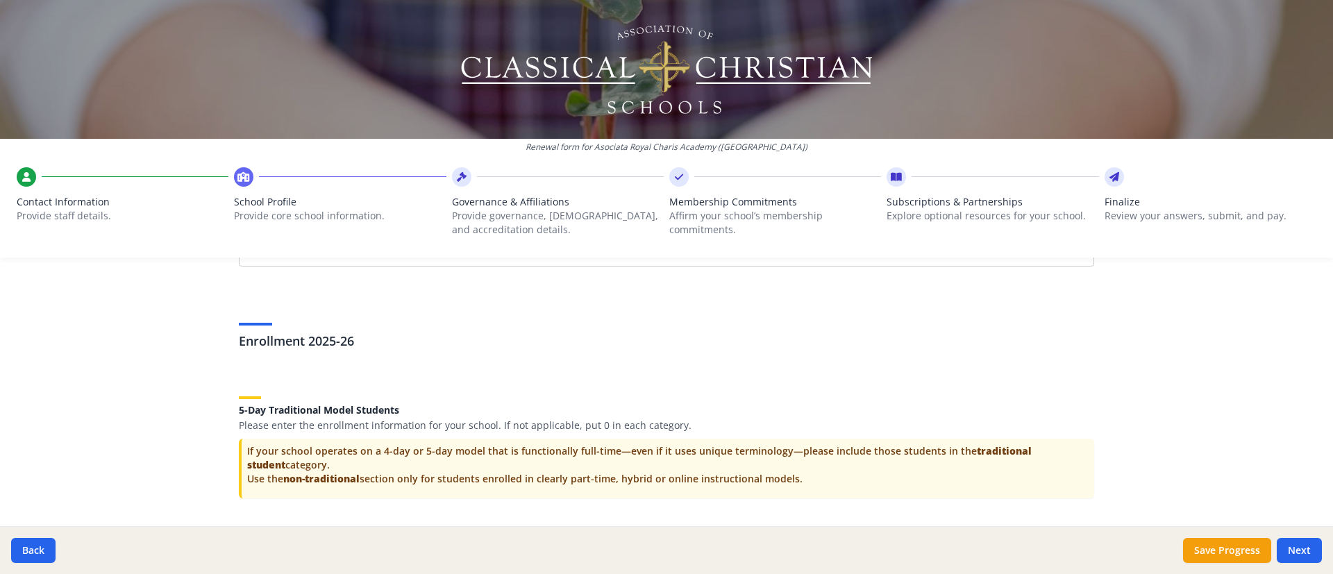
scroll to position [2744, 0]
click at [888, 382] on button "Save Progress" at bounding box center [1227, 550] width 88 height 25
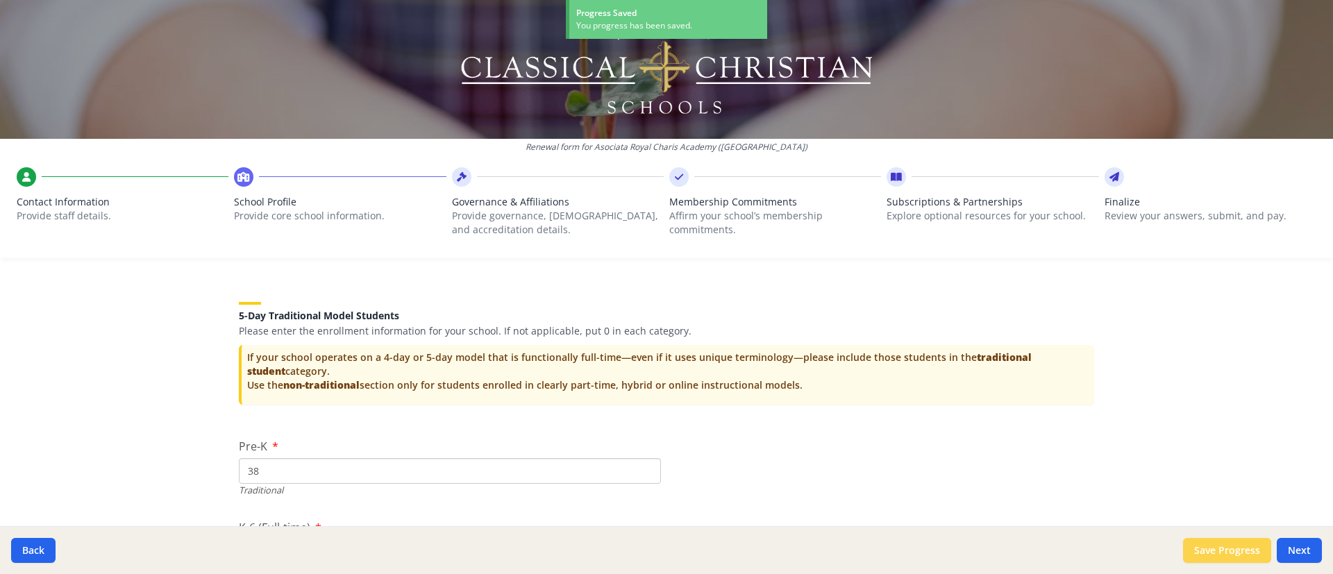
scroll to position [2649, 0]
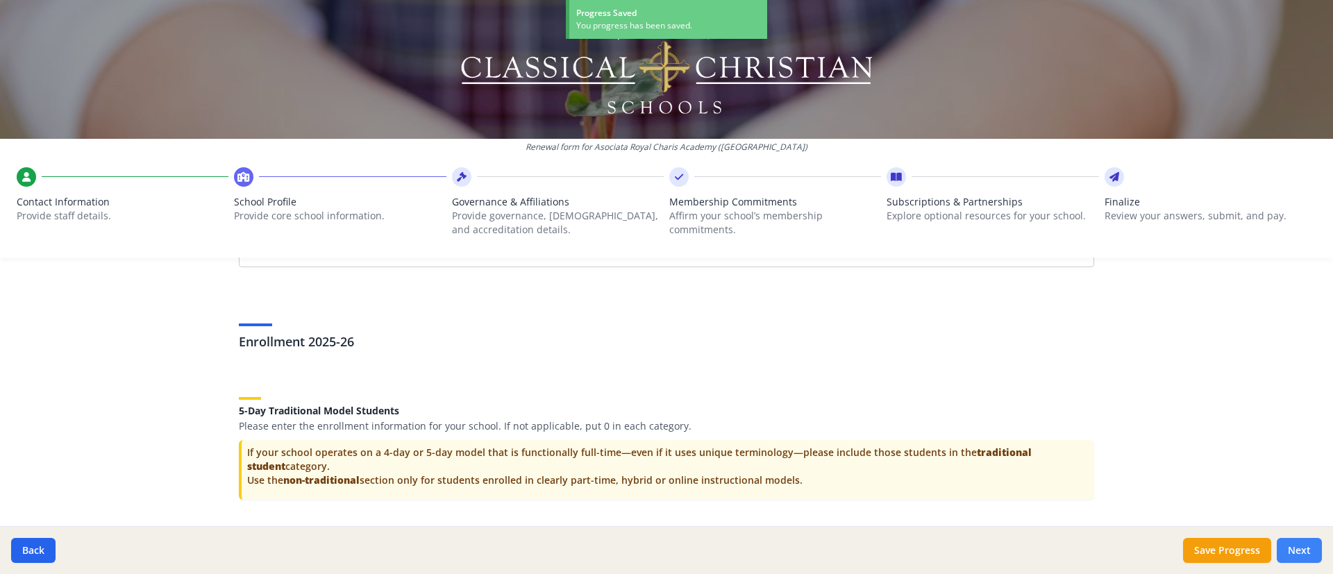
click at [888, 382] on button "Next" at bounding box center [1299, 550] width 45 height 25
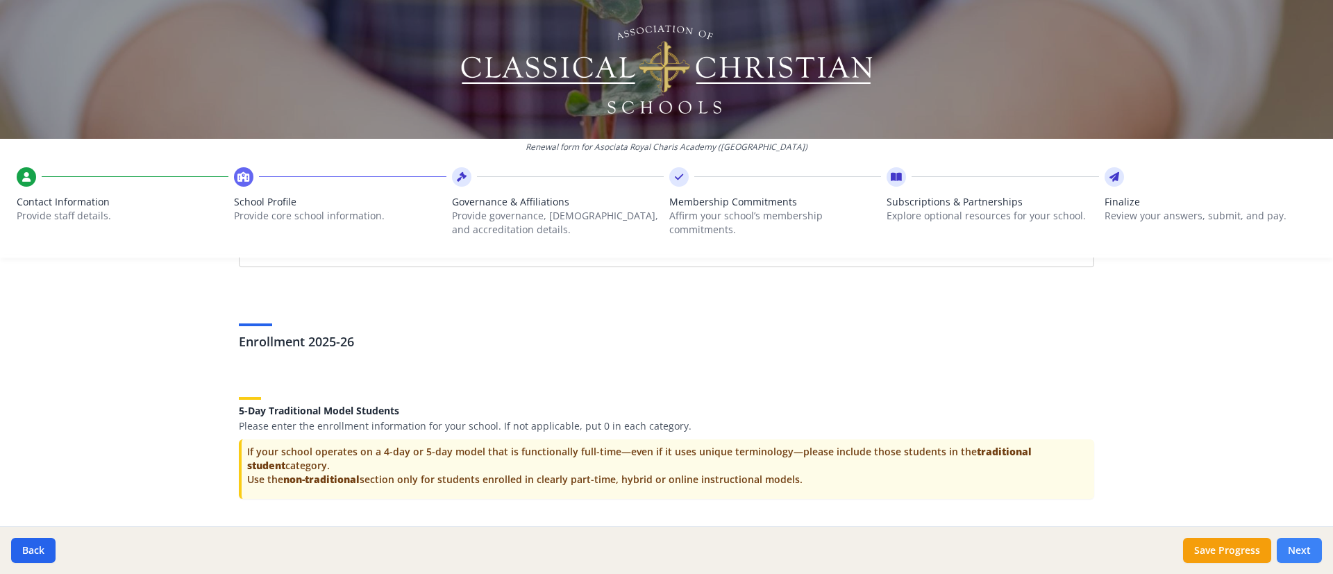
click at [888, 382] on button "Next" at bounding box center [1299, 550] width 45 height 25
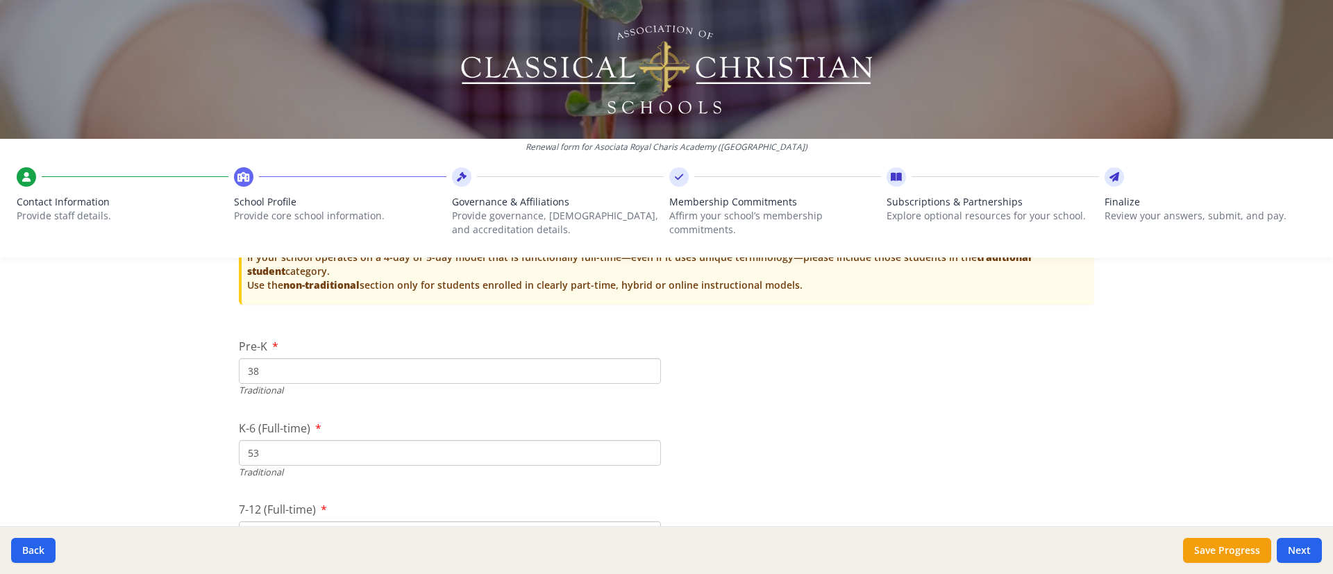
click at [888, 382] on button "Next" at bounding box center [1299, 550] width 45 height 25
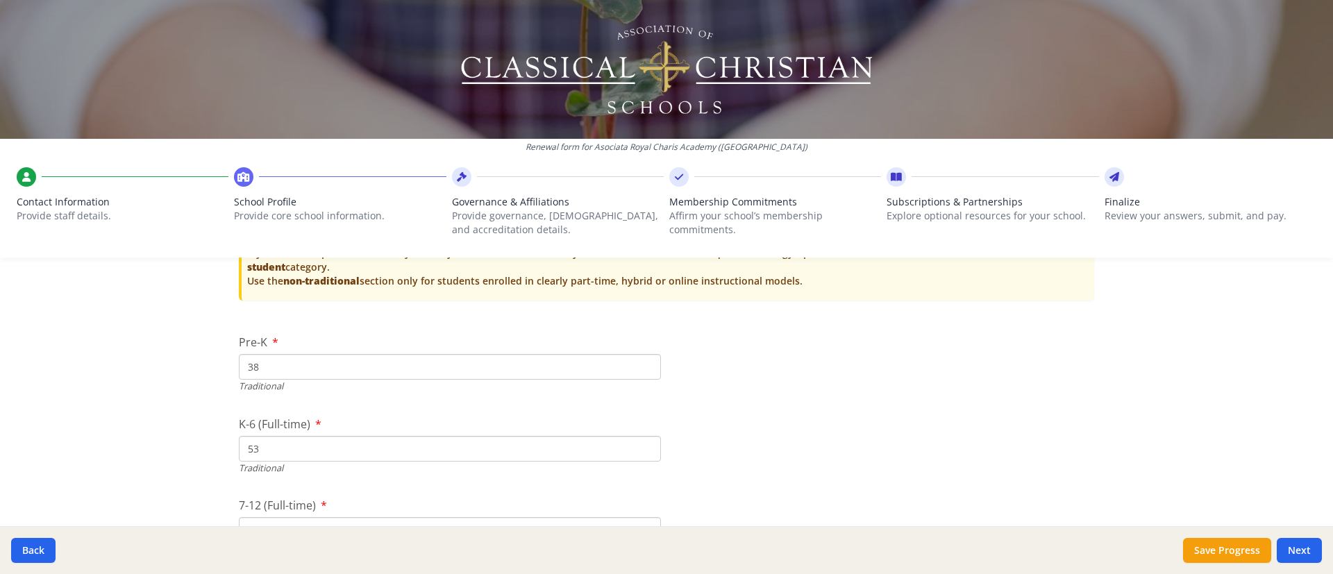
scroll to position [2944, 0]
click at [888, 382] on button "Next" at bounding box center [1299, 550] width 45 height 25
drag, startPoint x: 1298, startPoint y: 548, endPoint x: 1308, endPoint y: 553, distance: 11.5
click at [888, 382] on button "Next" at bounding box center [1299, 550] width 45 height 25
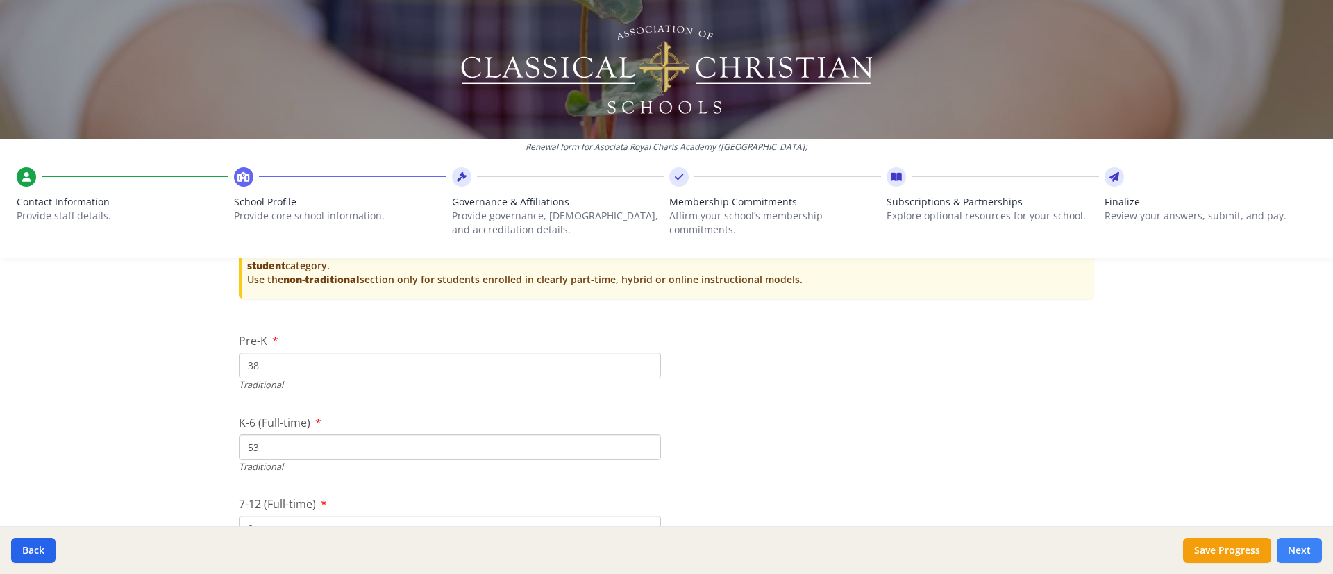
click at [888, 382] on button "Next" at bounding box center [1299, 550] width 45 height 25
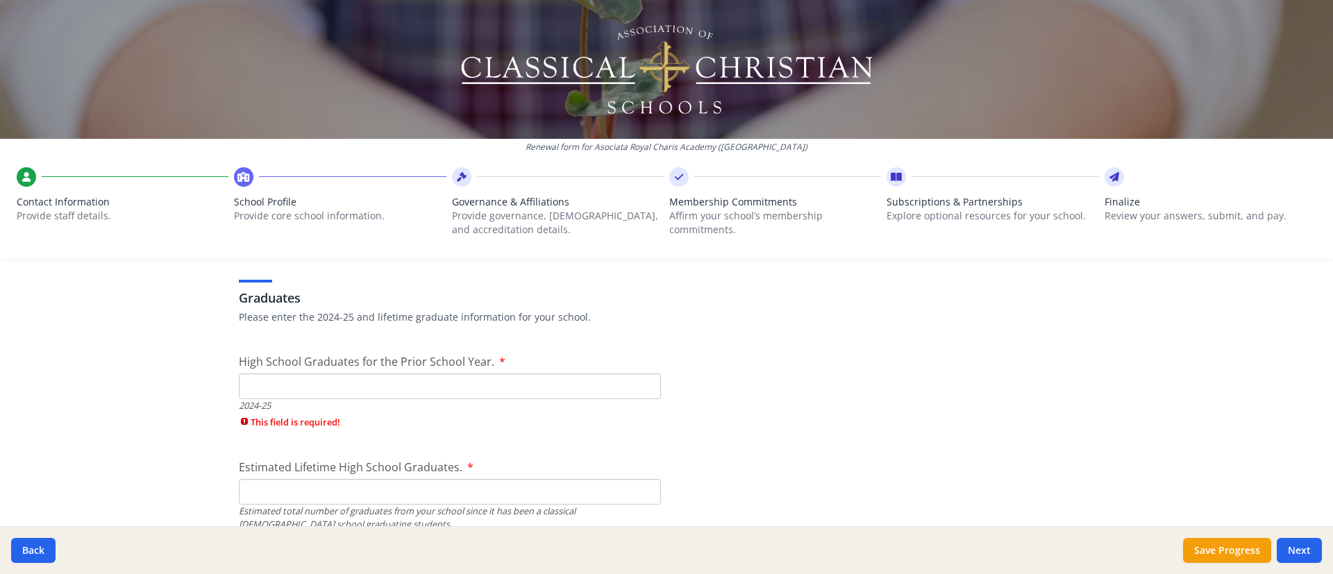
scroll to position [2011, 0]
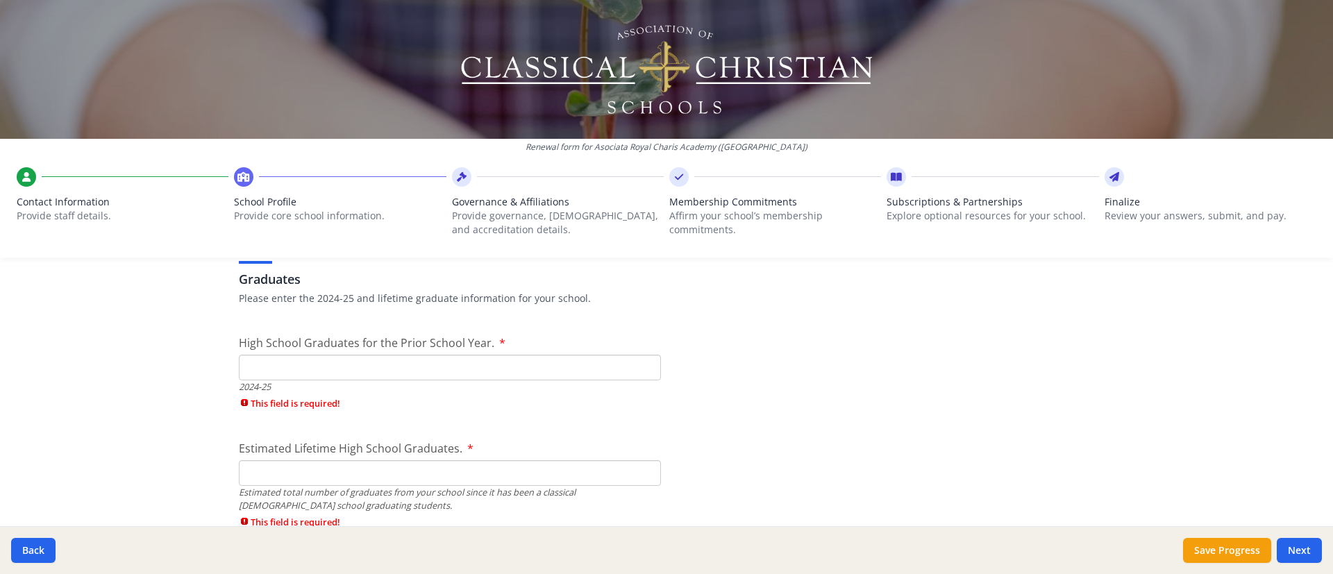
click at [323, 377] on input "High School Graduates for the Prior School Year." at bounding box center [450, 368] width 422 height 26
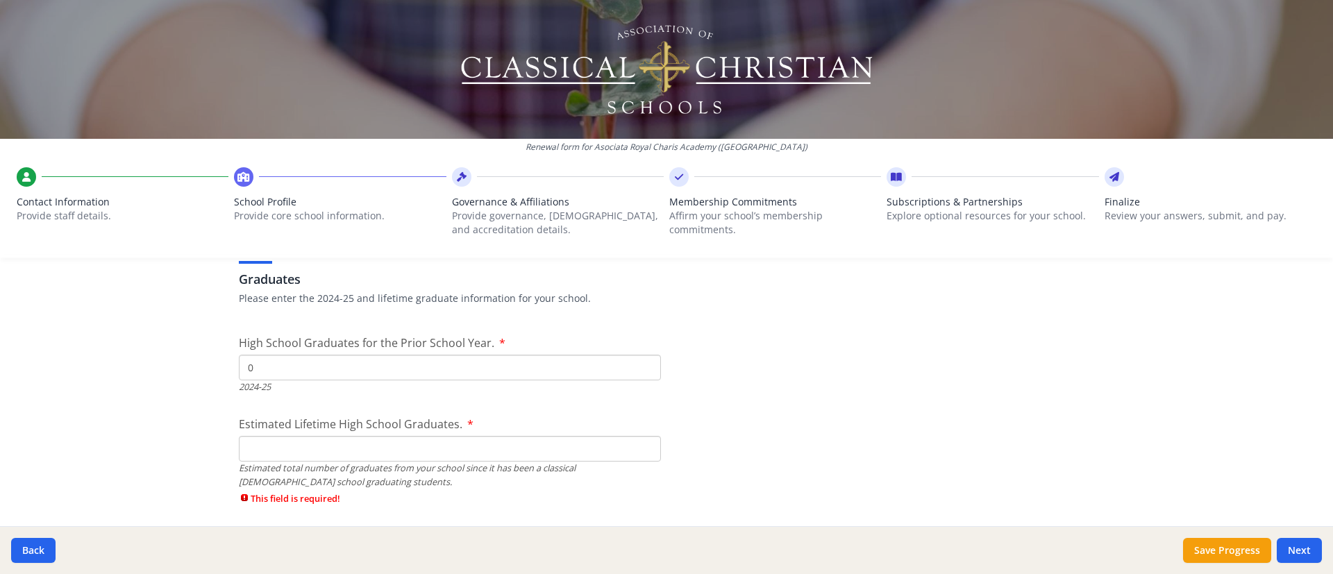
type input "0"
click at [333, 382] on input "Estimated Lifetime High School Graduates." at bounding box center [450, 449] width 422 height 26
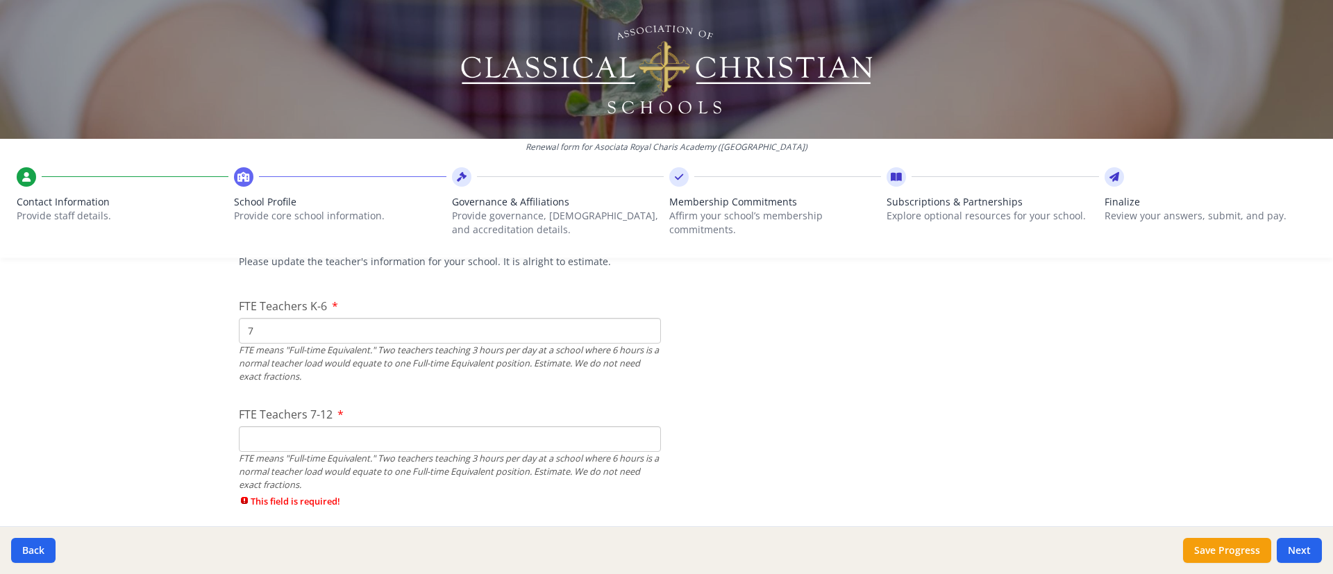
scroll to position [875, 0]
type input "0"
click at [345, 382] on input "FTE Teachers 7-12" at bounding box center [450, 441] width 422 height 26
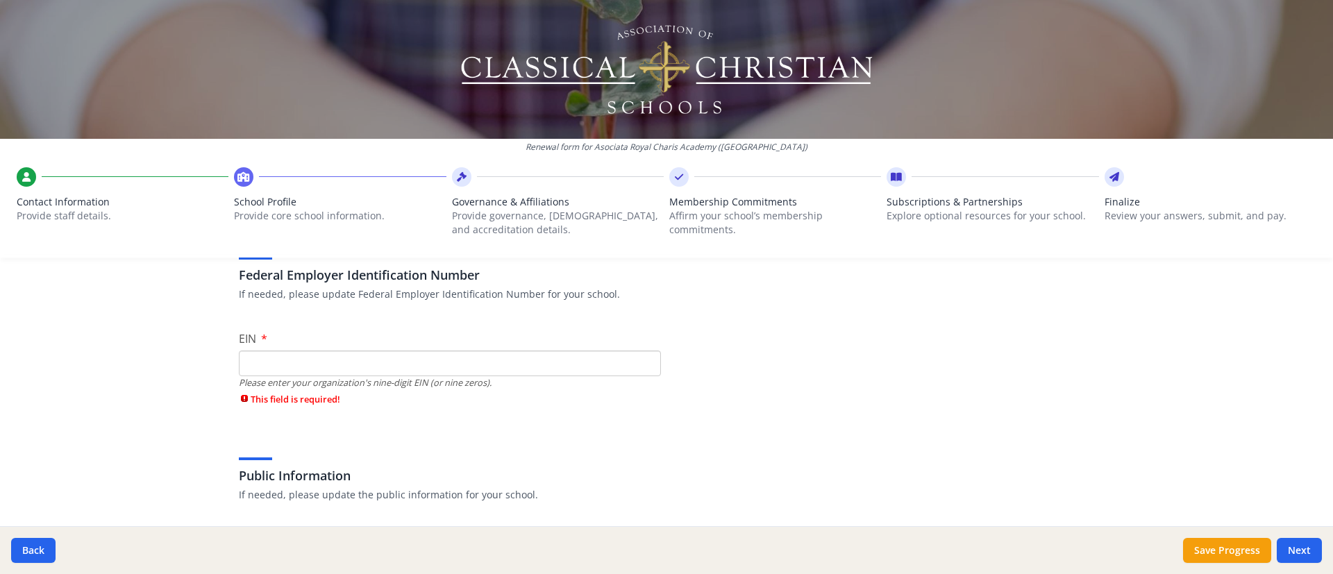
scroll to position [67, 0]
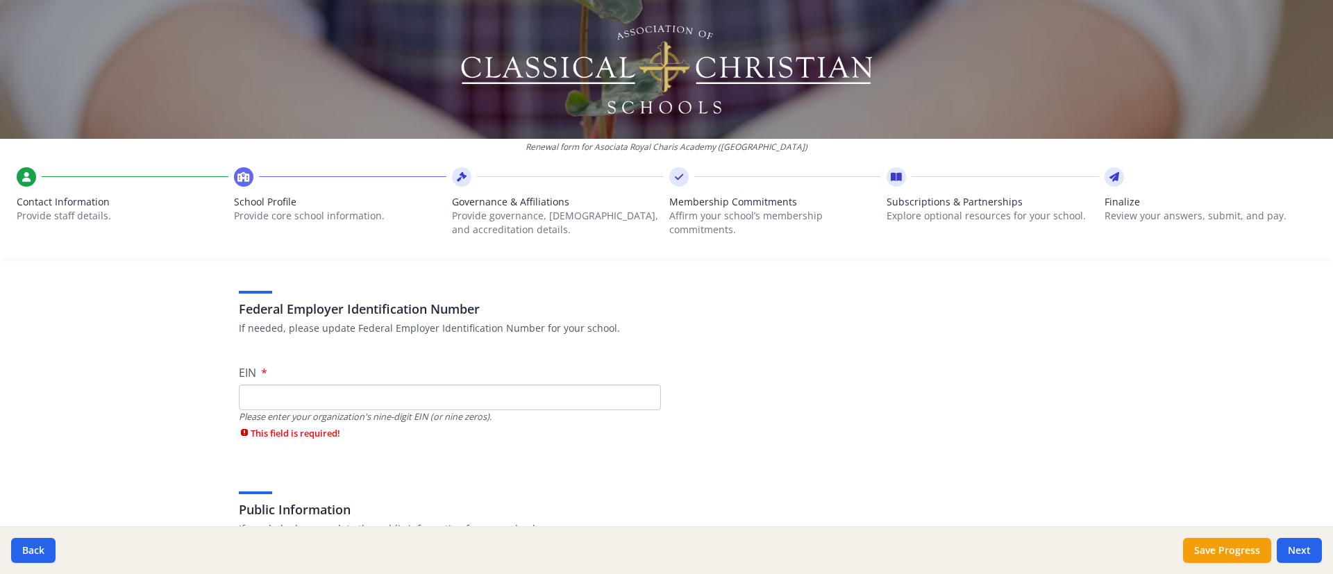
type input "0"
click at [315, 382] on input "EIN" at bounding box center [450, 398] width 422 height 26
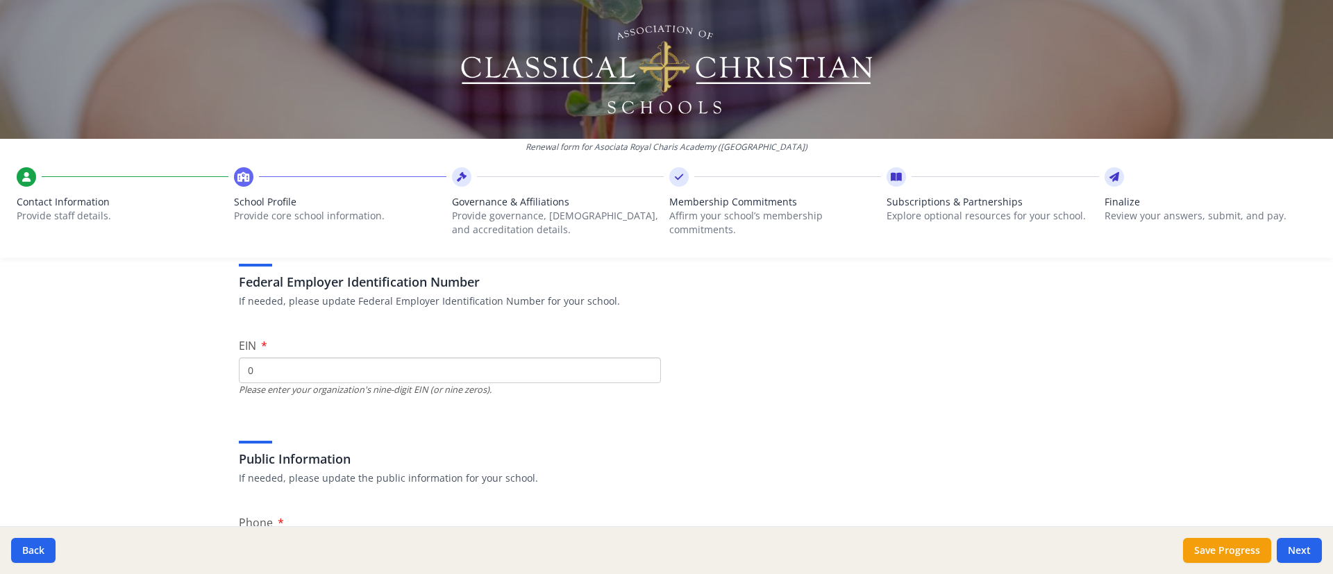
scroll to position [98, 0]
type input "0"
click at [888, 382] on button "Save Progress" at bounding box center [1227, 550] width 88 height 25
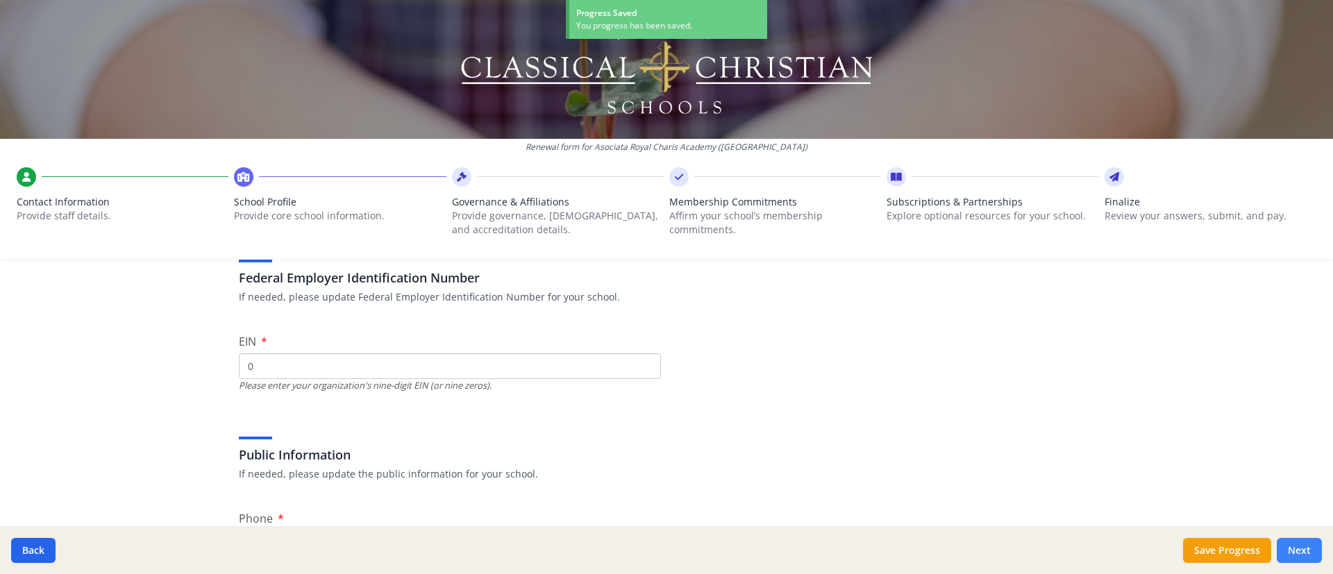
click at [888, 382] on button "Next" at bounding box center [1299, 550] width 45 height 25
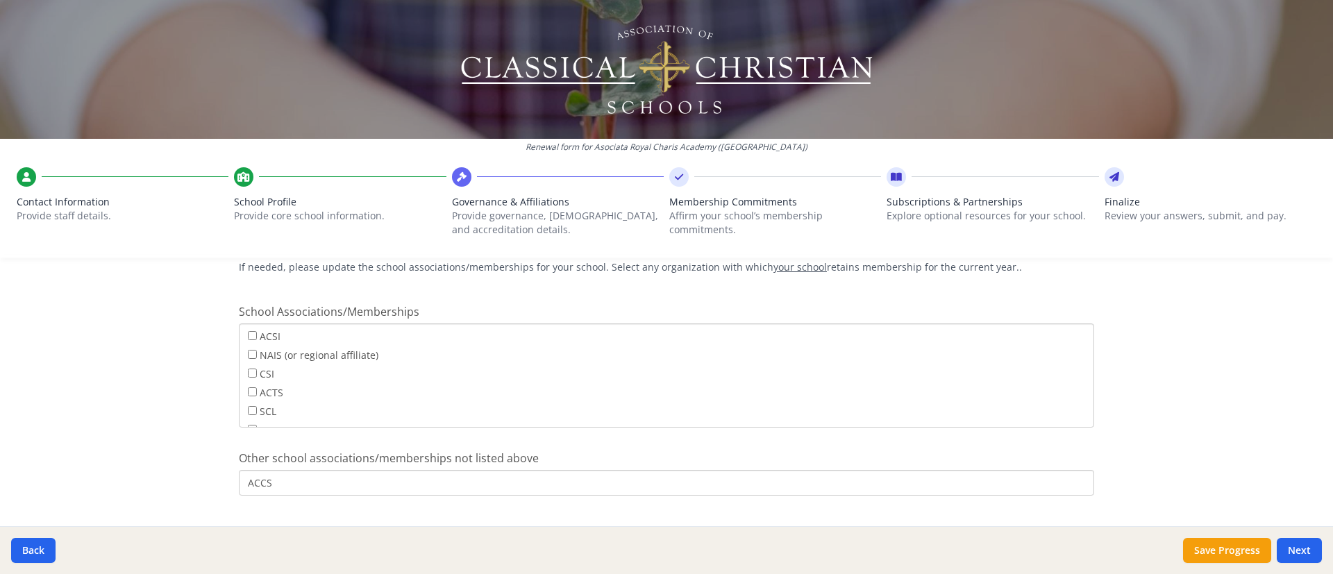
scroll to position [883, 0]
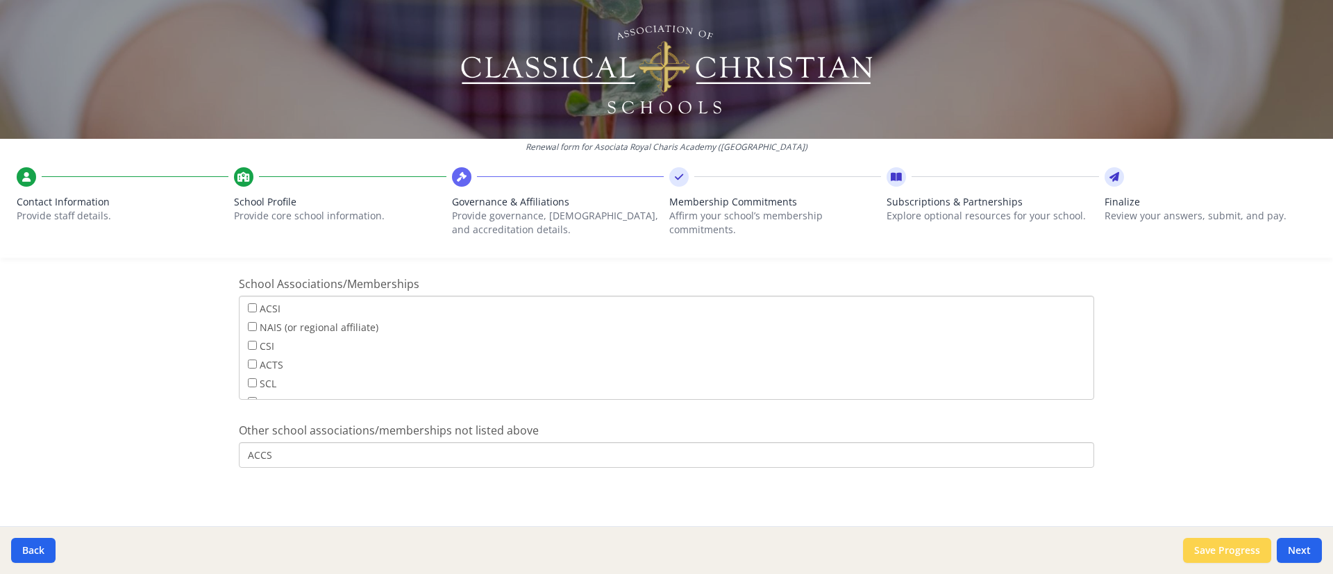
click at [888, 382] on button "Save Progress" at bounding box center [1227, 550] width 88 height 25
click at [888, 342] on div "Renewal form for Asociata Royal Charis Academy (Romania) Contact Information Pr…" at bounding box center [666, 287] width 1333 height 574
click at [888, 382] on button "Save Progress" at bounding box center [1227, 550] width 88 height 25
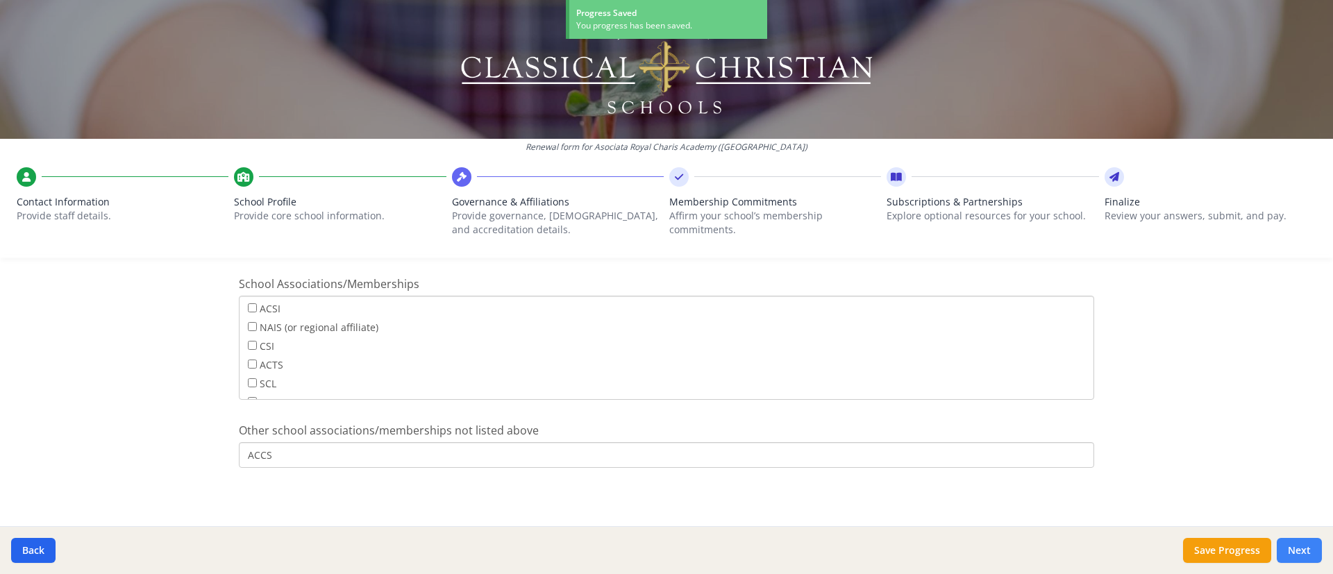
click at [888, 382] on button "Next" at bounding box center [1299, 550] width 45 height 25
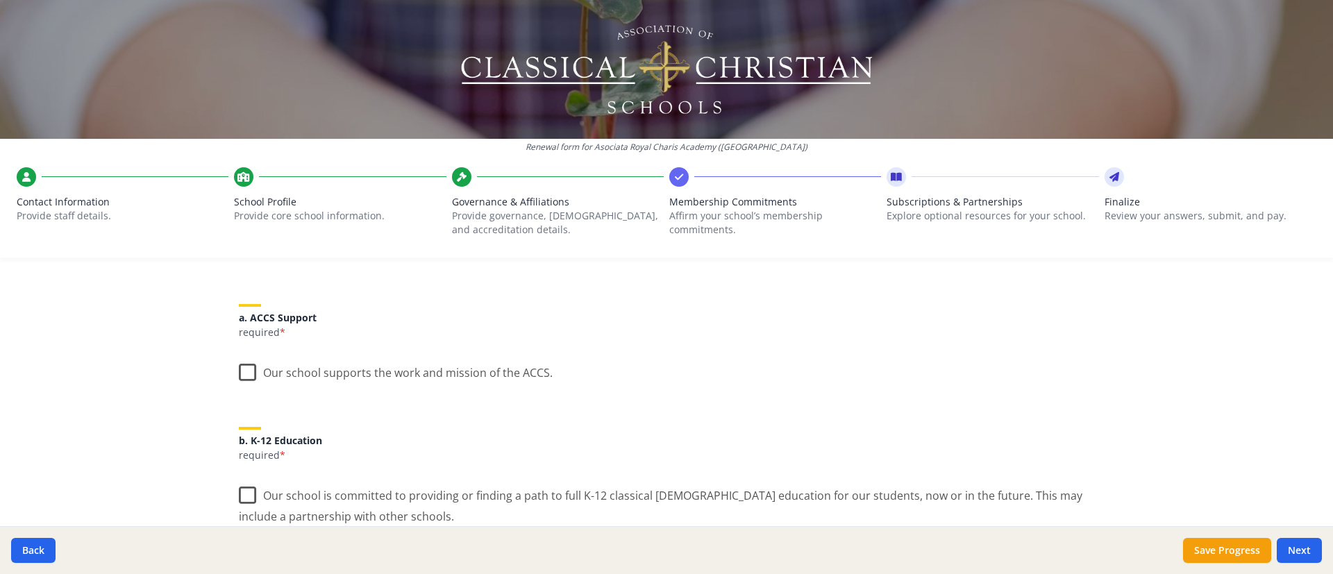
scroll to position [145, 0]
click at [239, 369] on label "Our school supports the work and mission of the ACCS." at bounding box center [396, 368] width 314 height 30
click at [0, 0] on input "Our school supports the work and mission of the ACCS." at bounding box center [0, 0] width 0 height 0
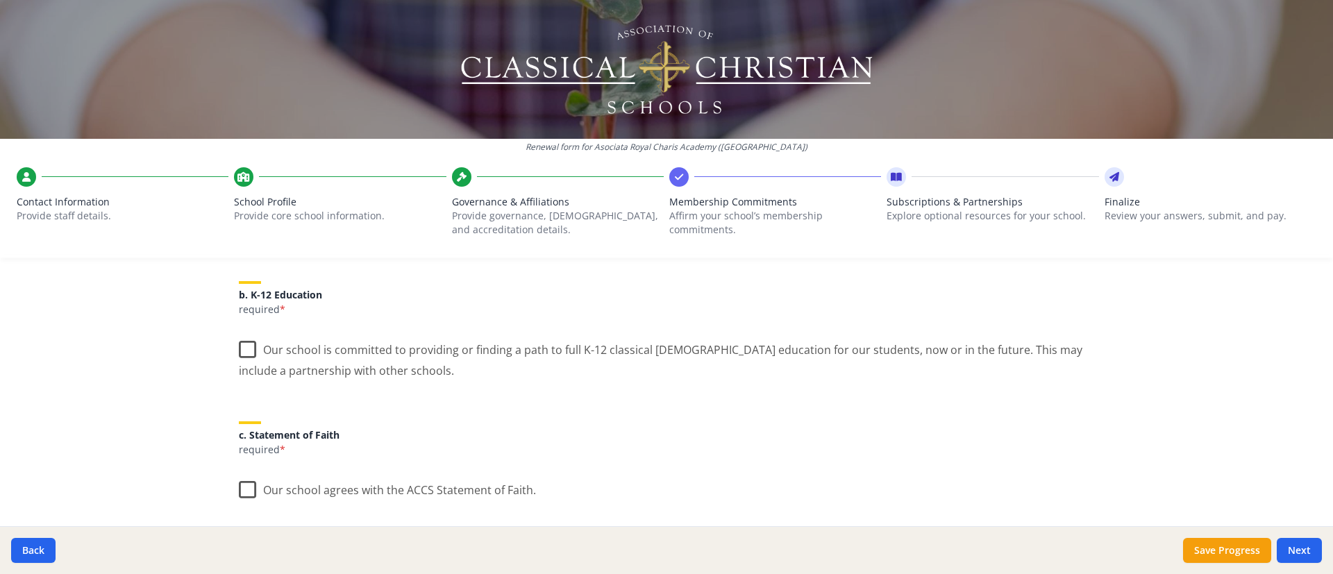
scroll to position [300, 0]
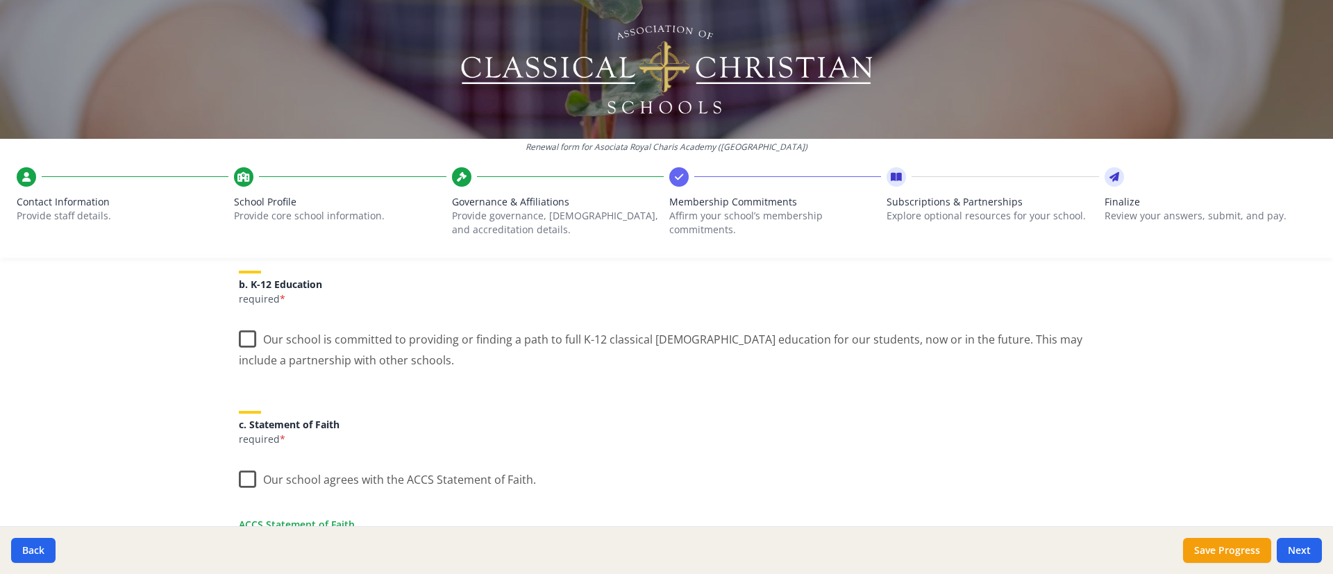
click at [240, 337] on label "Our school is committed to providing or finding a path to full K-12 classical C…" at bounding box center [666, 344] width 855 height 47
click at [0, 0] on input "Our school is committed to providing or finding a path to full K-12 classical C…" at bounding box center [0, 0] width 0 height 0
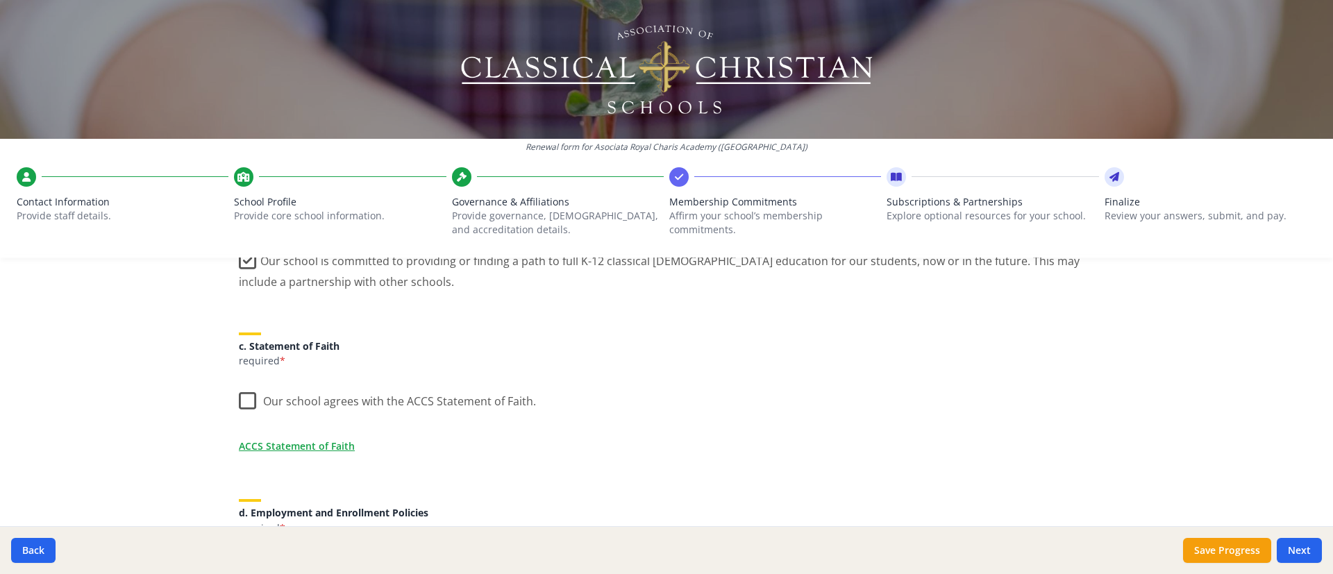
scroll to position [381, 0]
click at [242, 382] on label "Our school agrees with the ACCS Statement of Faith." at bounding box center [387, 395] width 297 height 30
click at [0, 0] on input "Our school agrees with the ACCS Statement of Faith." at bounding box center [0, 0] width 0 height 0
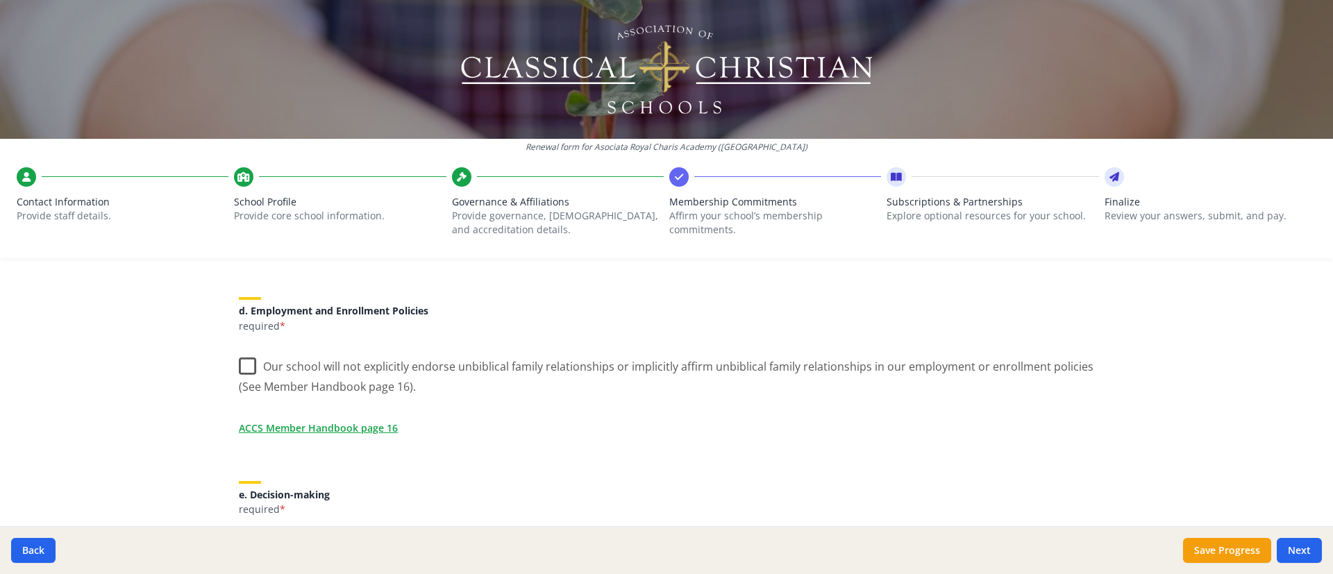
scroll to position [582, 0]
click at [239, 366] on label "Our school will not explicitly endorse unbiblical family relationships or impli…" at bounding box center [666, 369] width 855 height 47
click at [0, 0] on input "Our school will not explicitly endorse unbiblical family relationships or impli…" at bounding box center [0, 0] width 0 height 0
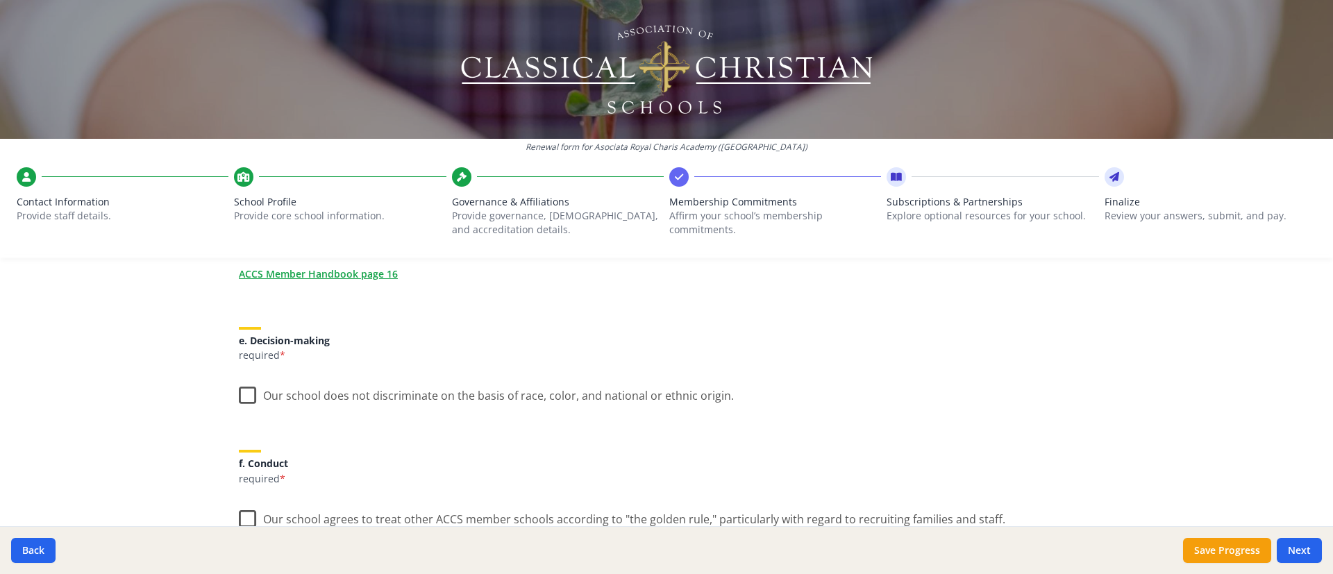
scroll to position [735, 0]
click at [240, 382] on label "Our school does not discriminate on the basis of race, color, and national or e…" at bounding box center [486, 392] width 495 height 30
click at [0, 0] on input "Our school does not discriminate on the basis of race, color, and national or e…" at bounding box center [0, 0] width 0 height 0
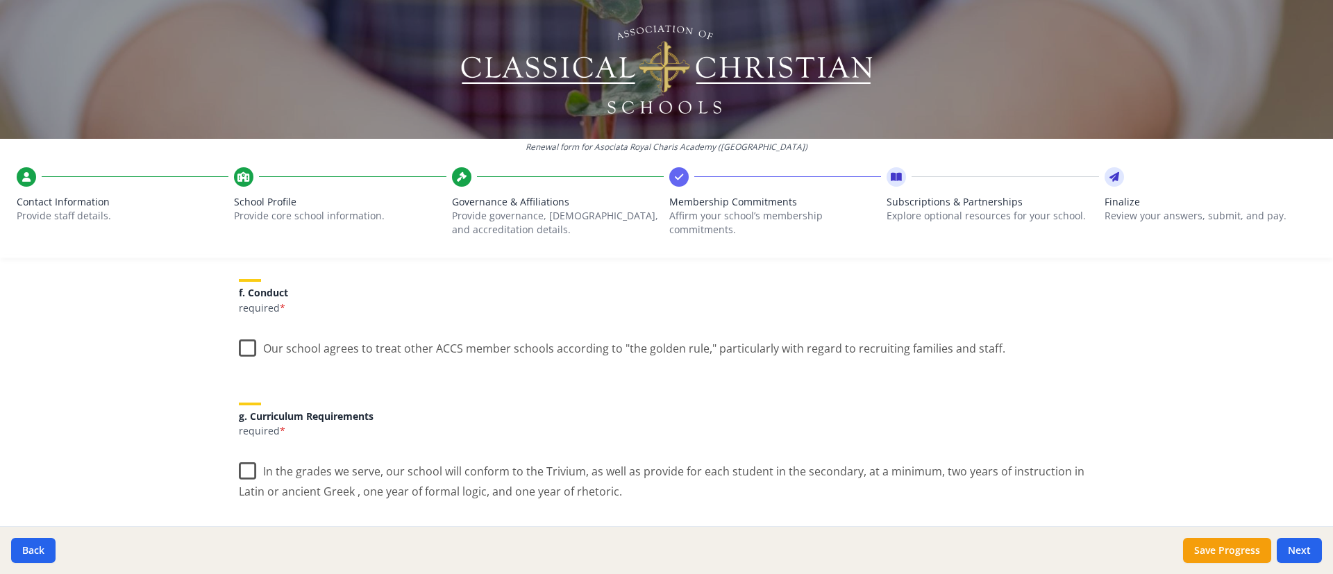
scroll to position [910, 0]
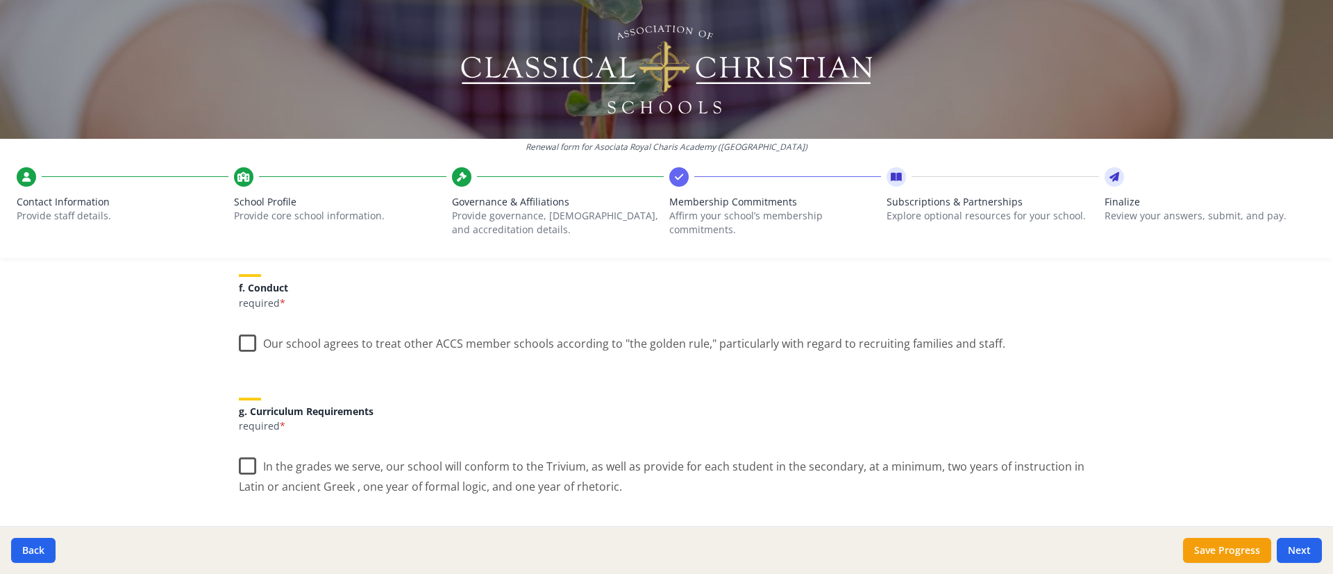
click at [230, 341] on div "ACCS Membership Agreement (requirements) As an ACCS member school you are requi…" at bounding box center [666, 147] width 889 height 1510
click at [240, 341] on label "Our school agrees to treat other ACCS member schools according to "the golden r…" at bounding box center [622, 341] width 766 height 30
click at [0, 0] on input "Our school agrees to treat other ACCS member schools according to "the golden r…" at bounding box center [0, 0] width 0 height 0
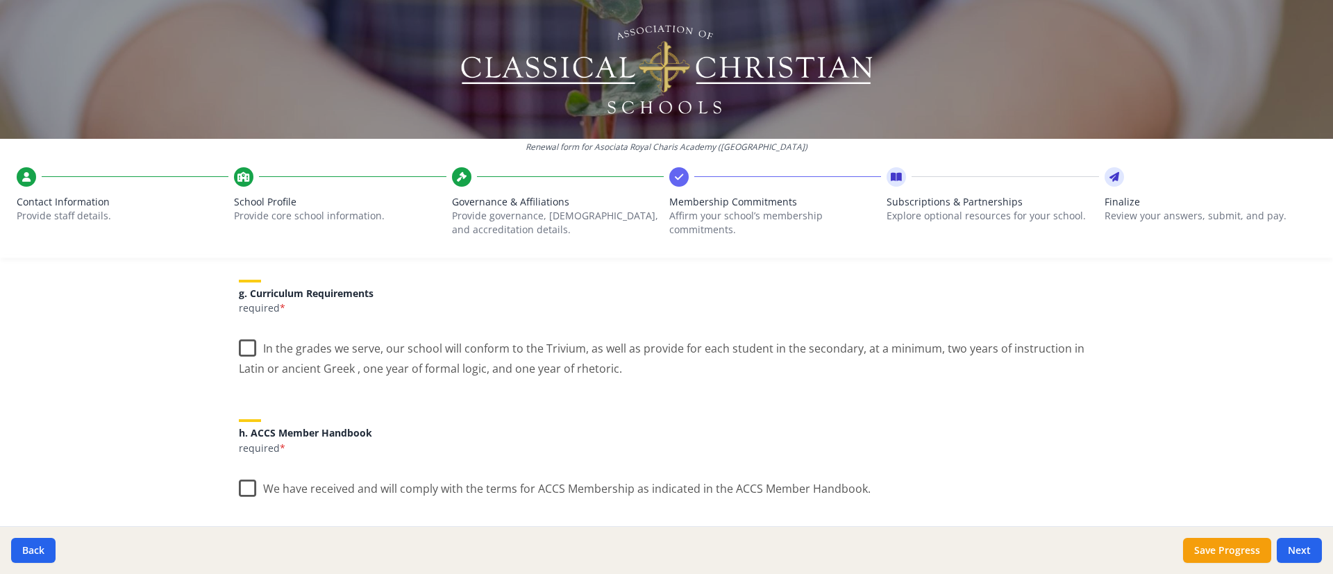
scroll to position [1029, 0]
click at [244, 344] on label "In the grades we serve, our school will conform to the Trivium, as well as prov…" at bounding box center [666, 353] width 855 height 47
click at [0, 0] on input "In the grades we serve, our school will conform to the Trivium, as well as prov…" at bounding box center [0, 0] width 0 height 0
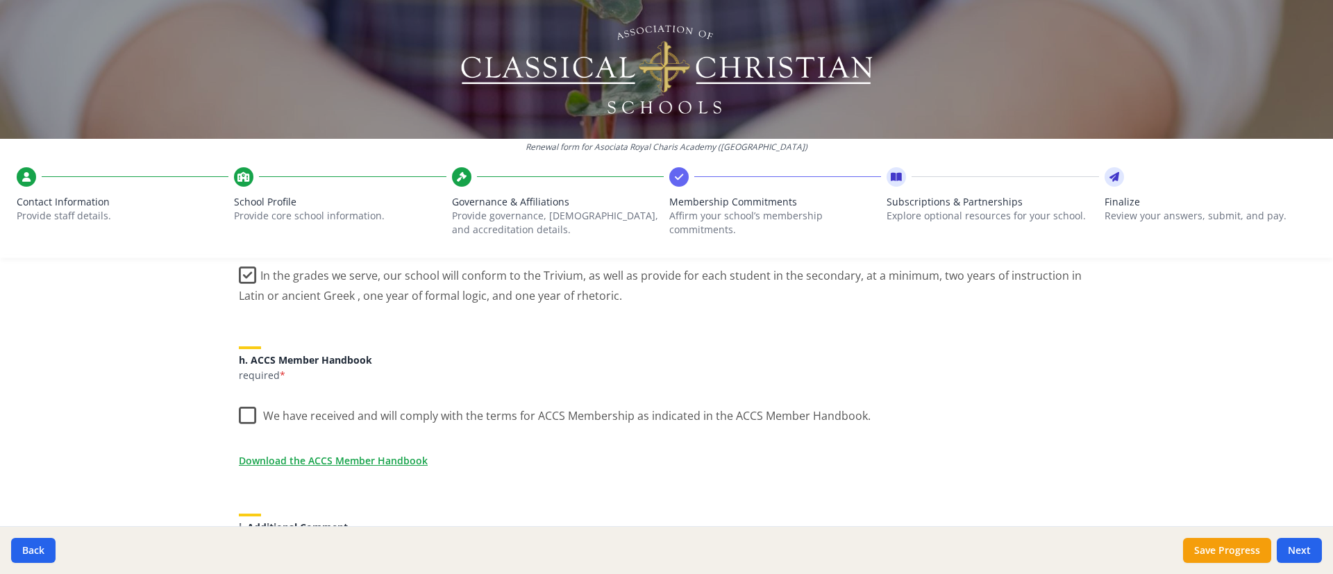
scroll to position [1102, 0]
click at [241, 382] on label "We have received and will comply with the terms for ACCS Membership as indicate…" at bounding box center [555, 412] width 632 height 30
click at [0, 0] on input "We have received and will comply with the terms for ACCS Membership as indicate…" at bounding box center [0, 0] width 0 height 0
click at [368, 382] on link "Download the ACCS Member Handbook" at bounding box center [336, 460] width 189 height 15
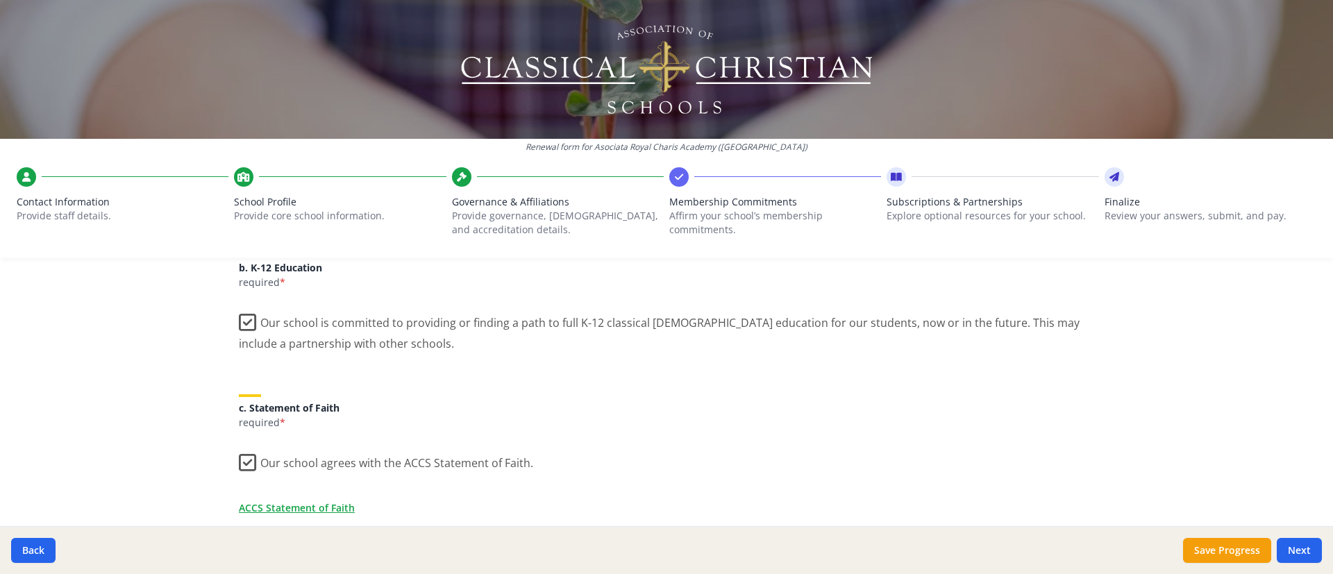
scroll to position [316, 0]
click at [329, 382] on link "ACCS Statement of Faith" at bounding box center [300, 508] width 116 height 15
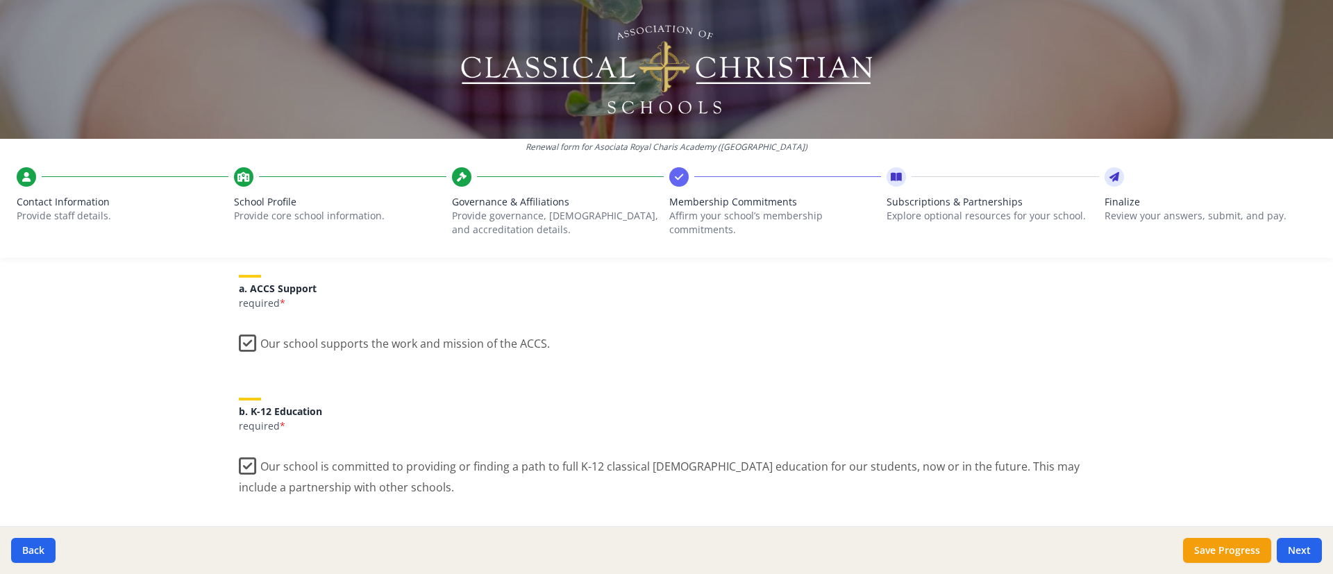
scroll to position [0, 0]
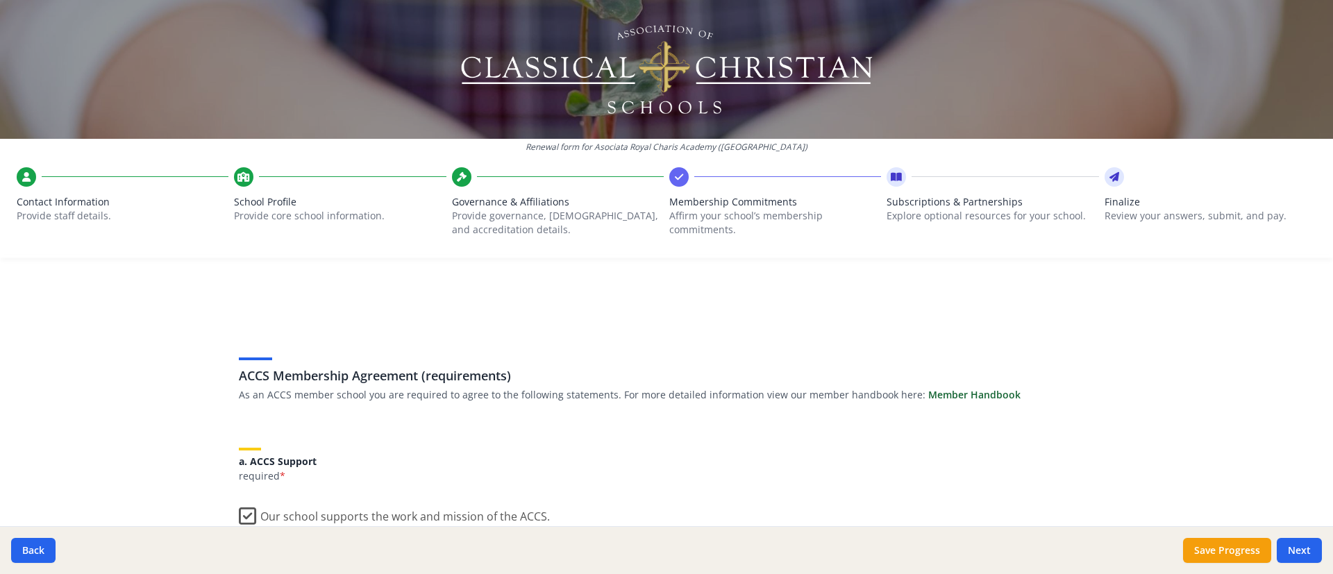
click at [888, 382] on link "Member Handbook" at bounding box center [974, 395] width 92 height 14
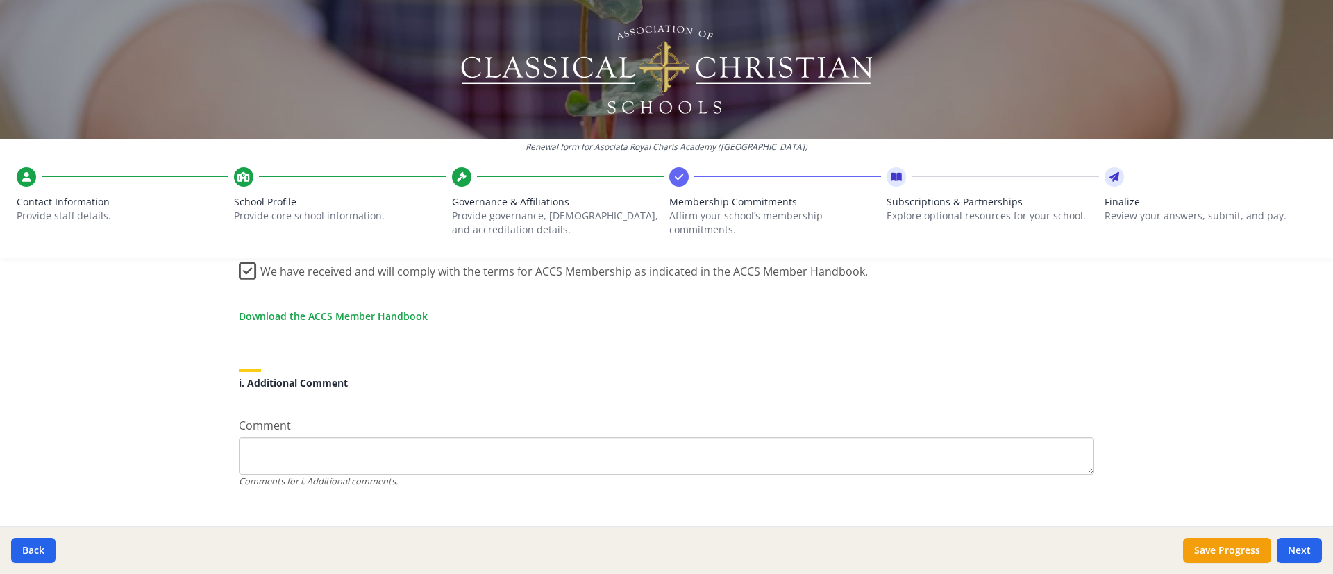
scroll to position [1266, 0]
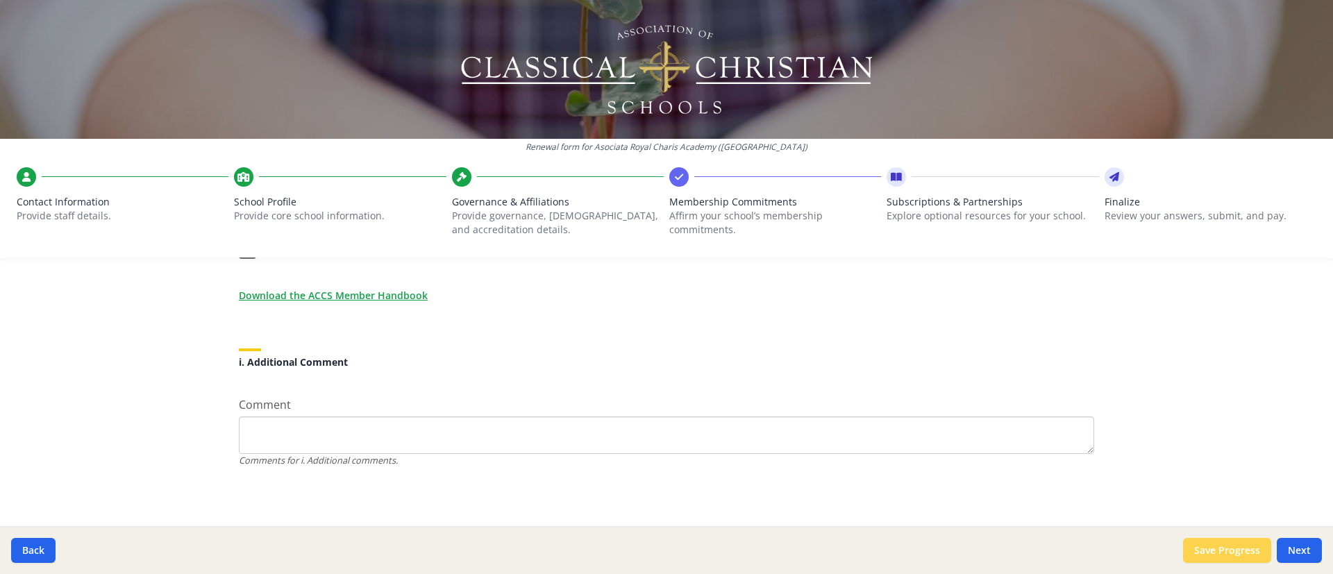
click at [888, 382] on button "Save Progress" at bounding box center [1227, 550] width 88 height 25
click at [888, 382] on button "Next" at bounding box center [1299, 550] width 45 height 25
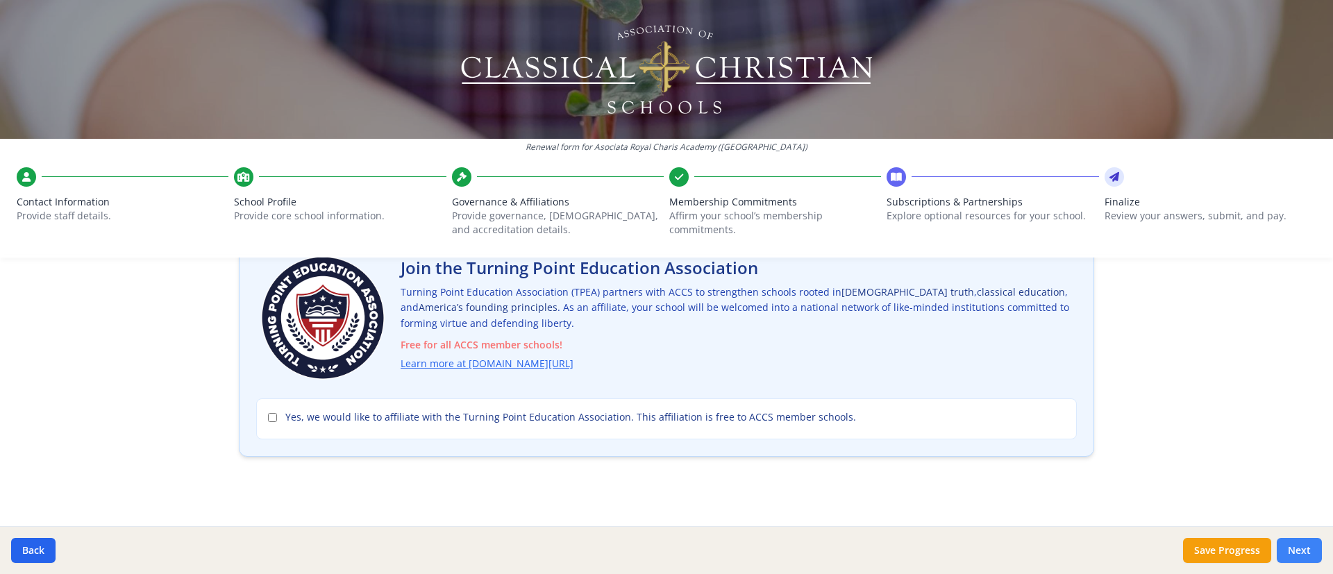
scroll to position [101, 0]
click at [512, 364] on link "Learn more at [DOMAIN_NAME][URL]" at bounding box center [489, 364] width 173 height 16
click at [501, 363] on link "Learn more at [DOMAIN_NAME][URL]" at bounding box center [489, 364] width 173 height 16
click at [268, 382] on input "Yes, we would like to affiliate with the Turning Point Education Association. T…" at bounding box center [272, 417] width 9 height 9
checkbox input "true"
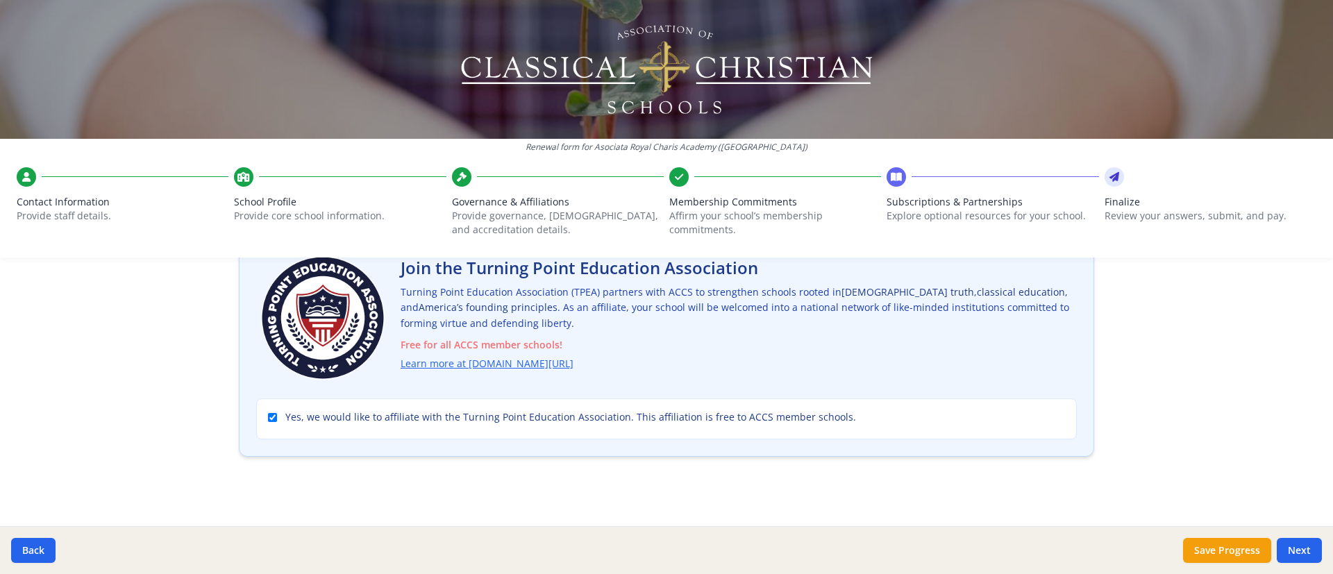
click at [888, 308] on div "Renewal form for Asociata Royal Charis Academy (Romania) Contact Information Pr…" at bounding box center [666, 287] width 1333 height 574
click at [888, 382] on button "Save Progress" at bounding box center [1227, 550] width 88 height 25
click at [888, 382] on button "Next" at bounding box center [1299, 550] width 45 height 25
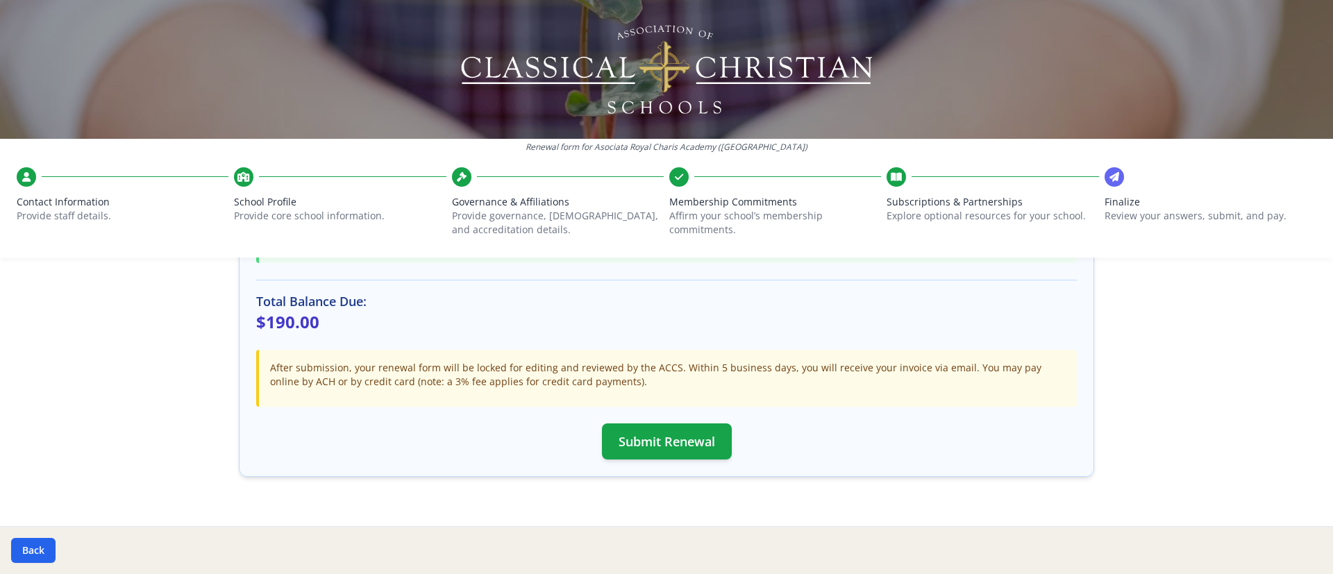
scroll to position [337, 0]
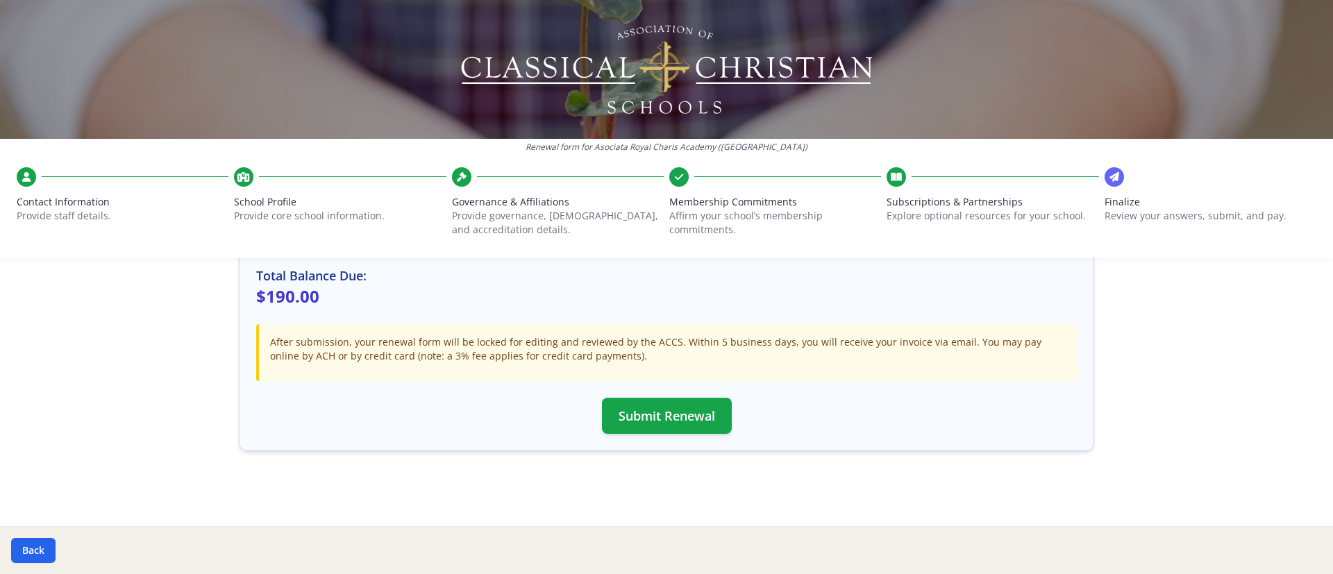
click at [258, 196] on span "School Profile" at bounding box center [340, 202] width 212 height 14
click at [240, 169] on div at bounding box center [243, 176] width 19 height 19
click at [269, 201] on span "School Profile" at bounding box center [340, 202] width 212 height 14
click at [49, 205] on span "Contact Information" at bounding box center [123, 202] width 212 height 14
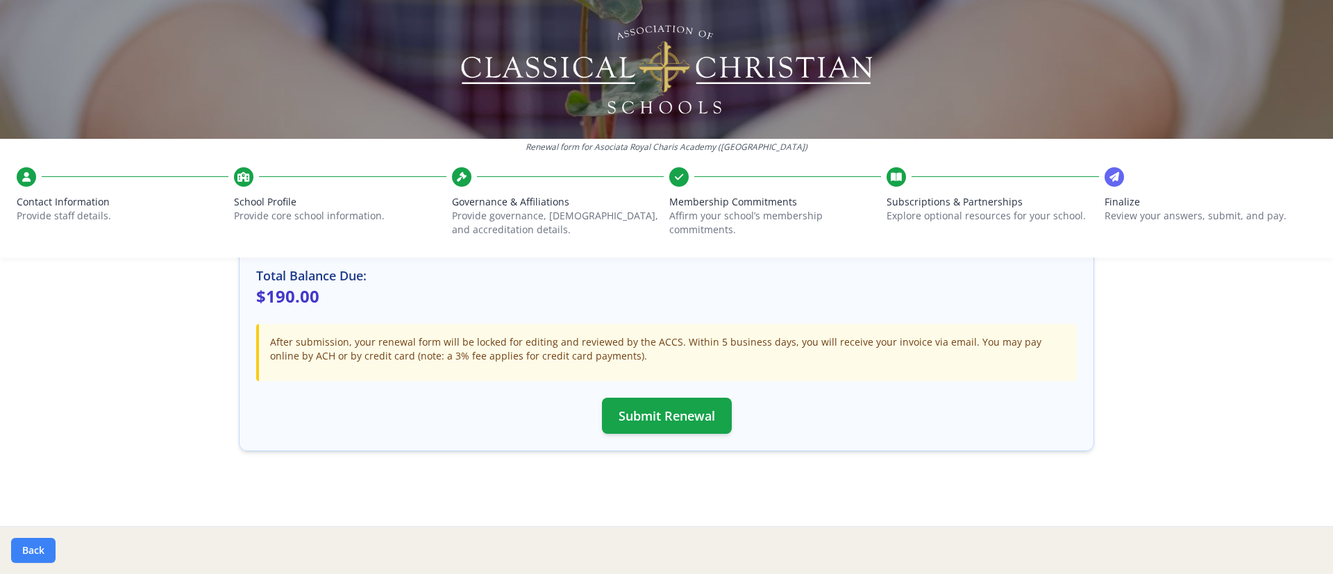
click at [21, 382] on button "Back" at bounding box center [33, 550] width 44 height 25
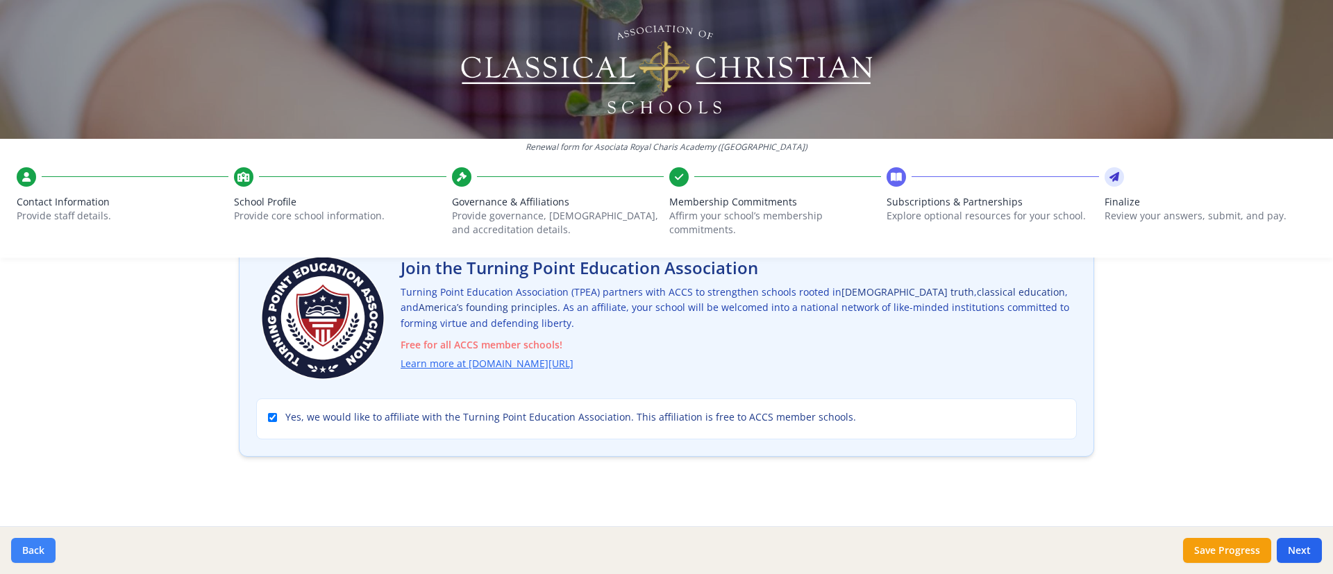
scroll to position [101, 0]
click at [888, 300] on div "Renewal form for Asociata Royal Charis Academy (Romania) Contact Information Pr…" at bounding box center [666, 287] width 1333 height 574
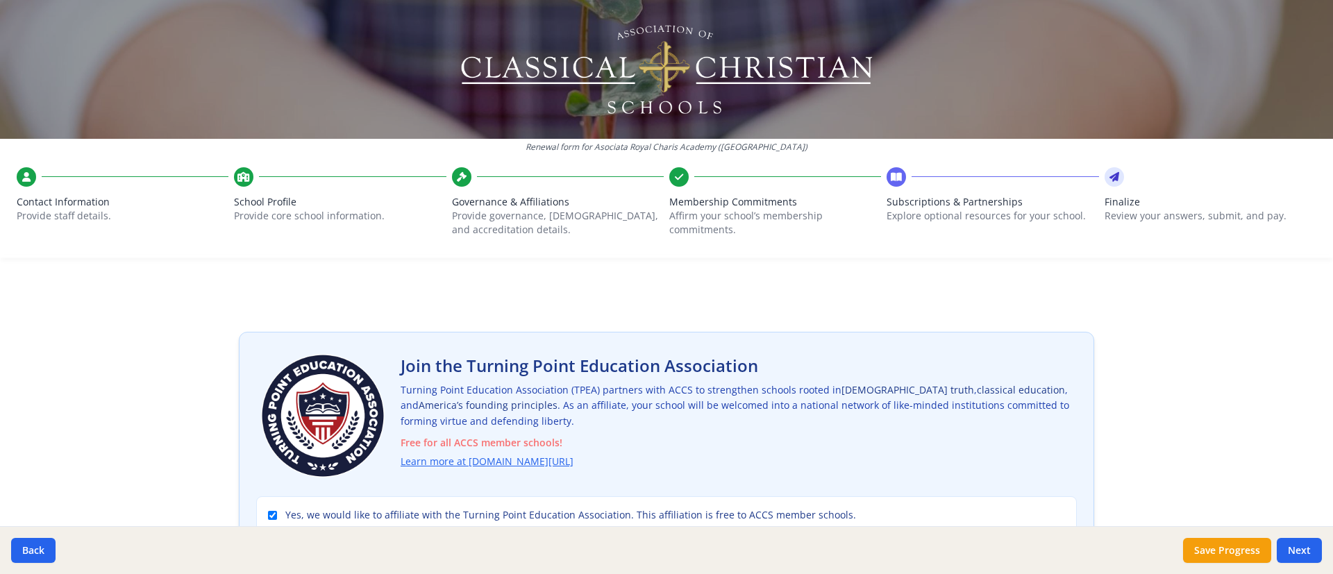
scroll to position [0, 0]
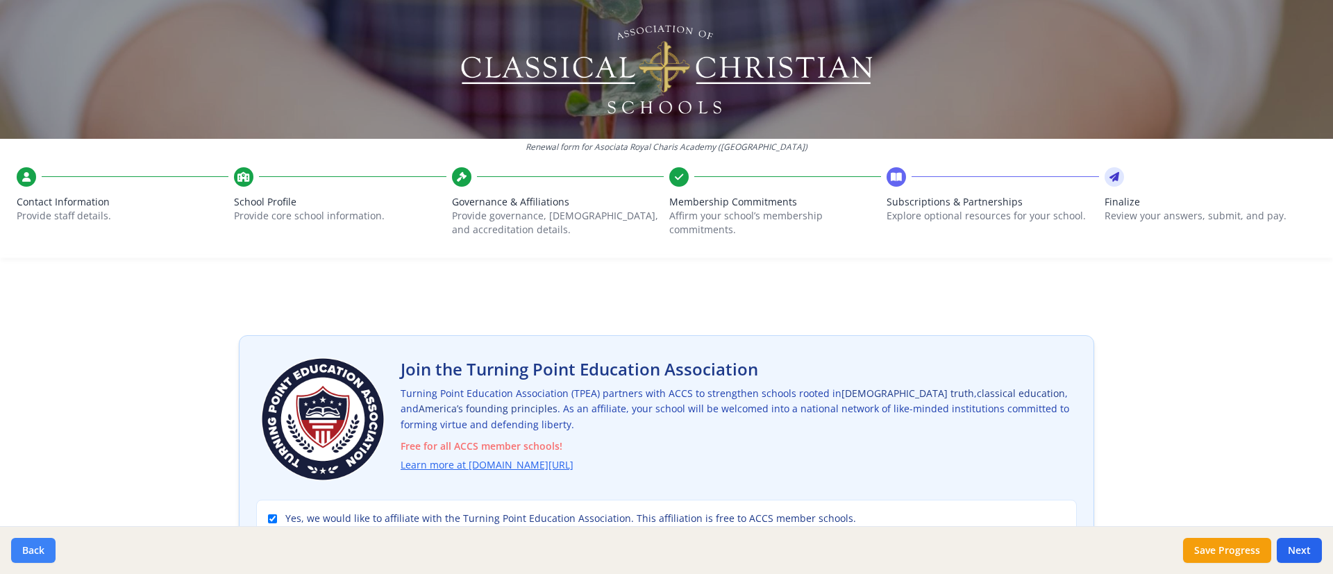
click at [35, 382] on button "Back" at bounding box center [33, 550] width 44 height 25
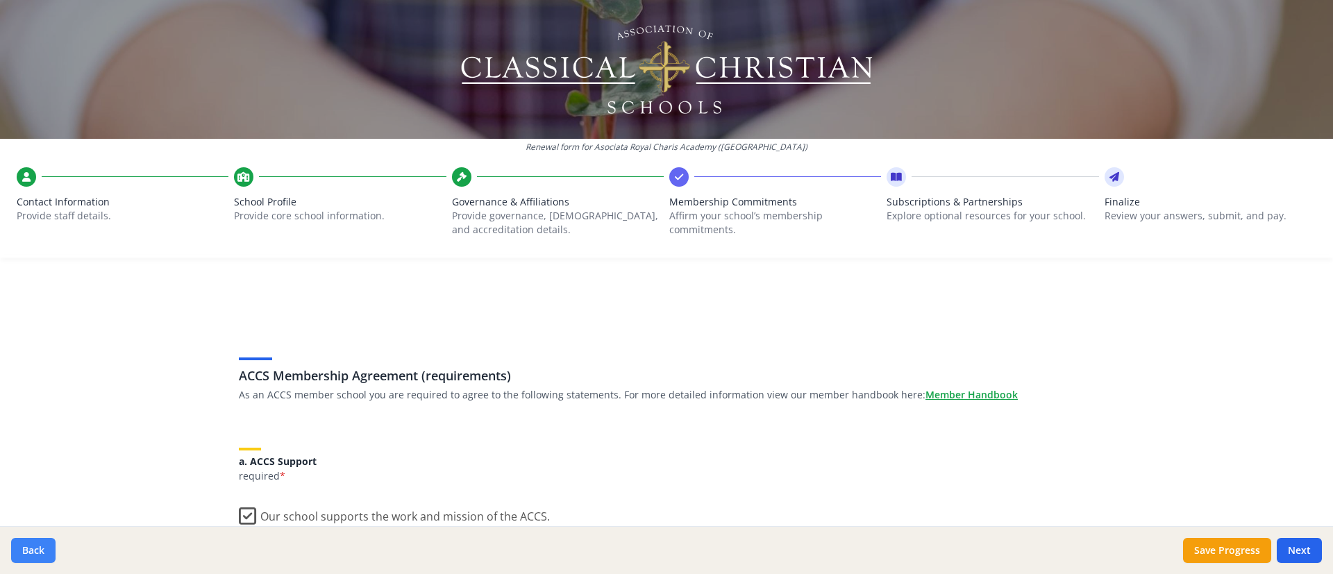
click at [24, 382] on button "Back" at bounding box center [33, 550] width 44 height 25
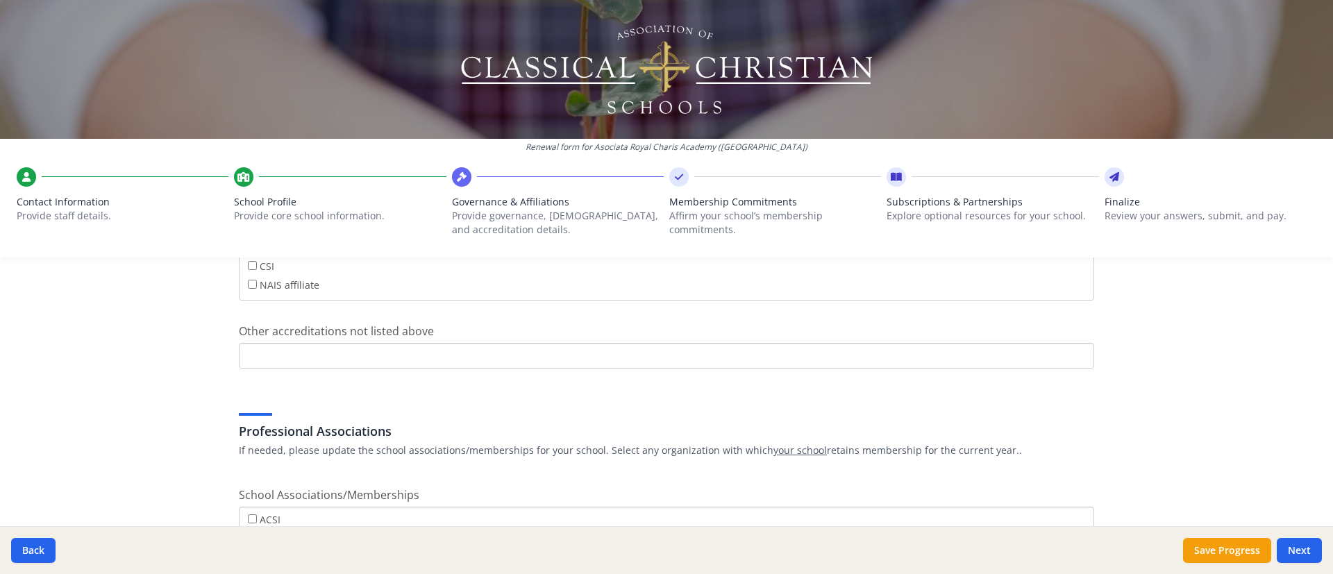
scroll to position [399, 0]
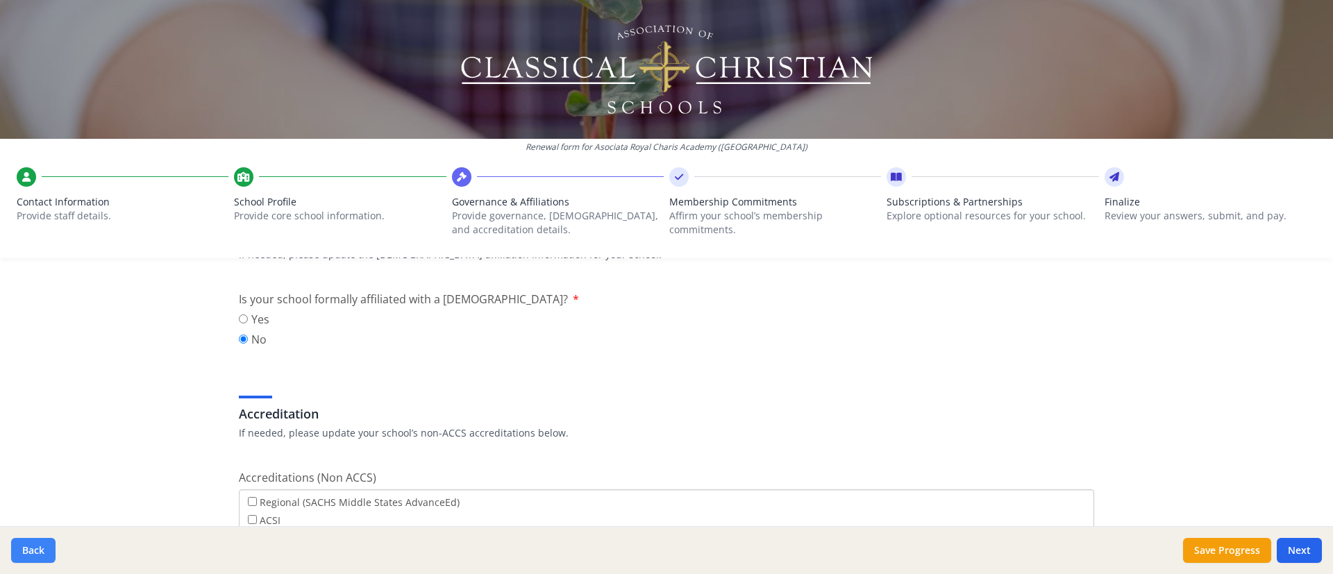
click at [33, 382] on button "Back" at bounding box center [33, 550] width 44 height 25
type input "0040744264241"
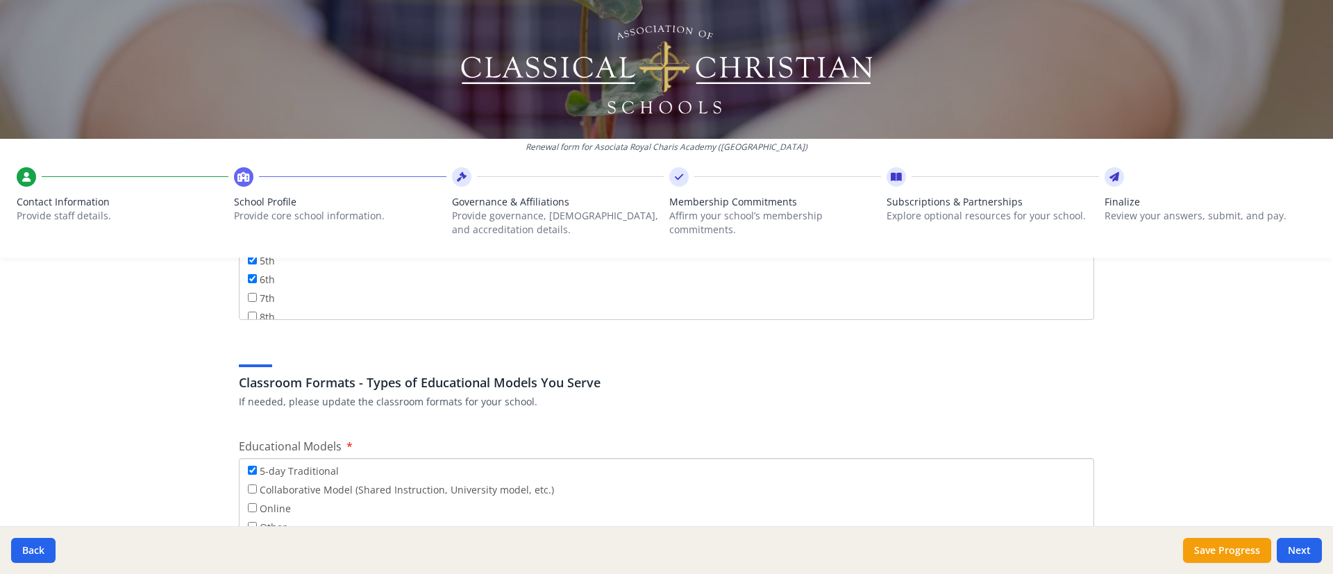
scroll to position [76, 0]
click at [170, 353] on div "Renewal form for Asociata Royal Charis Academy (Romania) Contact Information Pr…" at bounding box center [666, 287] width 1333 height 574
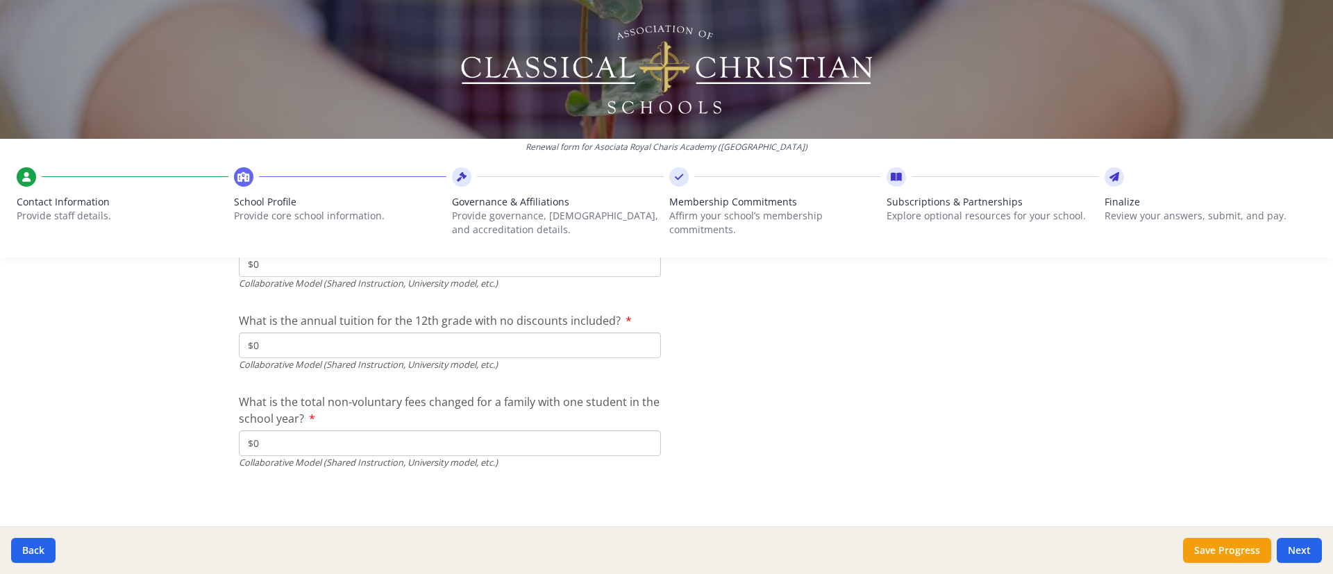
scroll to position [4611, 0]
click at [36, 382] on button "Back" at bounding box center [33, 550] width 44 height 25
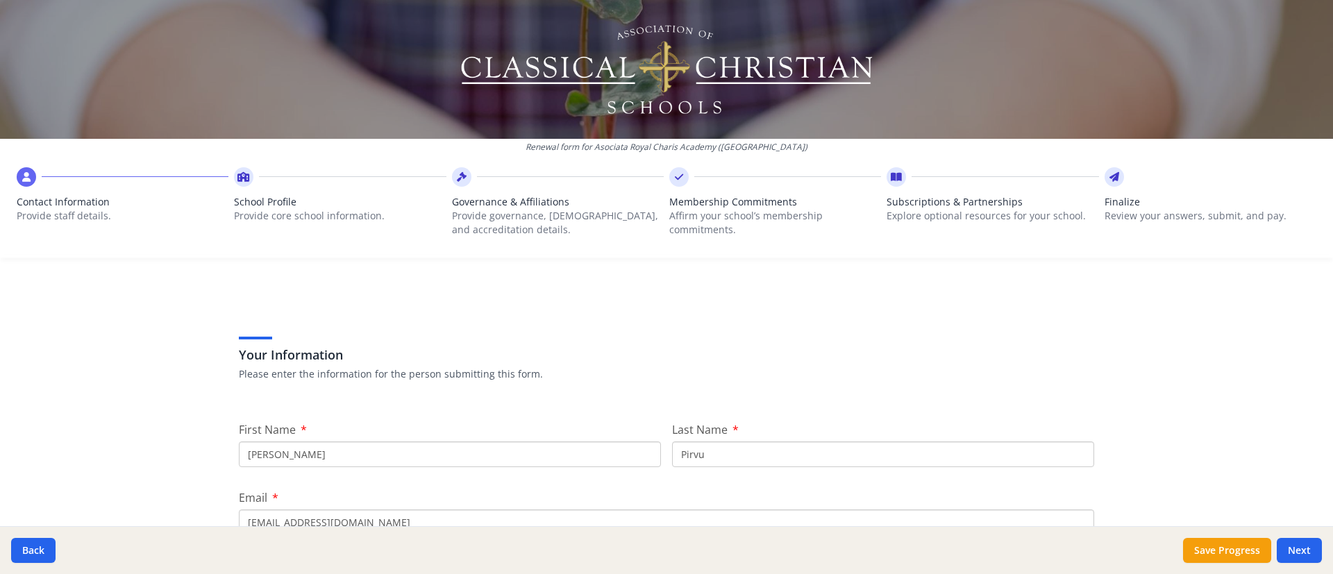
scroll to position [0, 0]
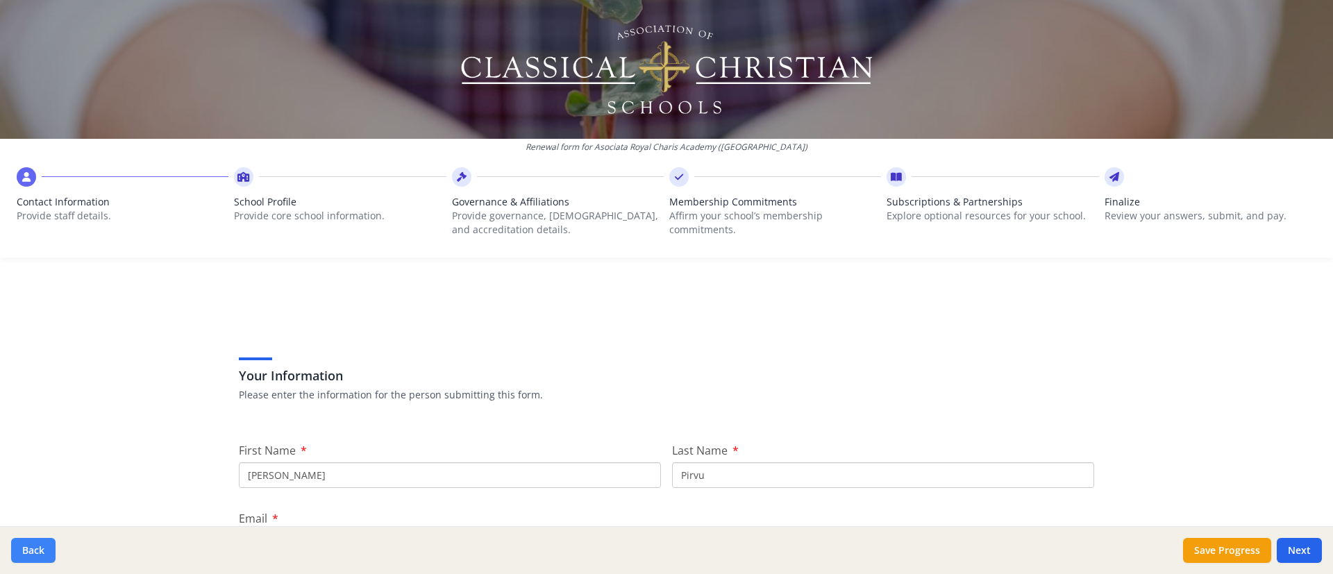
click at [34, 382] on button "Back" at bounding box center [33, 550] width 44 height 25
click at [31, 382] on button "Back" at bounding box center [33, 550] width 44 height 25
click at [67, 367] on div "Renewal form for Asociata Royal Charis Academy (Romania) Contact Information Pr…" at bounding box center [666, 287] width 1333 height 574
click at [30, 382] on button "Back" at bounding box center [33, 550] width 44 height 25
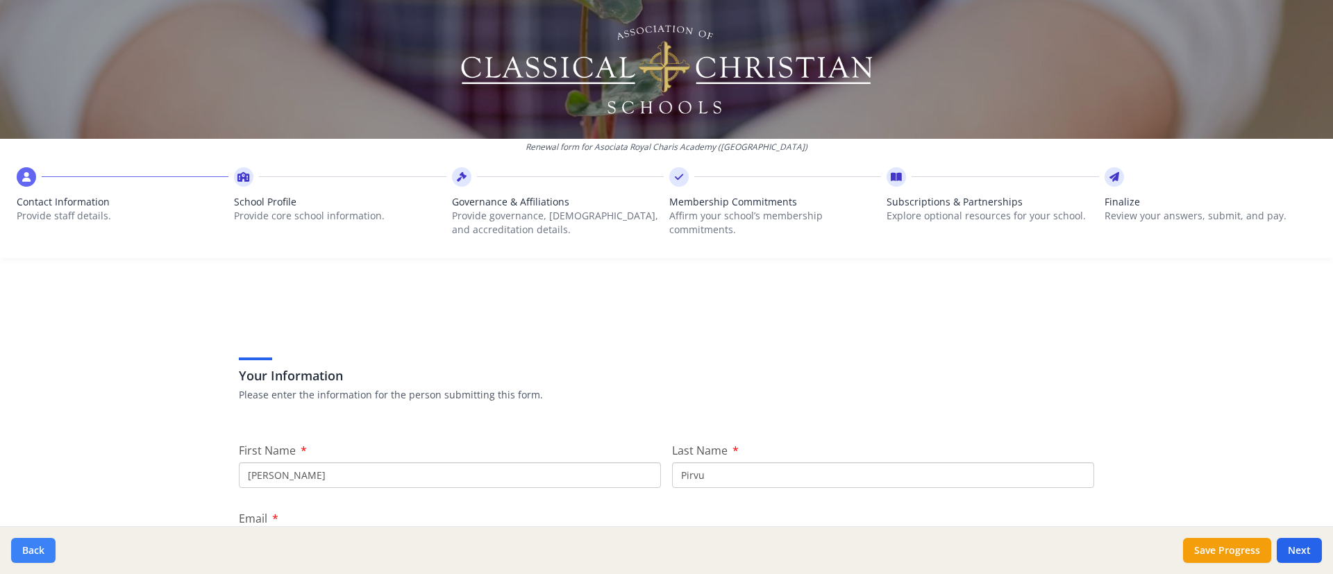
click at [30, 382] on button "Back" at bounding box center [33, 550] width 44 height 25
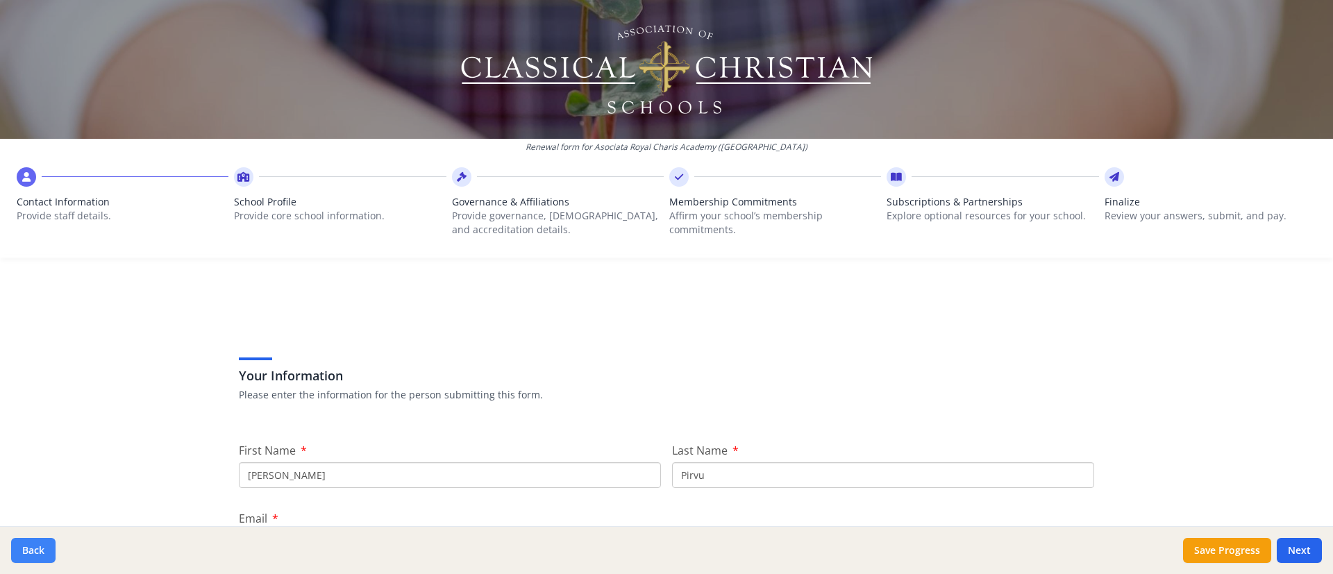
click at [43, 382] on button "Back" at bounding box center [33, 550] width 44 height 25
click at [888, 199] on span "Finalize" at bounding box center [1211, 202] width 212 height 14
click at [888, 382] on button "Save Progress" at bounding box center [1227, 550] width 88 height 25
click at [888, 382] on button "Next" at bounding box center [1299, 550] width 45 height 25
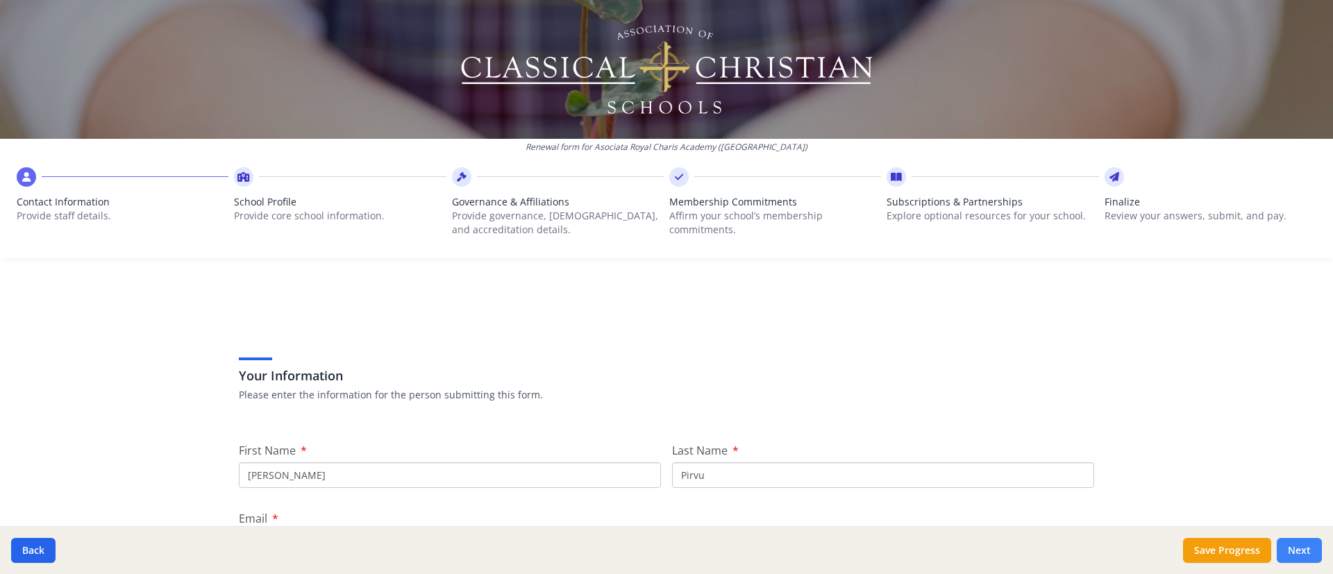
type input "0040744264241"
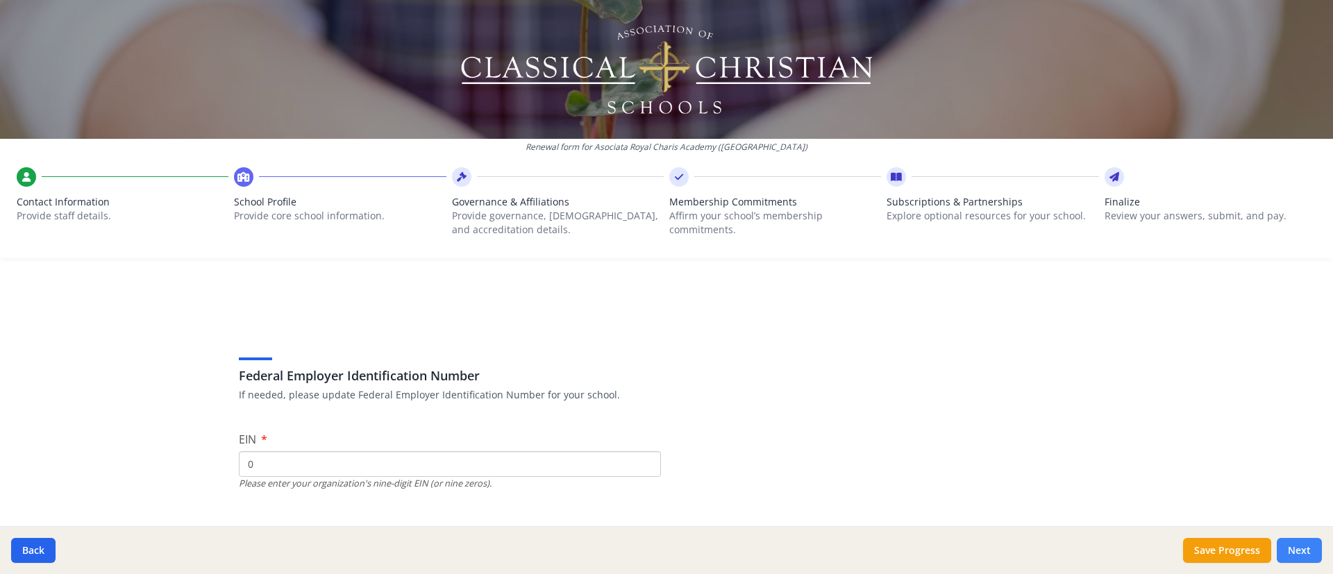
click at [888, 382] on button "Next" at bounding box center [1299, 550] width 45 height 25
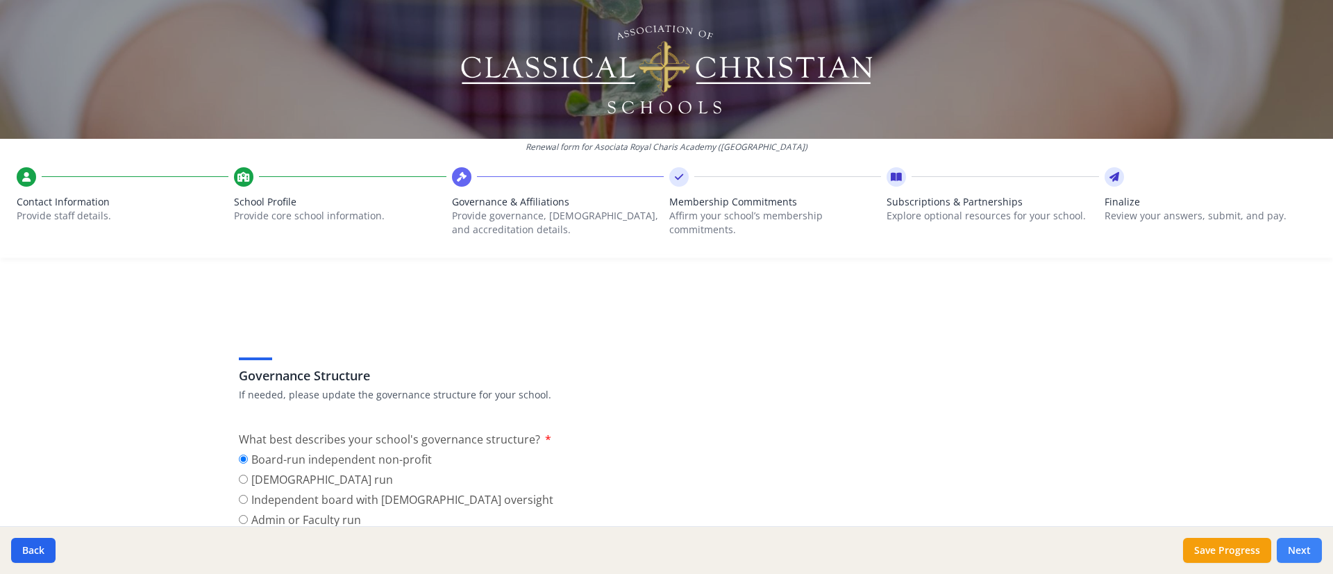
click at [888, 382] on button "Next" at bounding box center [1299, 550] width 45 height 25
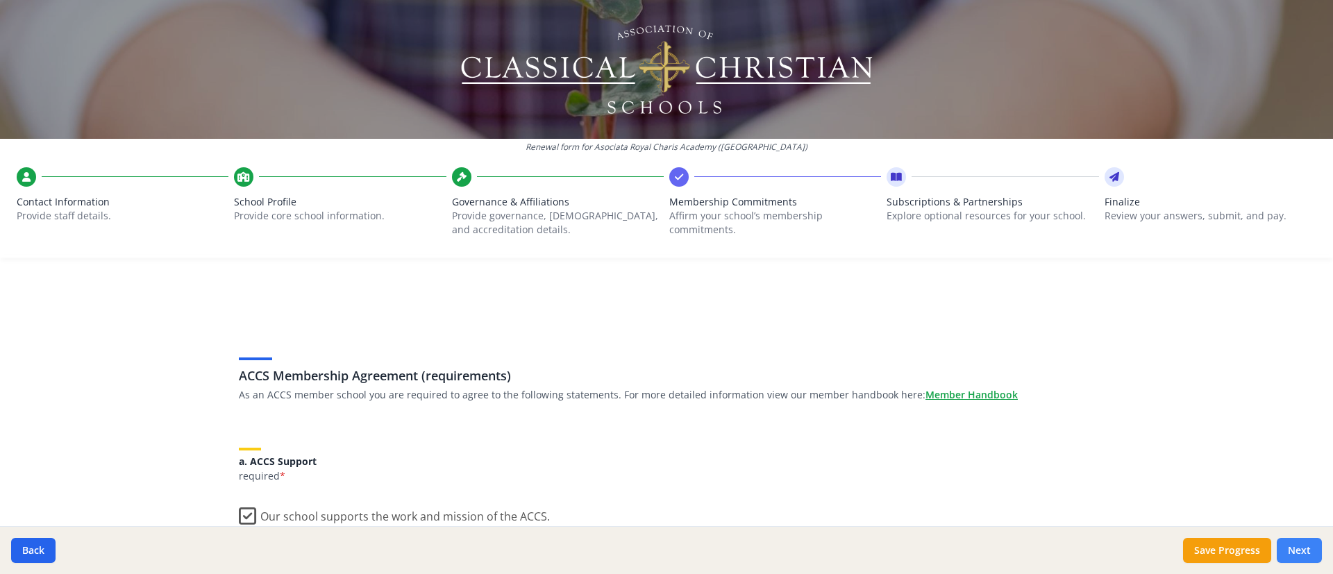
click at [888, 382] on button "Next" at bounding box center [1299, 550] width 45 height 25
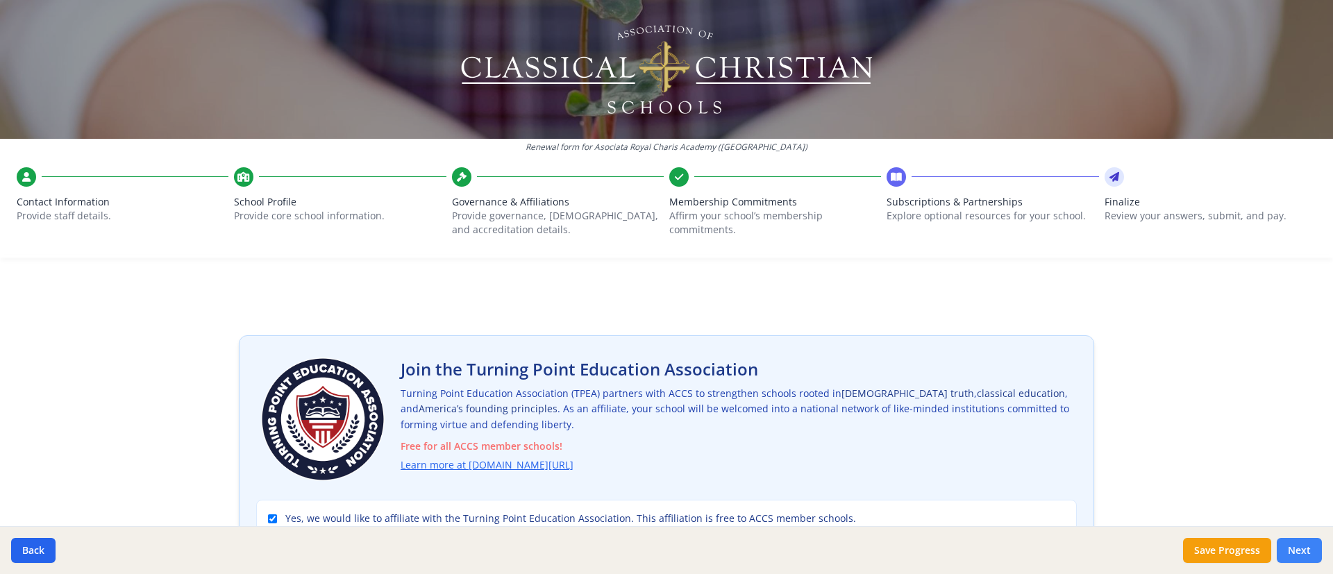
click at [888, 382] on button "Next" at bounding box center [1299, 550] width 45 height 25
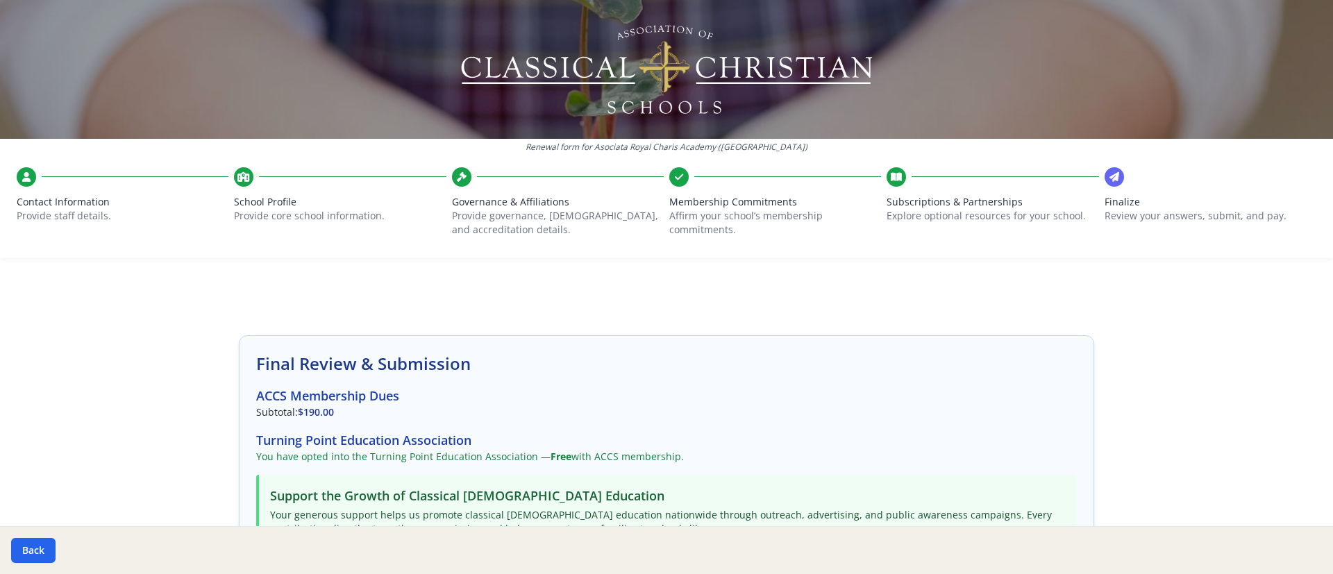
scroll to position [337, 0]
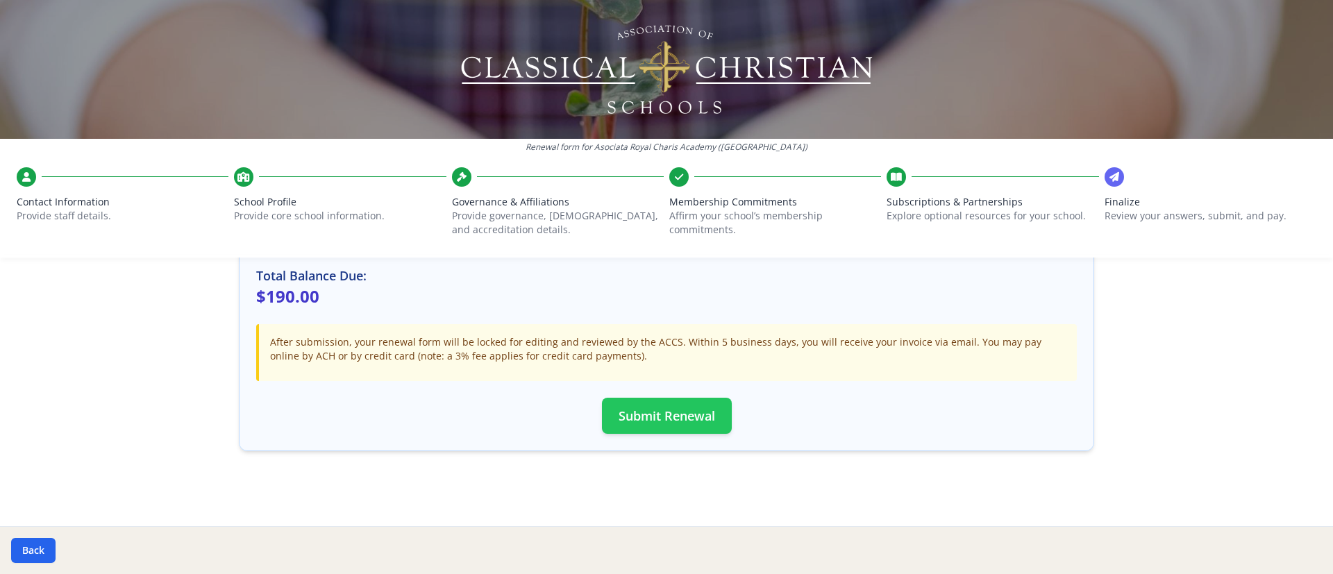
click at [676, 382] on button "Submit Renewal" at bounding box center [667, 416] width 130 height 36
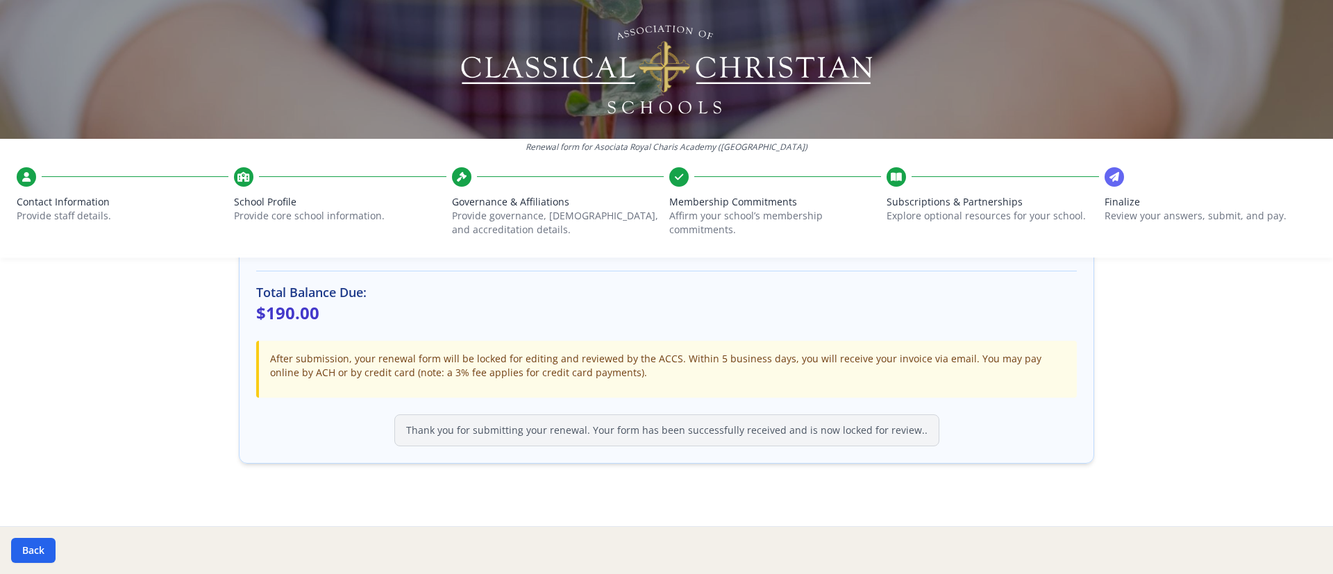
scroll to position [322, 0]
